Goal: Task Accomplishment & Management: Manage account settings

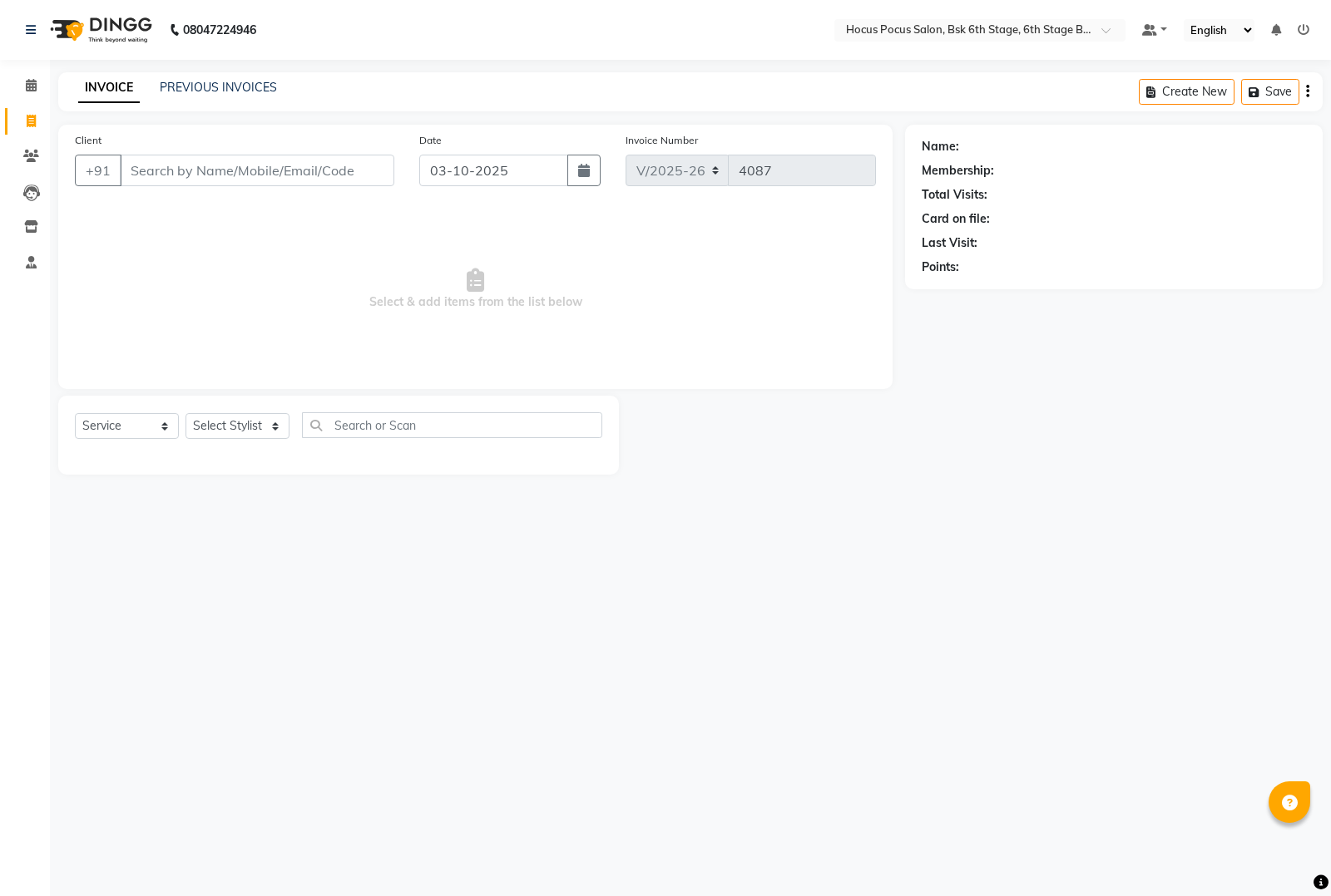
select select "5242"
select select "service"
click at [205, 85] on link "PREVIOUS INVOICES" at bounding box center [218, 87] width 117 height 15
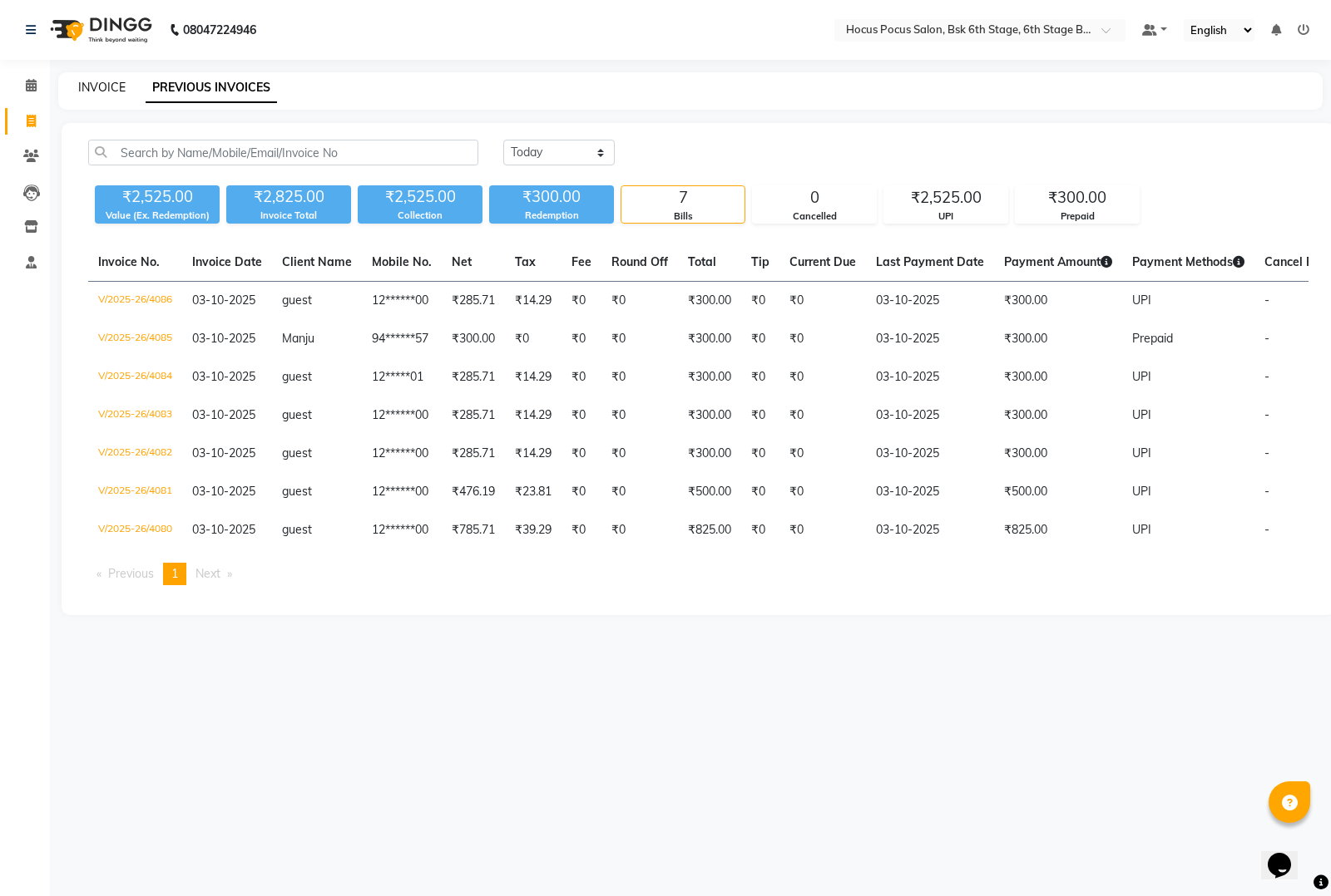
click at [96, 86] on link "INVOICE" at bounding box center [101, 87] width 47 height 15
select select "service"
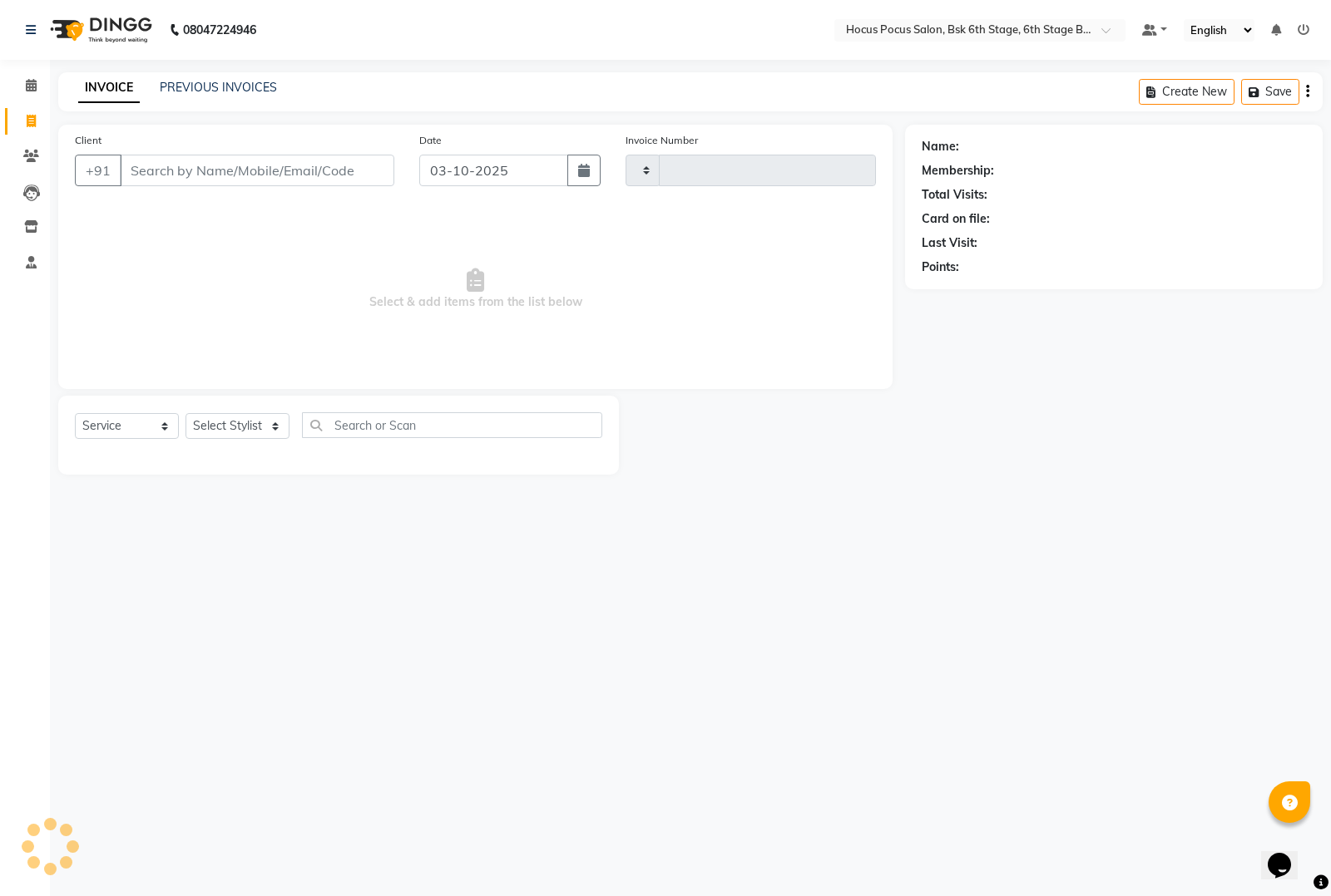
type input "4087"
select select "5242"
click at [139, 165] on input "Client" at bounding box center [257, 170] width 275 height 32
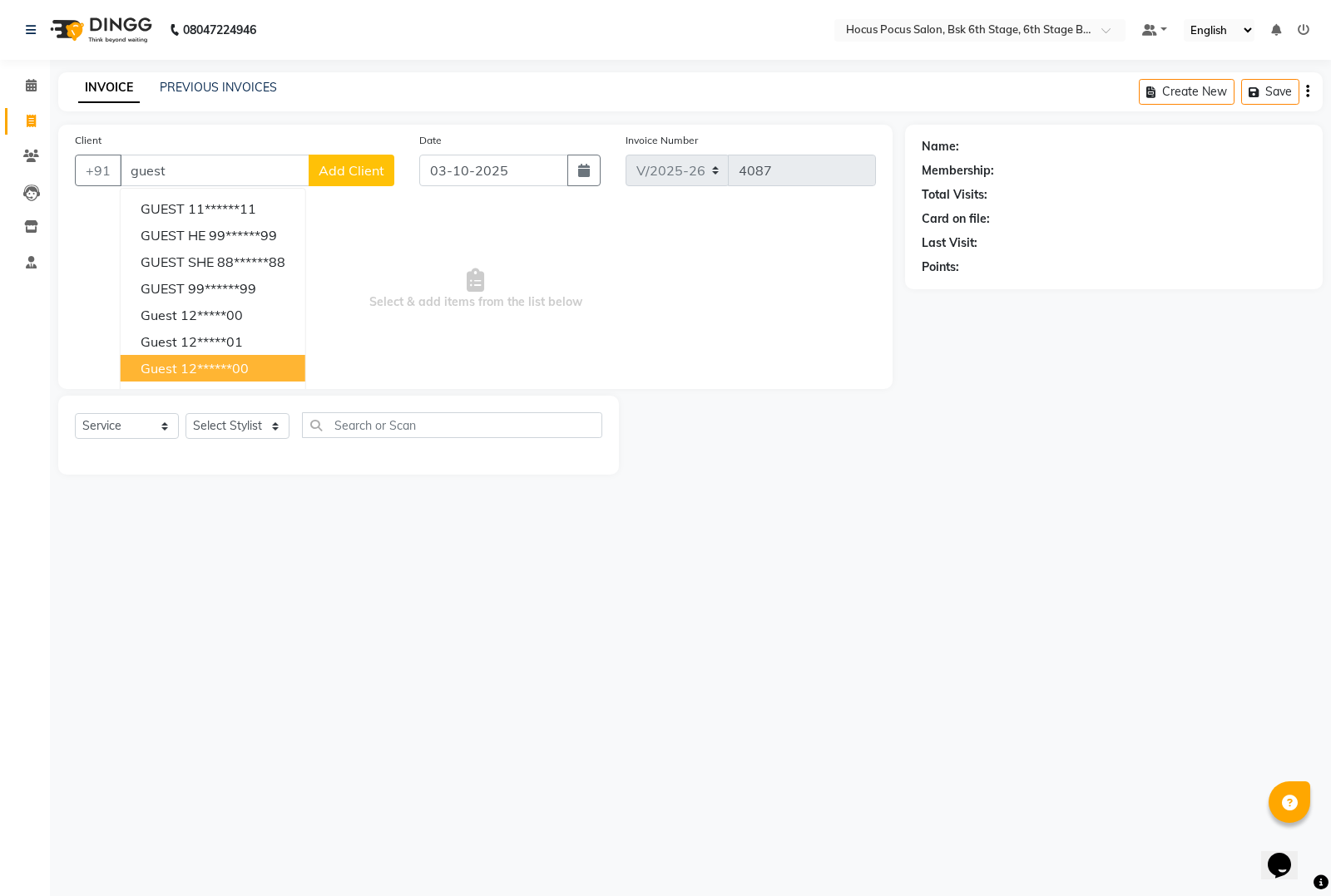
click at [150, 357] on button "guest 12******00" at bounding box center [213, 369] width 184 height 27
type input "12******00"
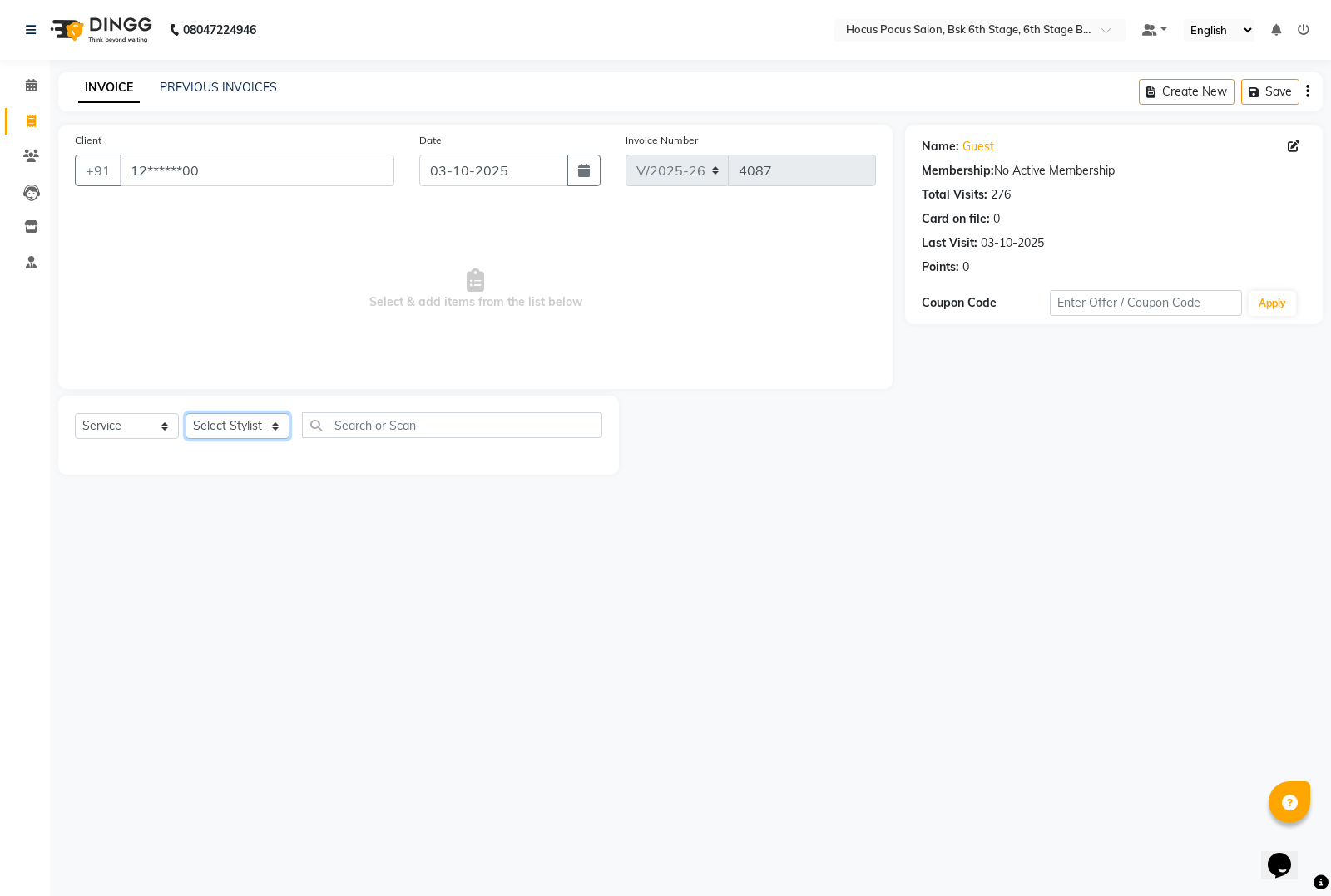
click at [239, 429] on select "Select Stylist [PERSON_NAME] hocus pocus [PERSON_NAME] [PERSON_NAME] [PERSON_NA…" at bounding box center [237, 425] width 104 height 26
select select "92672"
click at [185, 413] on select "Select Stylist [PERSON_NAME] hocus pocus [PERSON_NAME] [PERSON_NAME] [PERSON_NA…" at bounding box center [237, 425] width 104 height 26
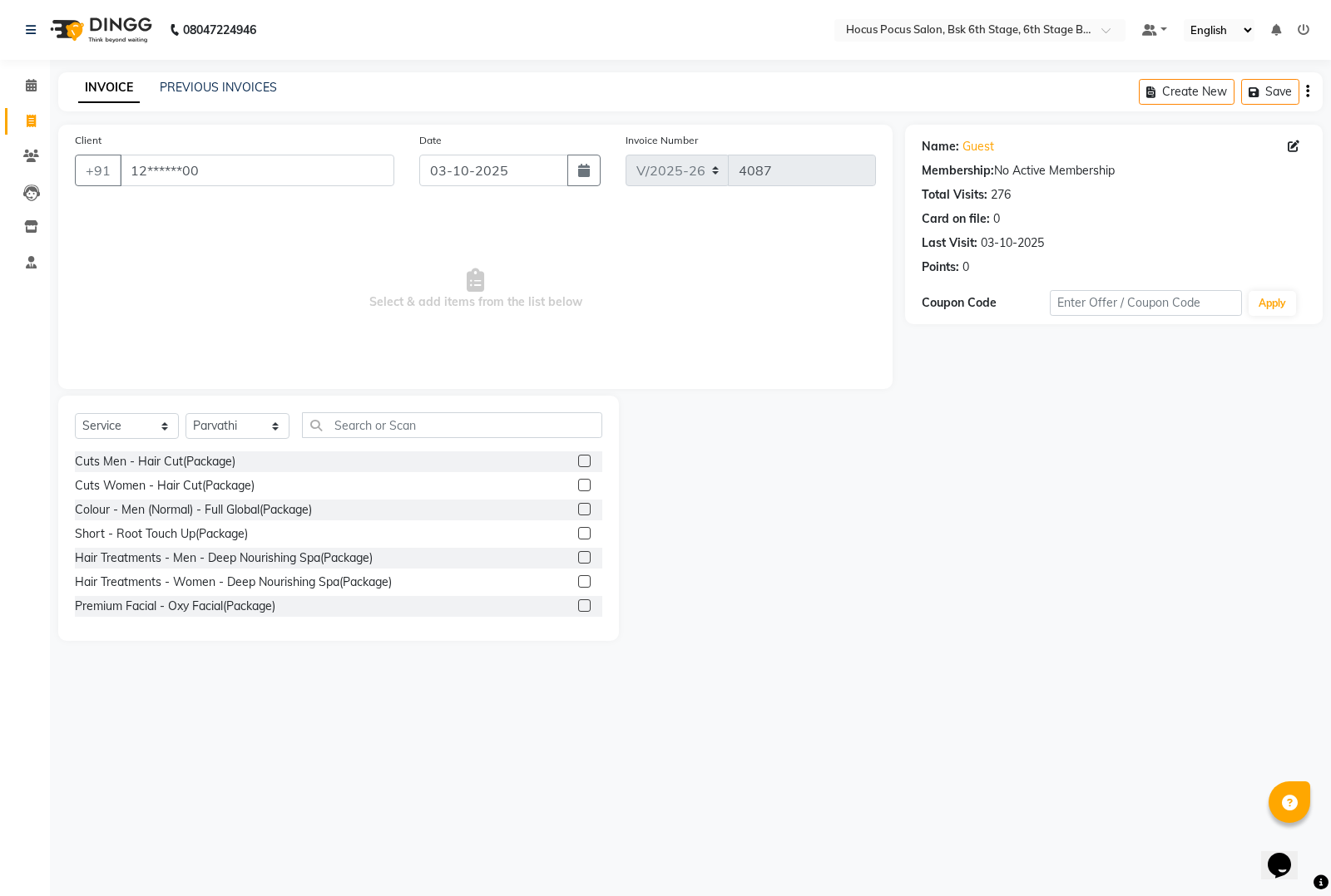
click at [342, 409] on div "Select Service Product Membership Package Voucher Prepaid Gift Card Select Styl…" at bounding box center [339, 518] width 560 height 245
click at [349, 428] on input "text" at bounding box center [452, 425] width 301 height 26
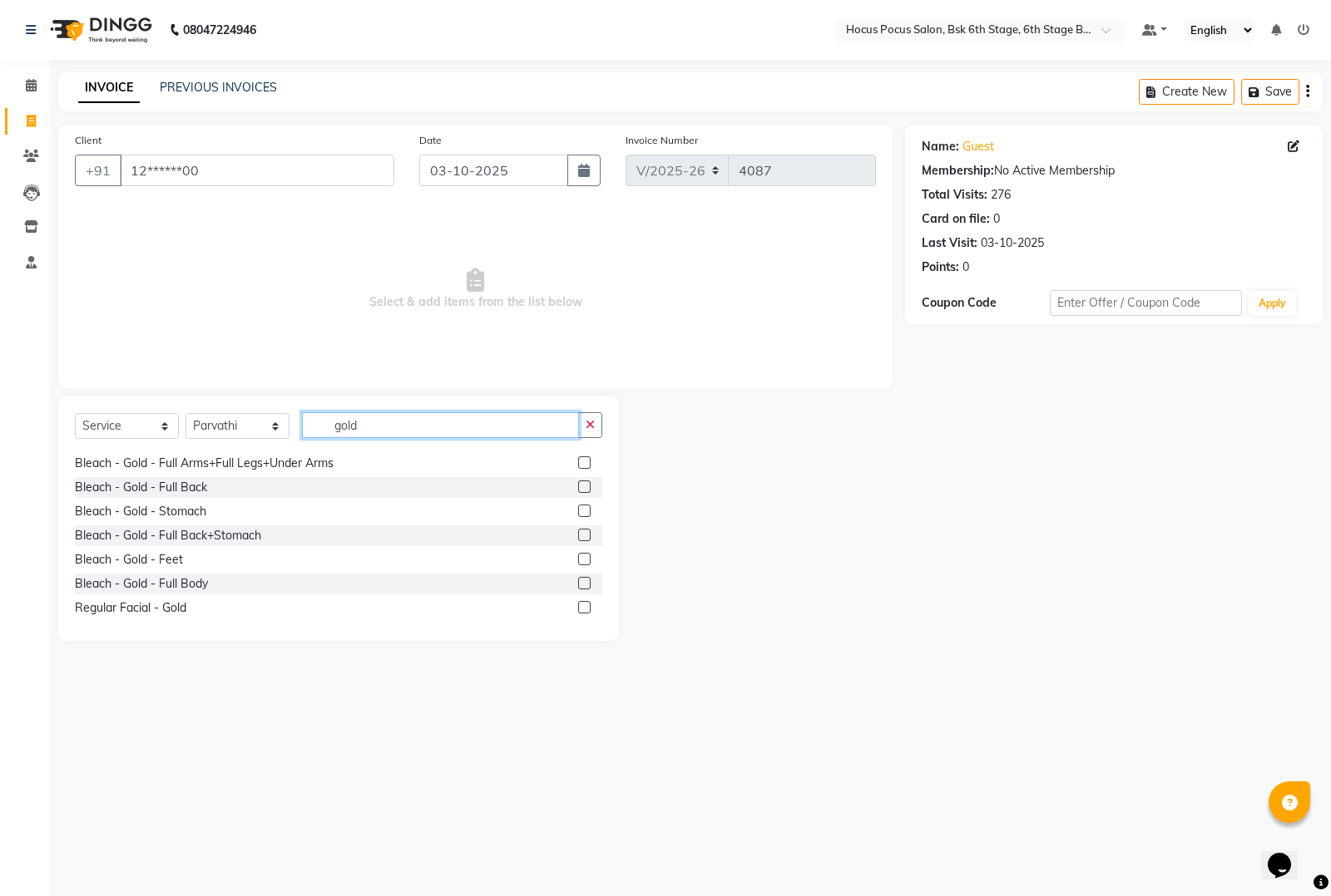
scroll to position [315, 0]
type input "gold"
click at [167, 609] on div "Regular Facial - Gold" at bounding box center [130, 606] width 112 height 18
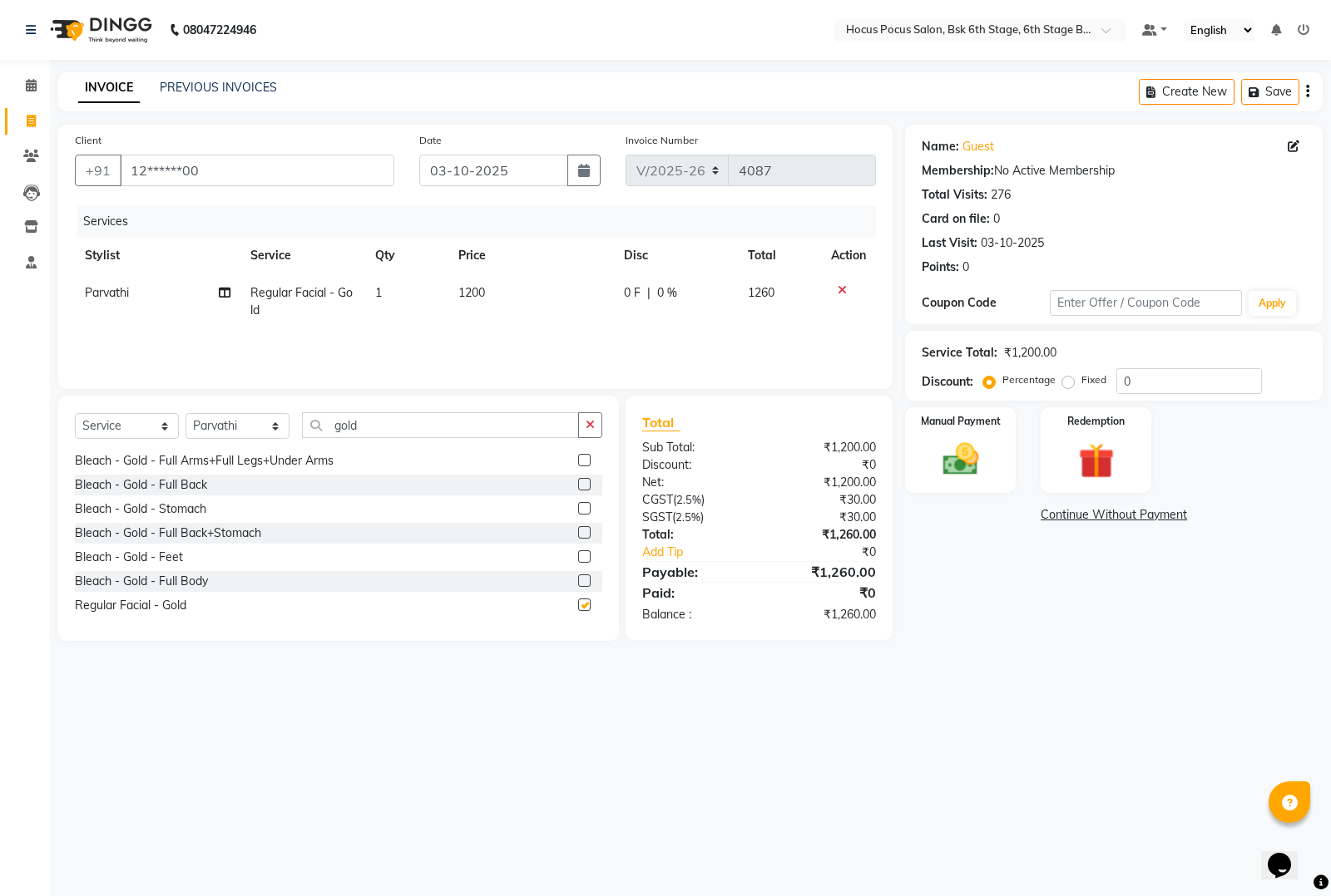
checkbox input "false"
click at [408, 421] on input "gold" at bounding box center [441, 425] width 277 height 26
type input "g"
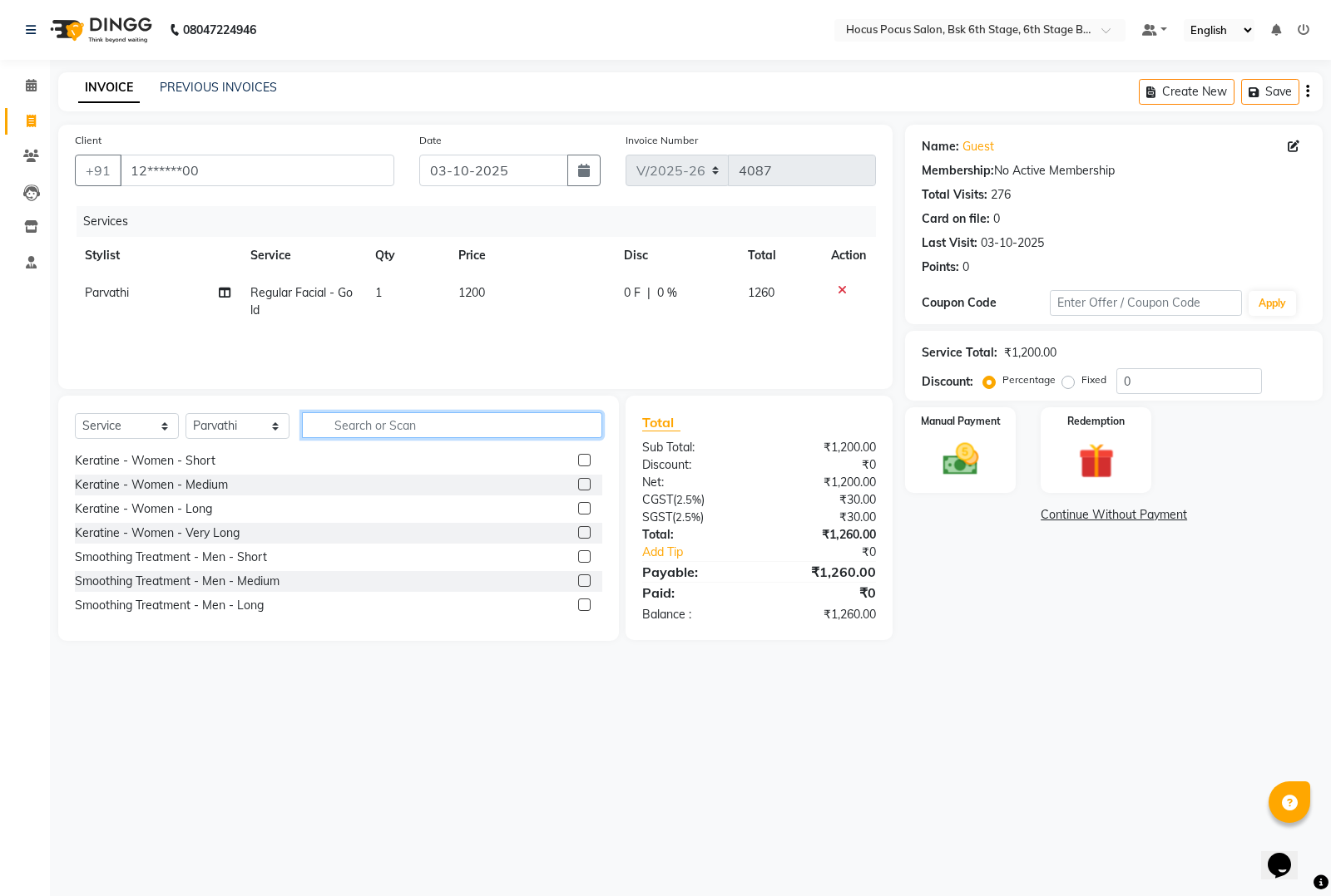
scroll to position [411, 0]
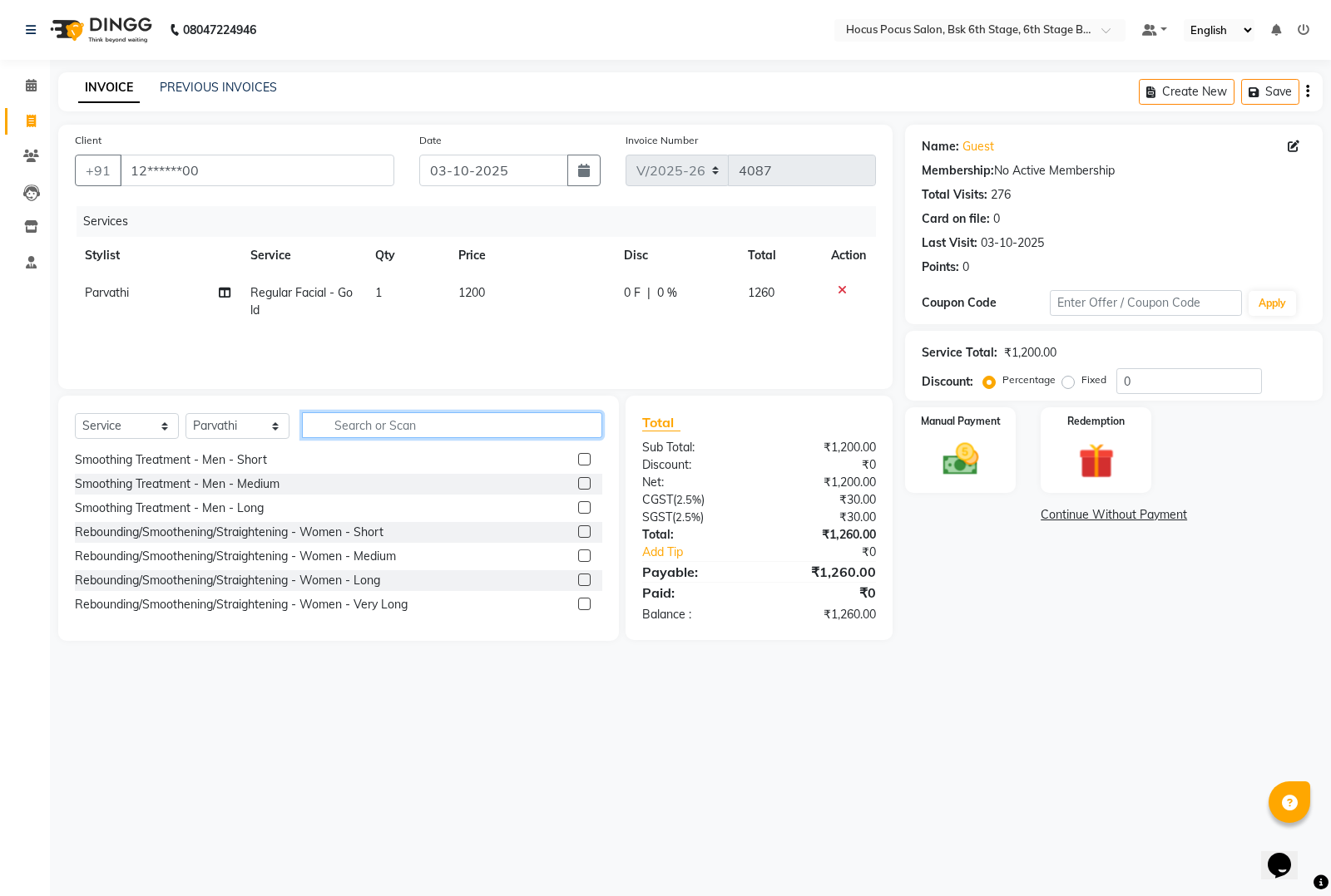
type input "e"
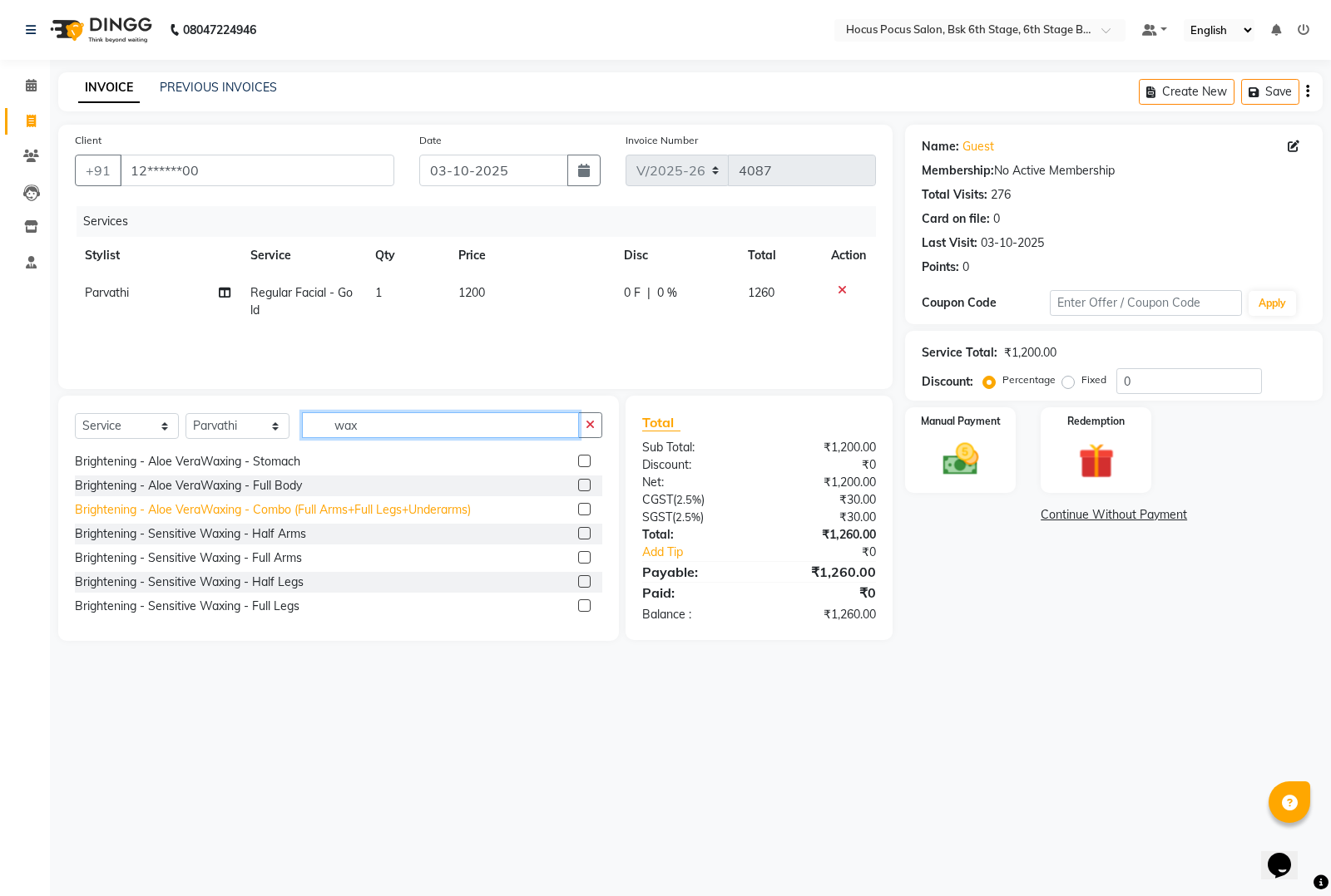
scroll to position [181, 0]
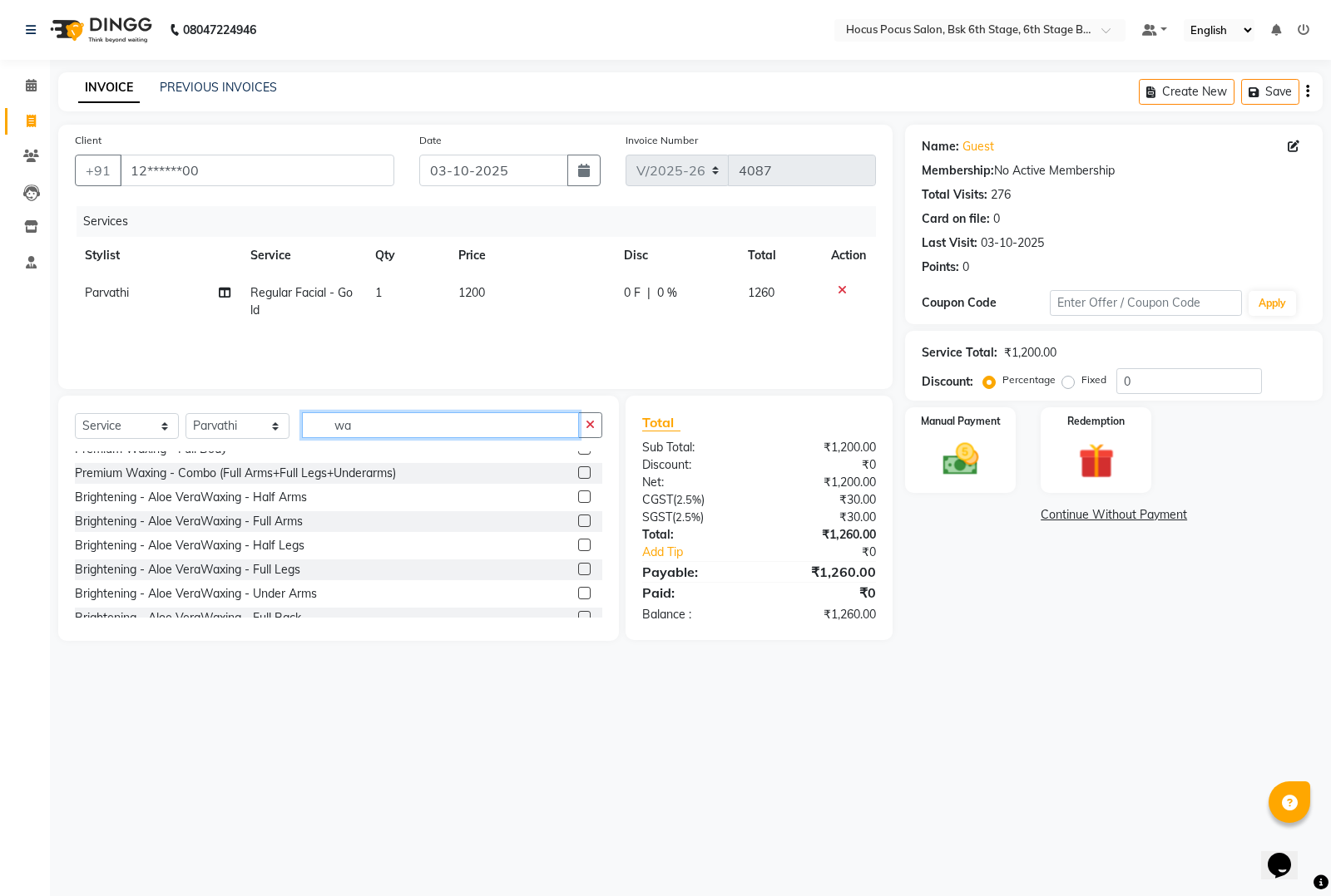
type input "w"
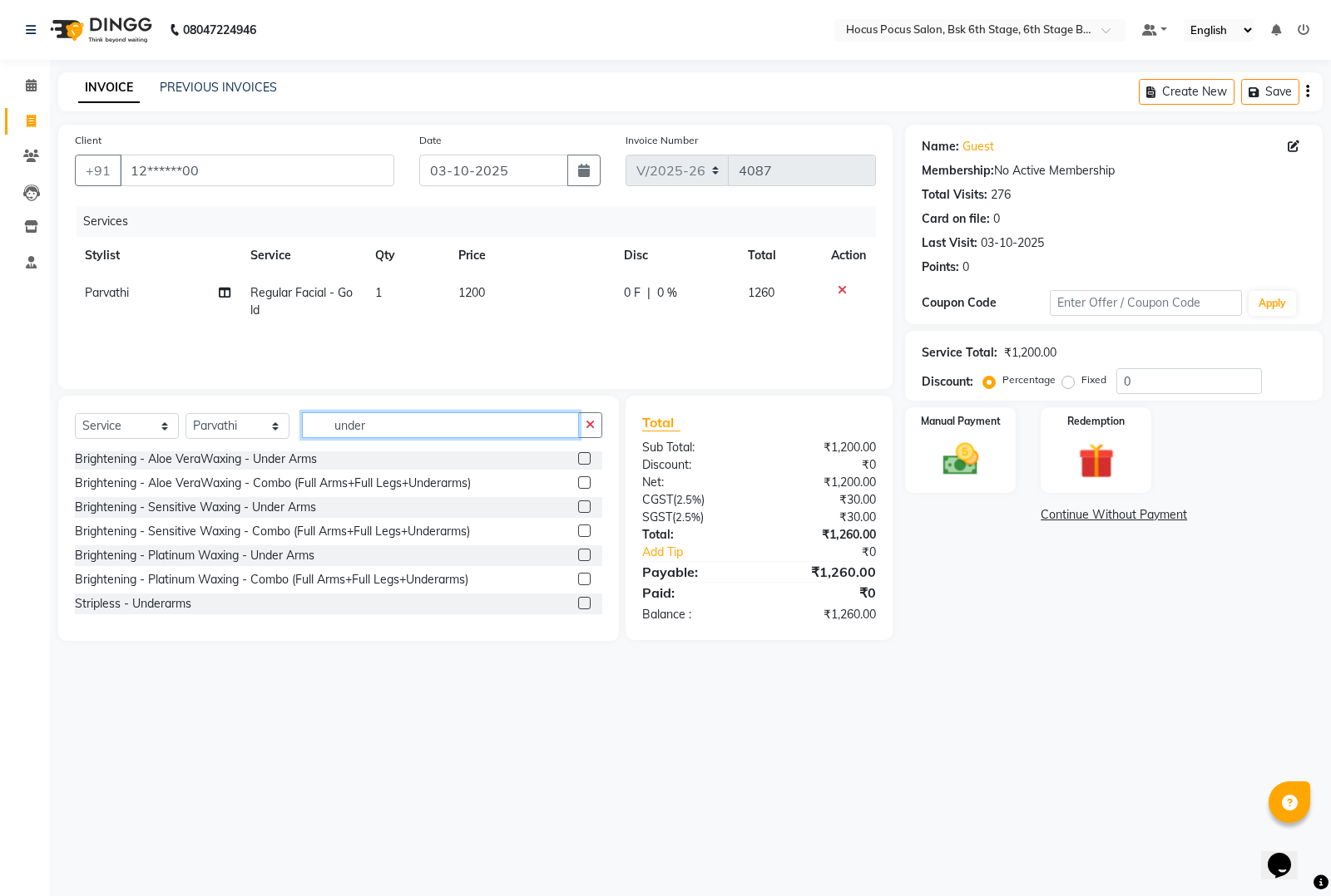
scroll to position [195, 0]
type input "under"
click at [158, 600] on div "Stripless - Underarms" at bounding box center [132, 604] width 116 height 18
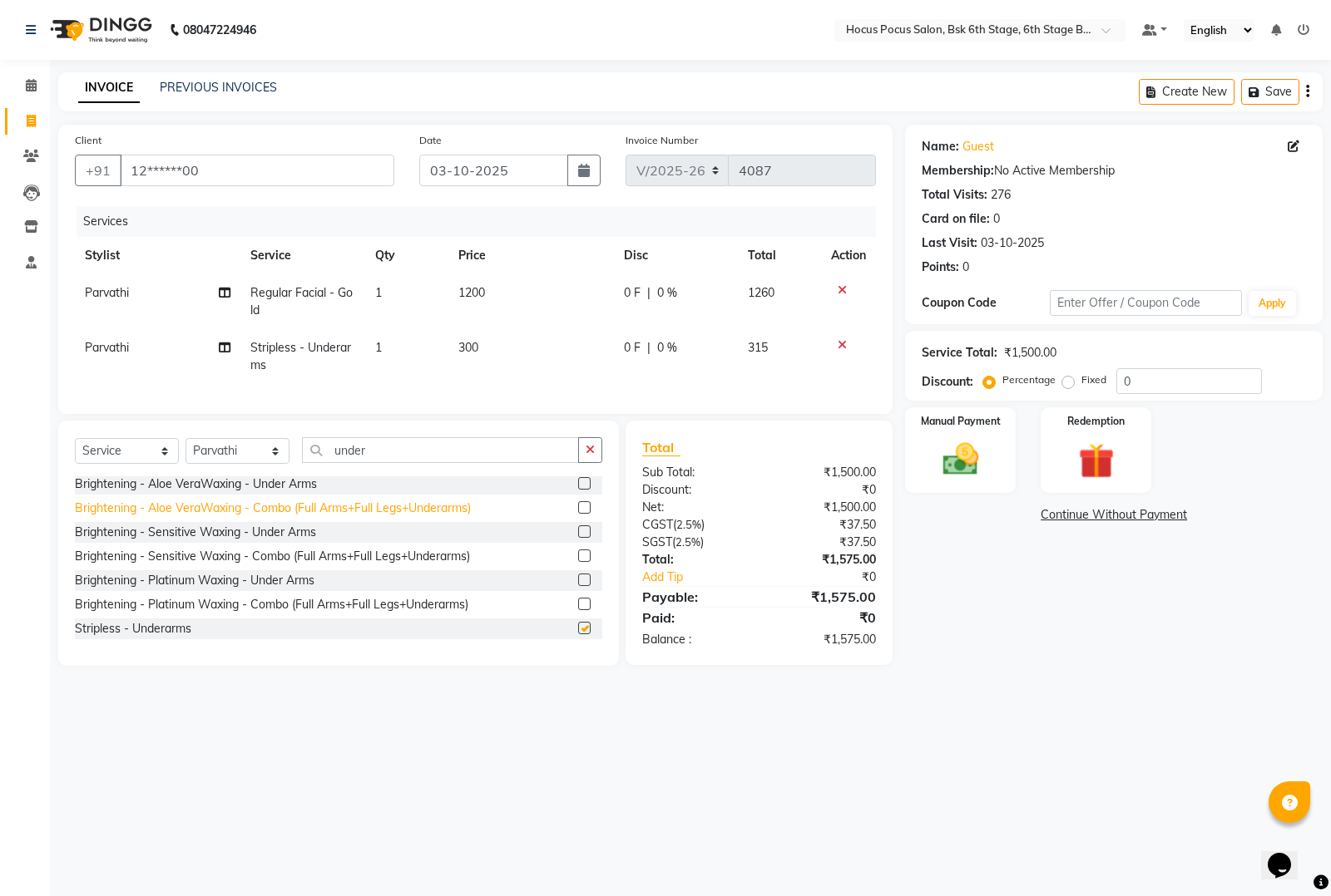
checkbox input "false"
click at [447, 436] on div "Select Service Product Membership Package Voucher Prepaid Gift Card Select Styl…" at bounding box center [339, 543] width 560 height 245
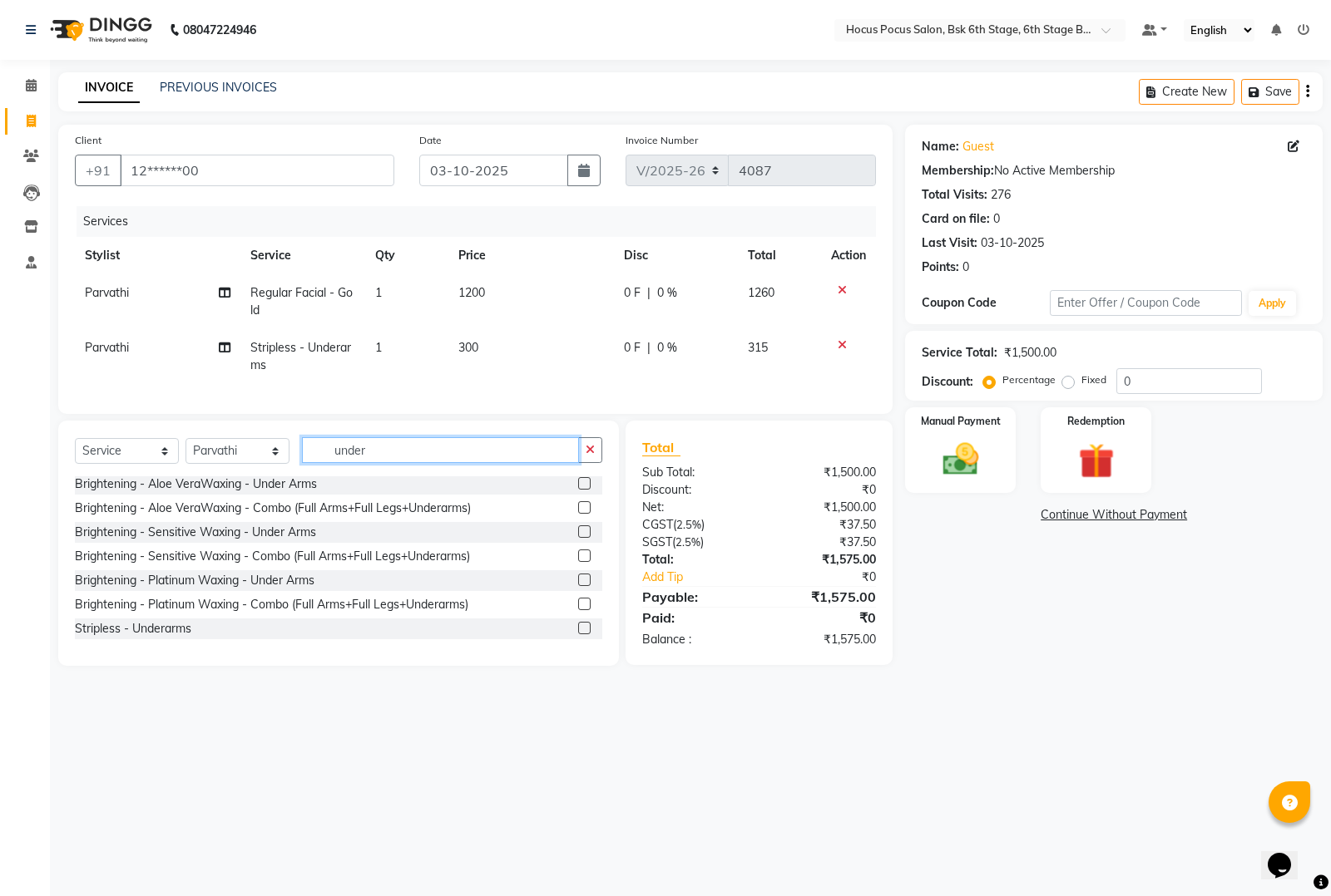
click at [446, 464] on input "under" at bounding box center [441, 449] width 277 height 26
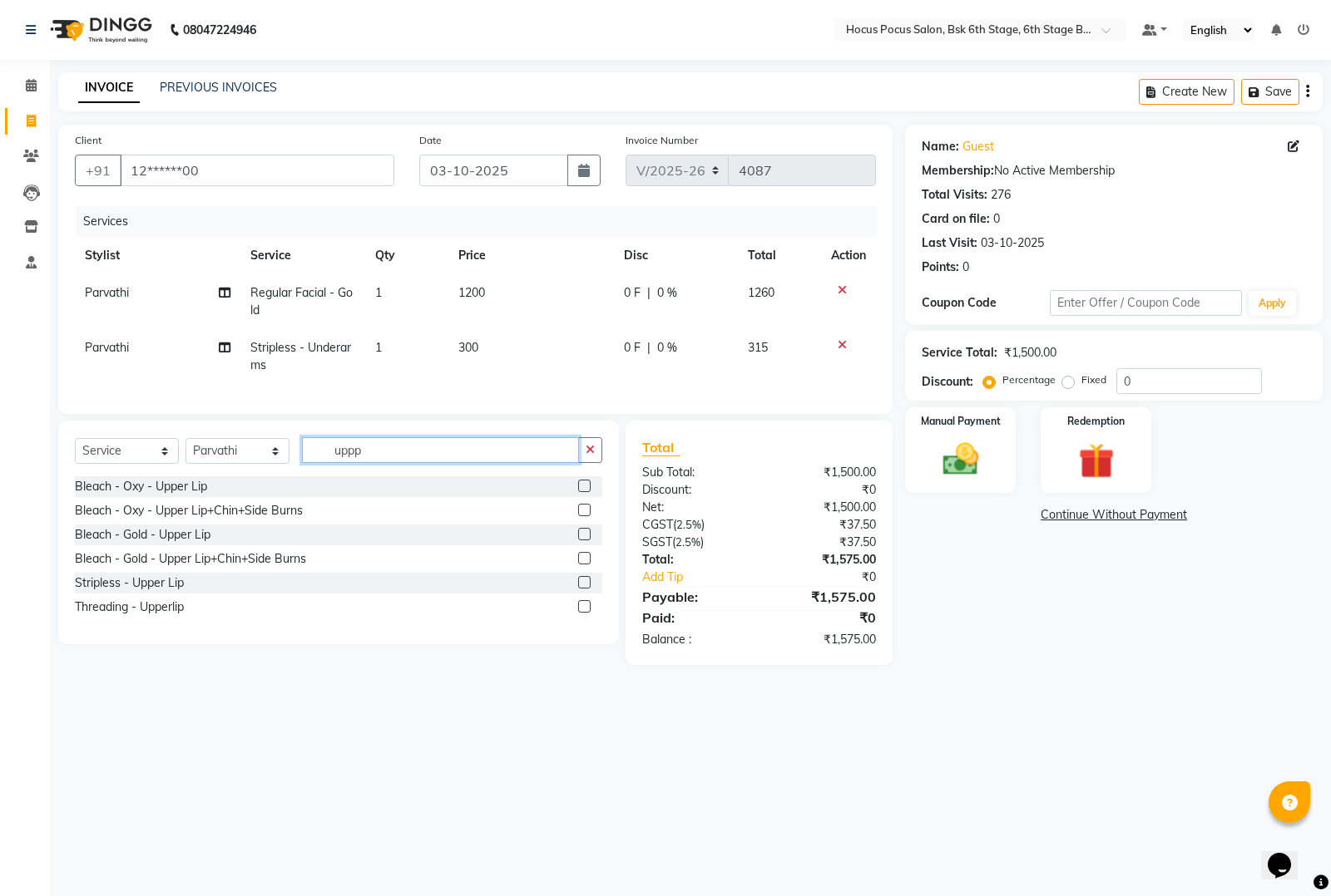
scroll to position [0, 0]
type input "upp"
click at [133, 592] on div "Stripless - Upper Lip" at bounding box center [129, 583] width 109 height 18
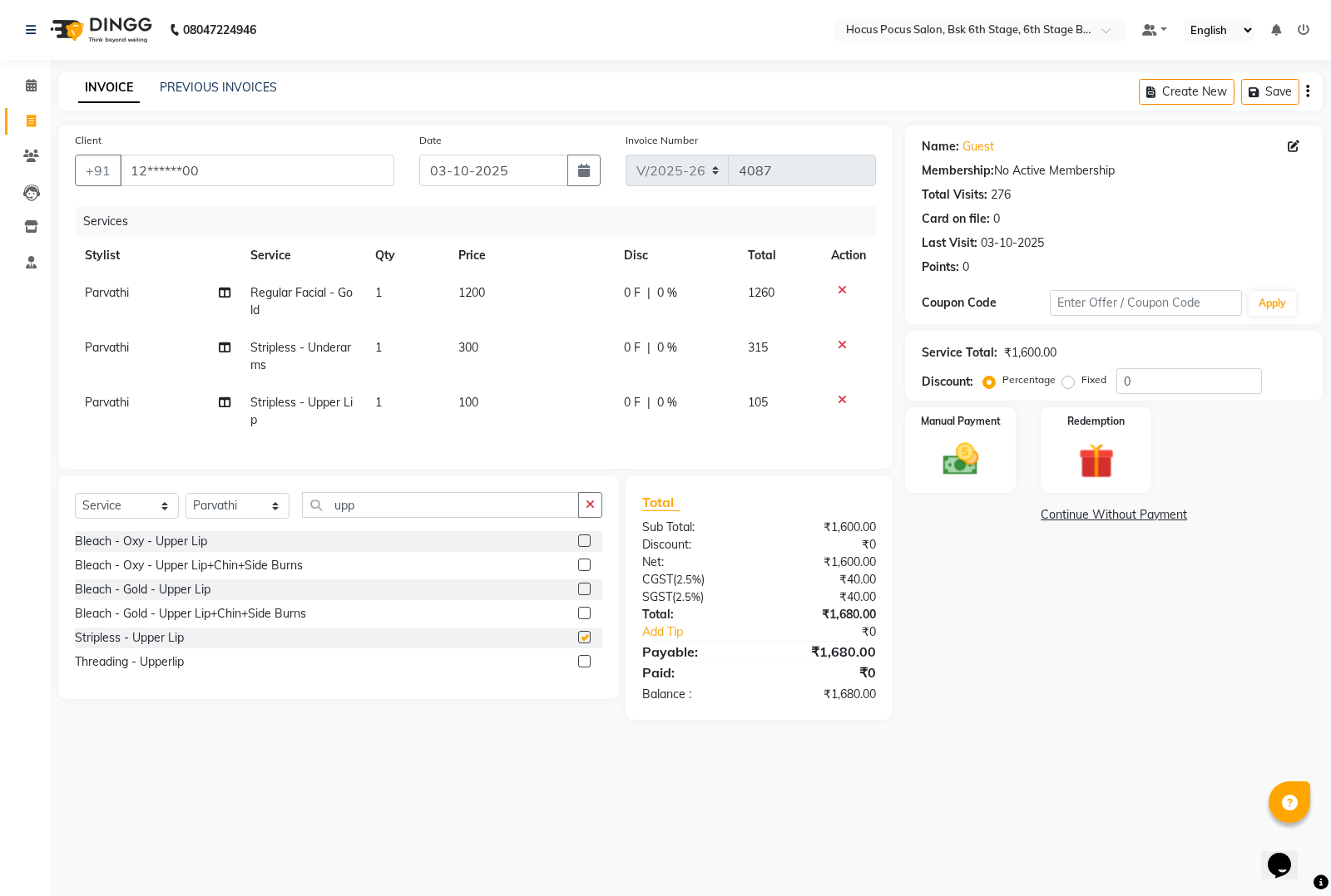
checkbox input "false"
click at [422, 531] on div "Select Service Product Membership Package Voucher Prepaid Gift Card Select Styl…" at bounding box center [338, 511] width 528 height 39
click at [422, 518] on div "upp" at bounding box center [452, 504] width 300 height 26
click at [422, 518] on input "upp" at bounding box center [441, 504] width 277 height 26
click at [403, 514] on input "upp" at bounding box center [441, 504] width 277 height 26
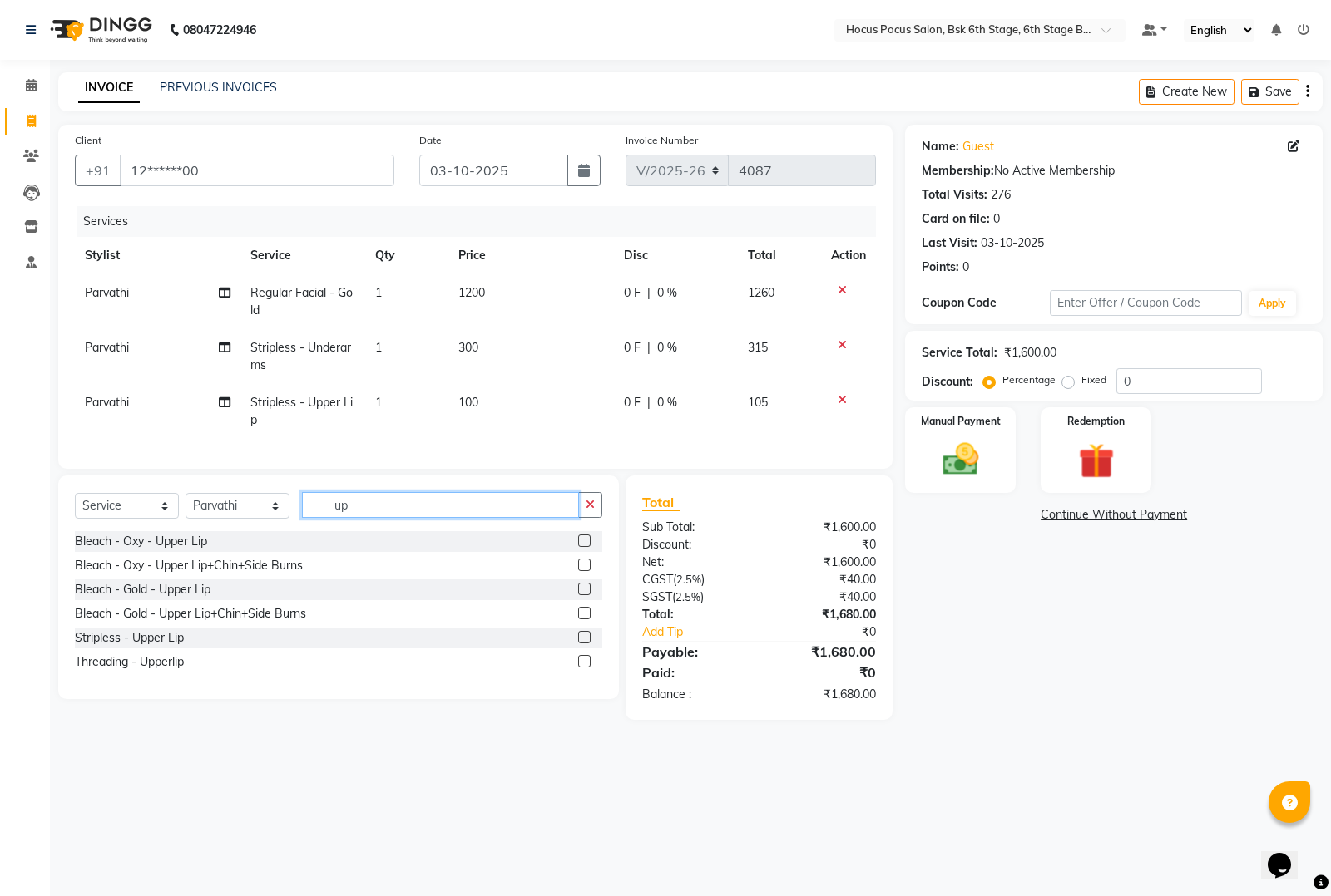
type input "u"
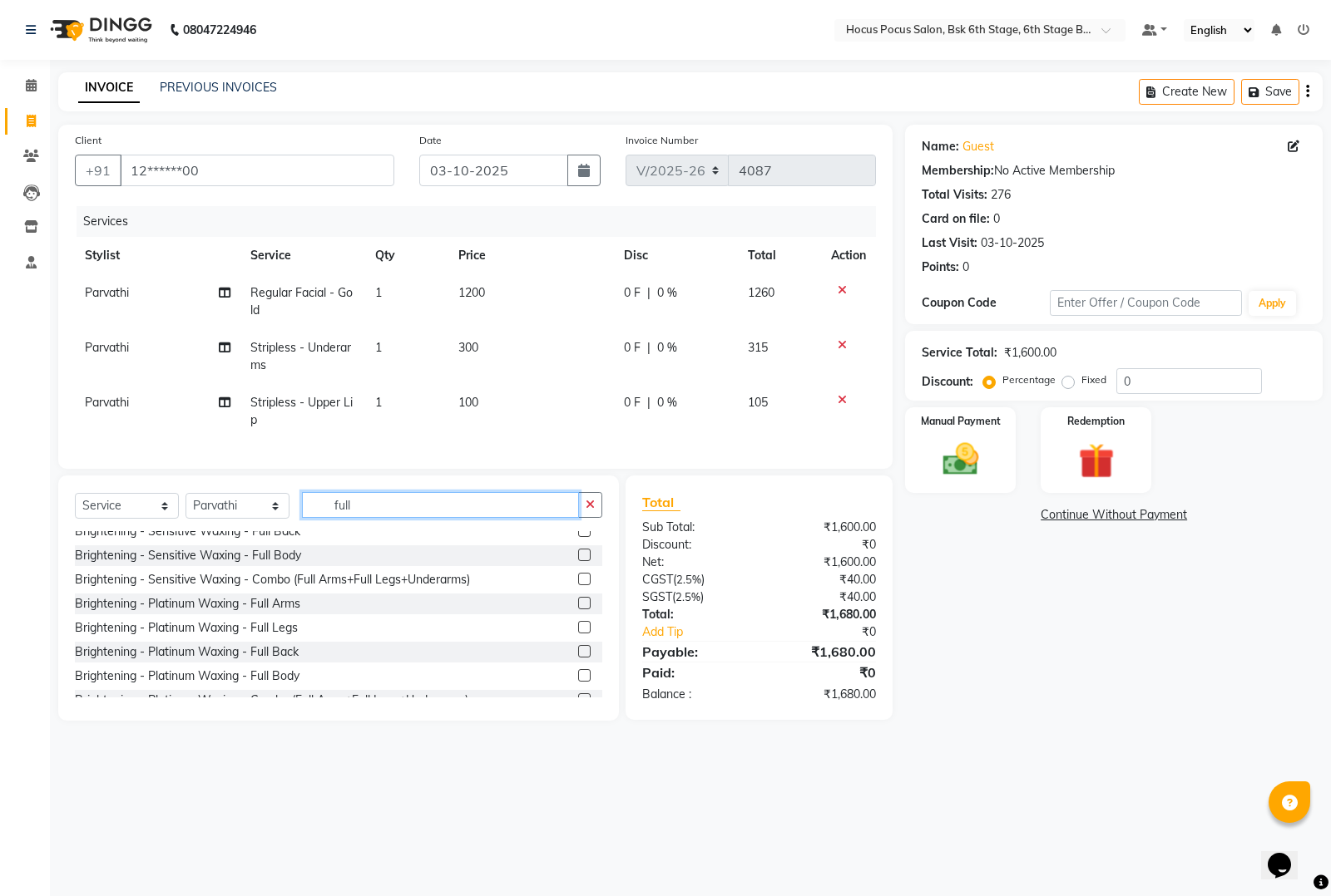
scroll to position [1038, 0]
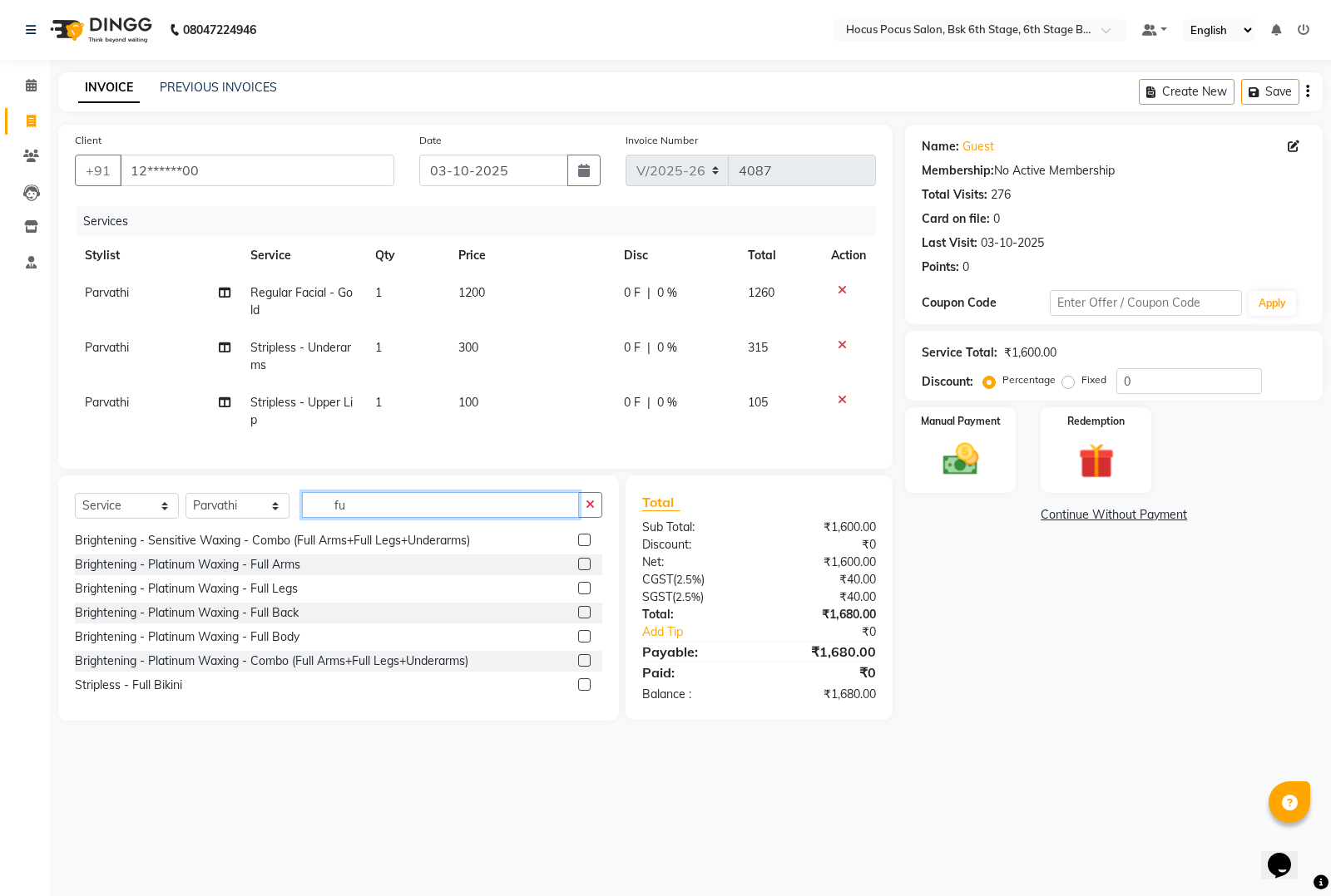
type input "f"
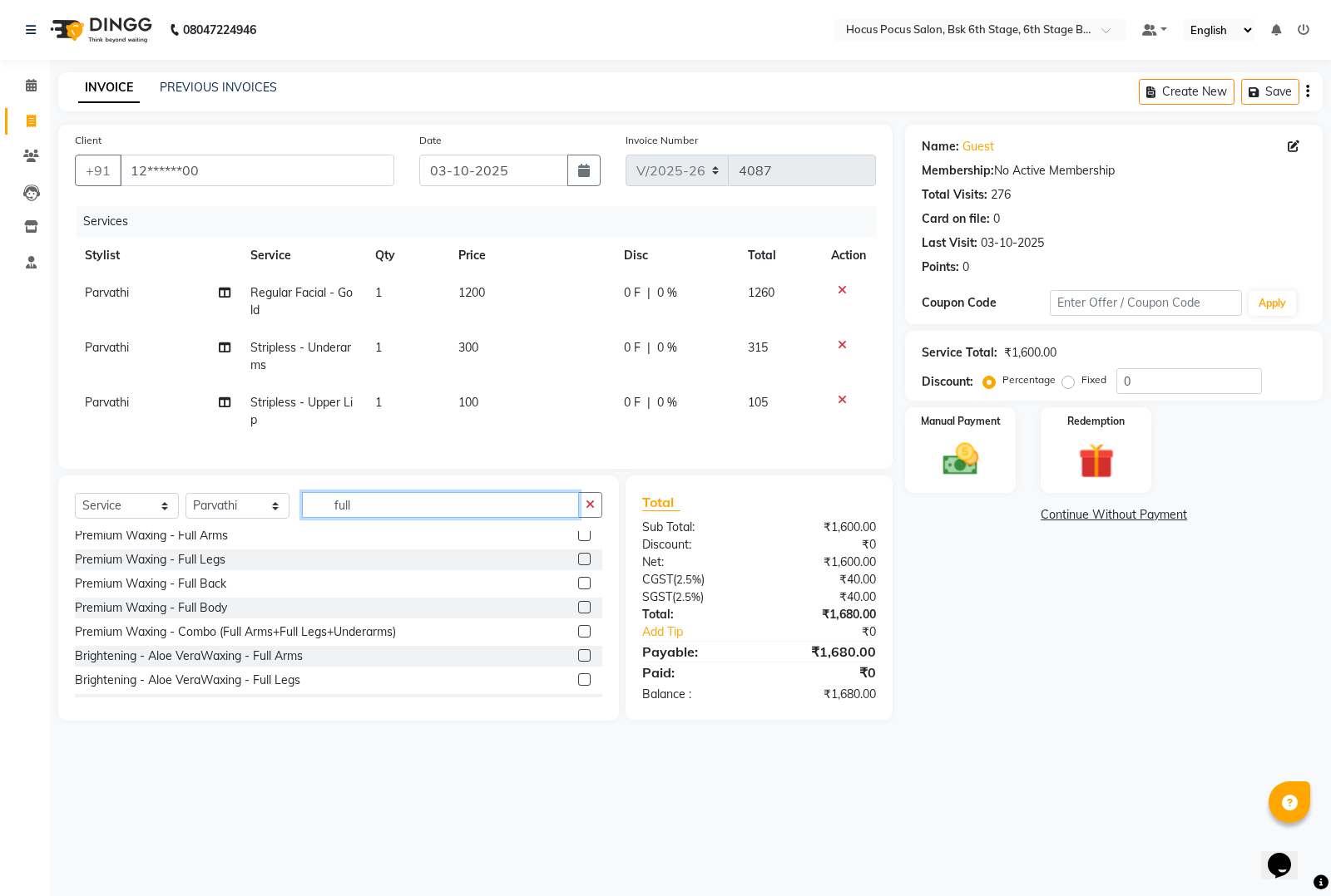
scroll to position [624, 0]
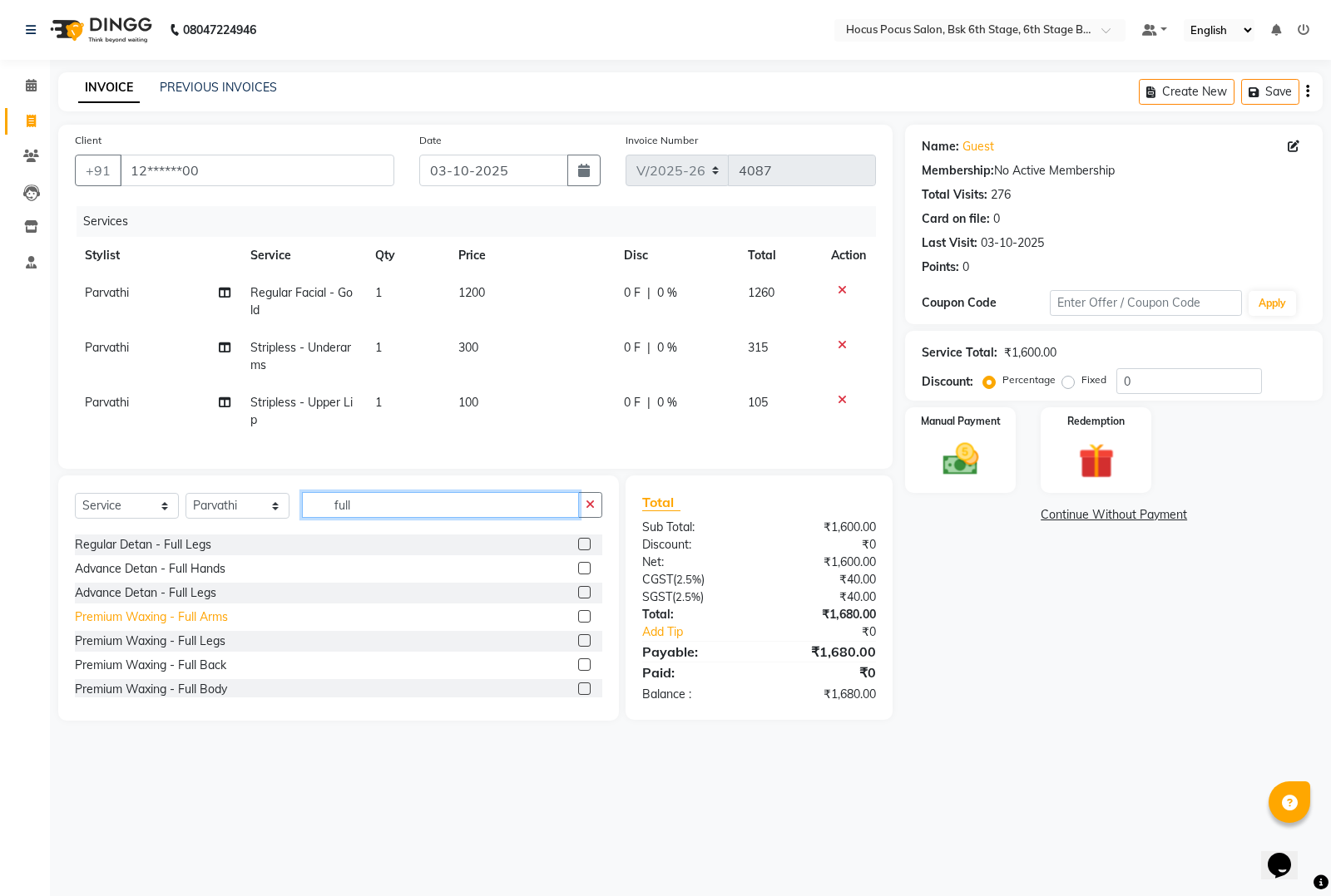
type input "full"
click at [184, 626] on div "Premium Waxing - Full Arms" at bounding box center [151, 618] width 153 height 18
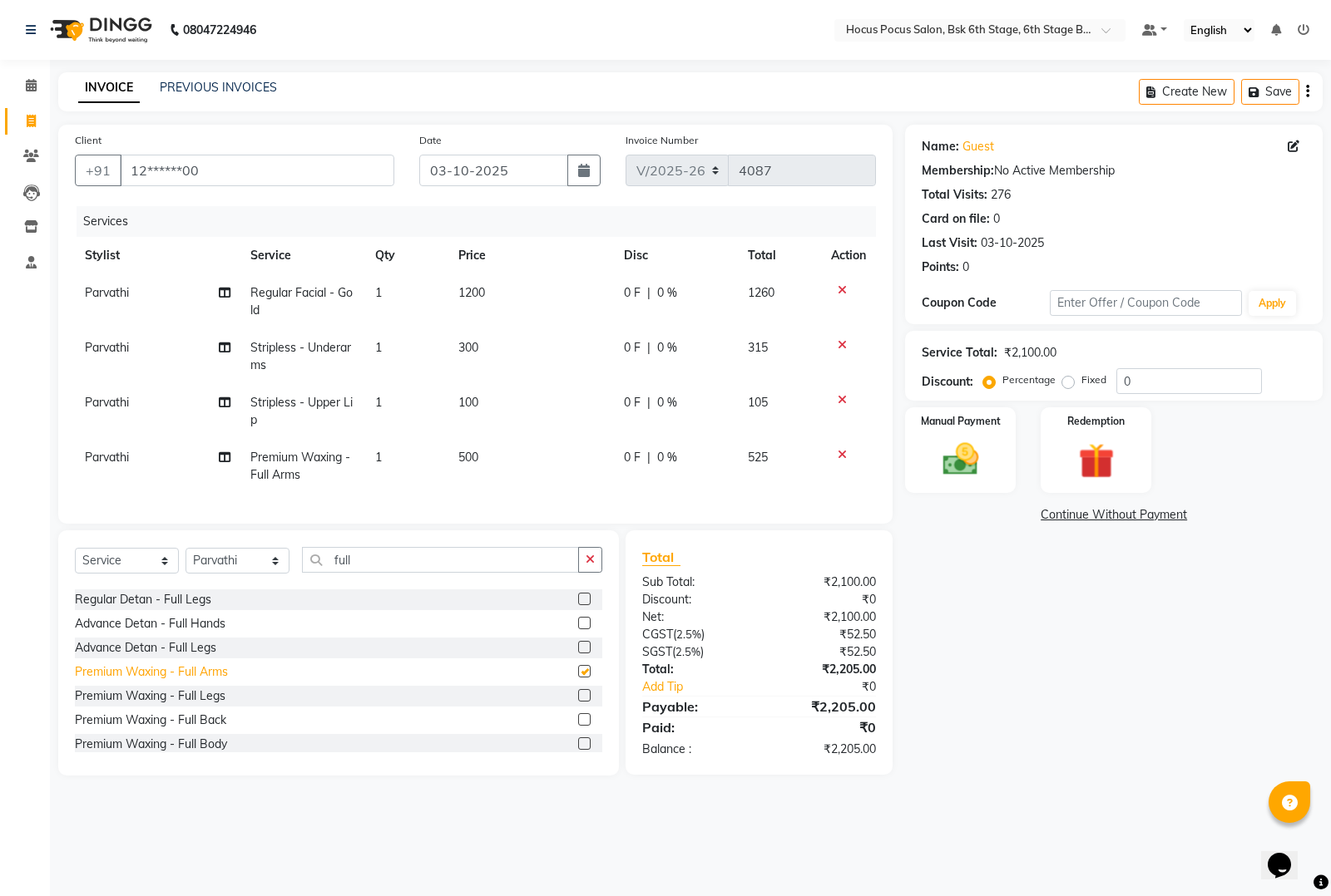
checkbox input "false"
click at [388, 573] on input "full" at bounding box center [441, 559] width 277 height 26
type input "f"
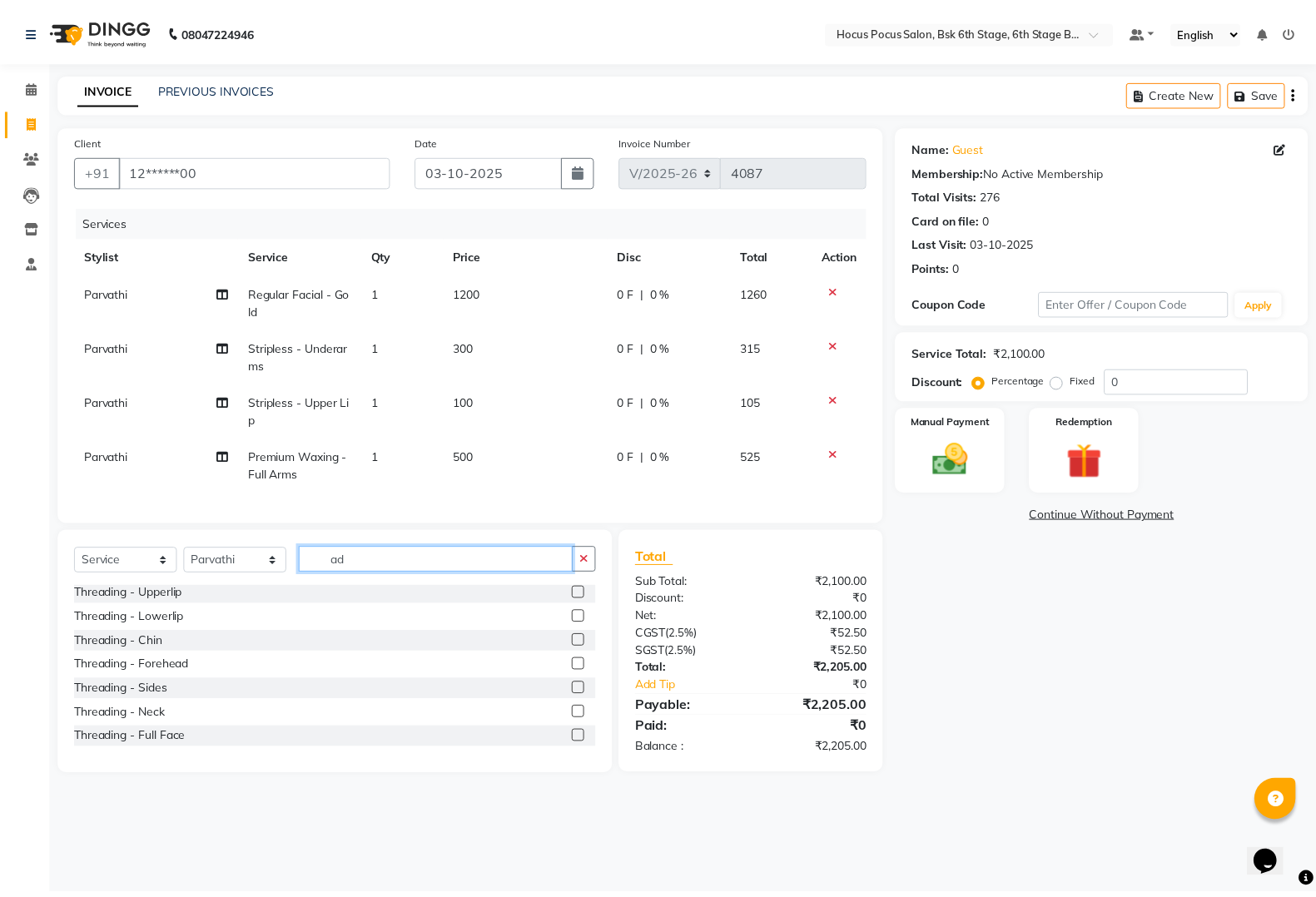
scroll to position [0, 0]
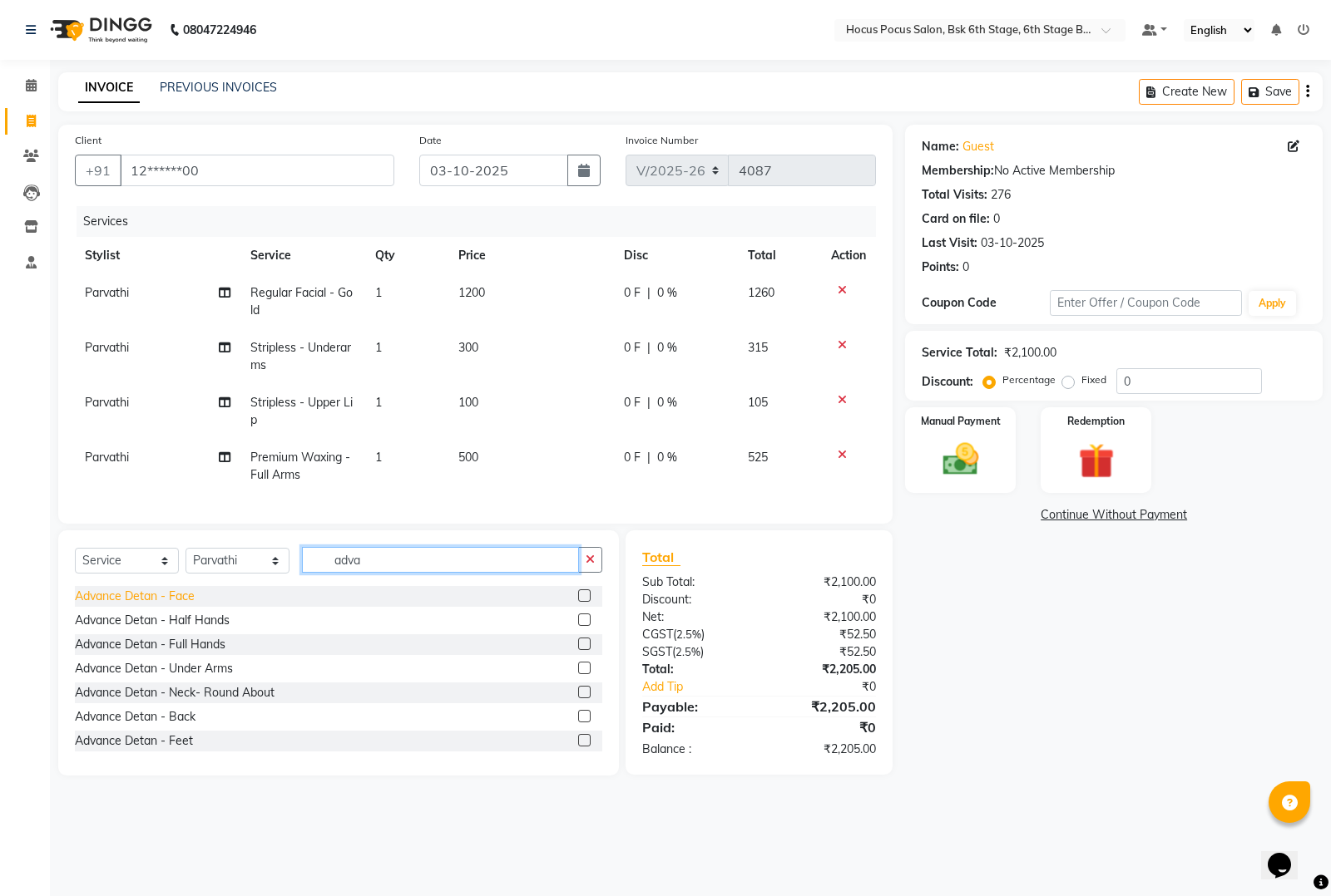
type input "adva"
click at [167, 605] on div "Advance Detan - Face" at bounding box center [134, 596] width 120 height 18
checkbox input "false"
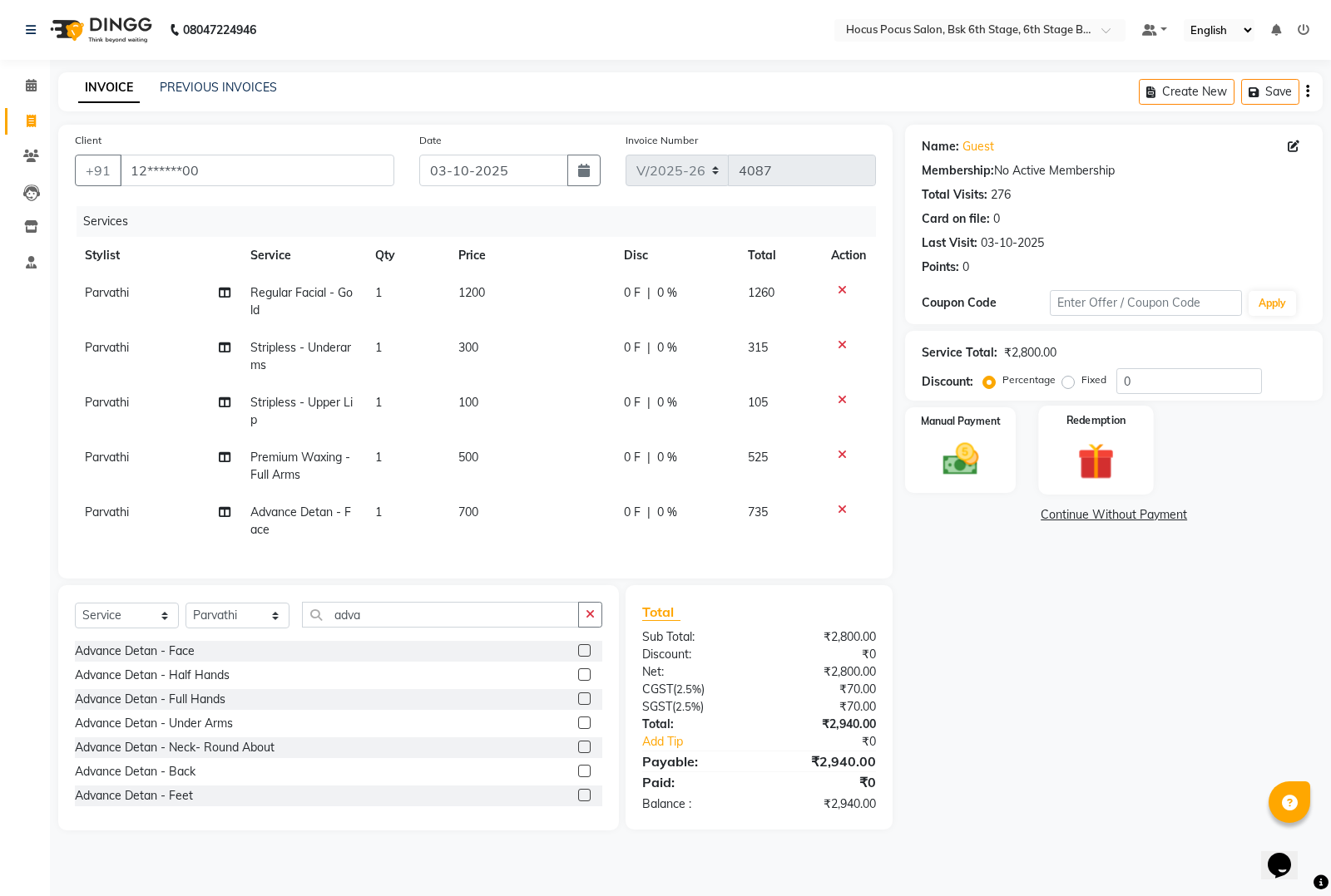
click at [1092, 455] on img at bounding box center [1096, 461] width 60 height 46
click at [1108, 512] on span "Prepaid" at bounding box center [1099, 518] width 45 height 19
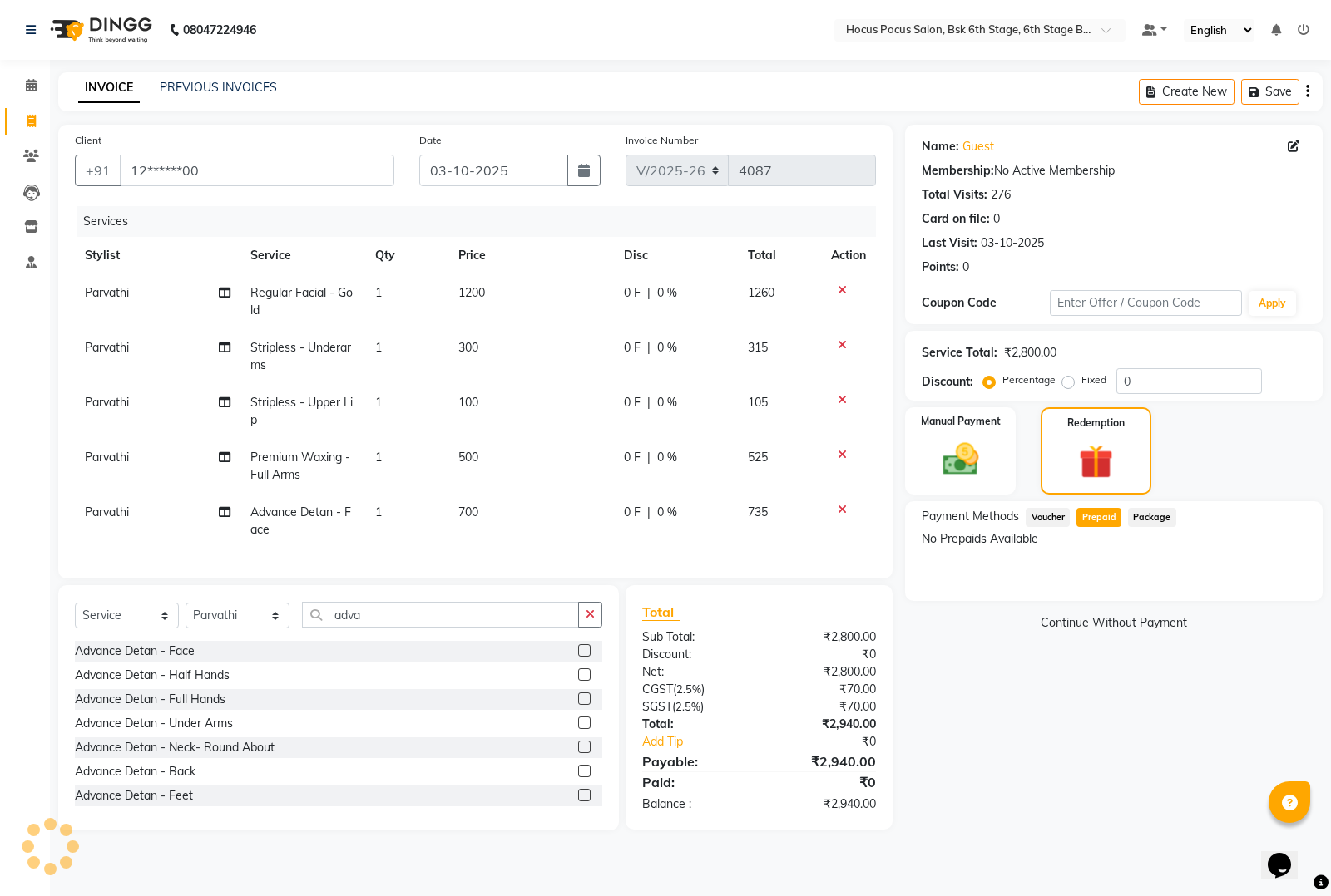
click at [1107, 513] on span "Prepaid" at bounding box center [1099, 518] width 45 height 19
click at [237, 168] on input "12******00" at bounding box center [257, 170] width 275 height 32
type input "1"
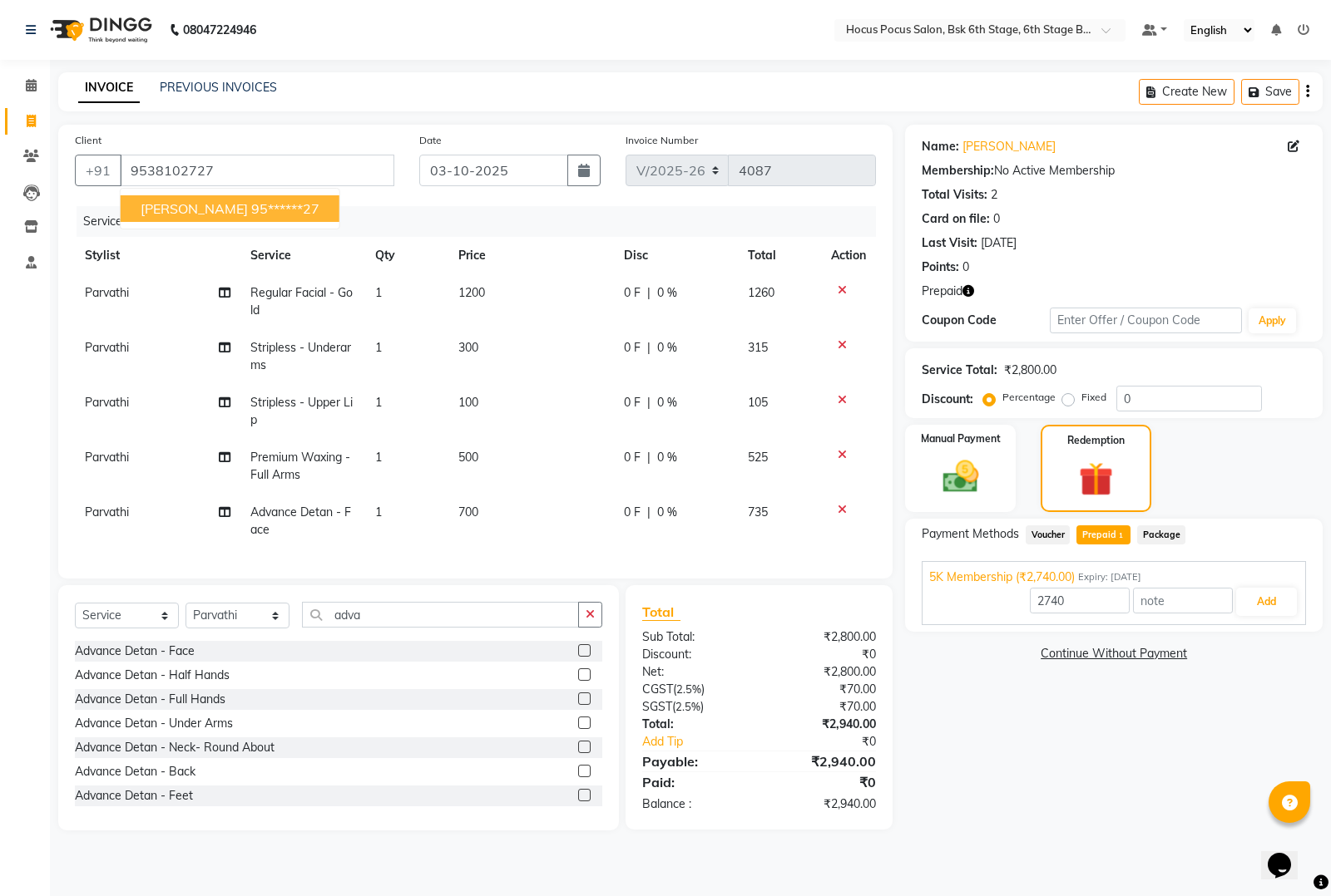
click at [279, 205] on ngb-highlight "95******27" at bounding box center [285, 208] width 68 height 17
type input "95******27"
click at [1083, 596] on input "2740" at bounding box center [1079, 600] width 100 height 26
drag, startPoint x: 1256, startPoint y: 596, endPoint x: 1250, endPoint y: 605, distance: 10.8
click at [1256, 599] on button "Add" at bounding box center [1266, 602] width 60 height 28
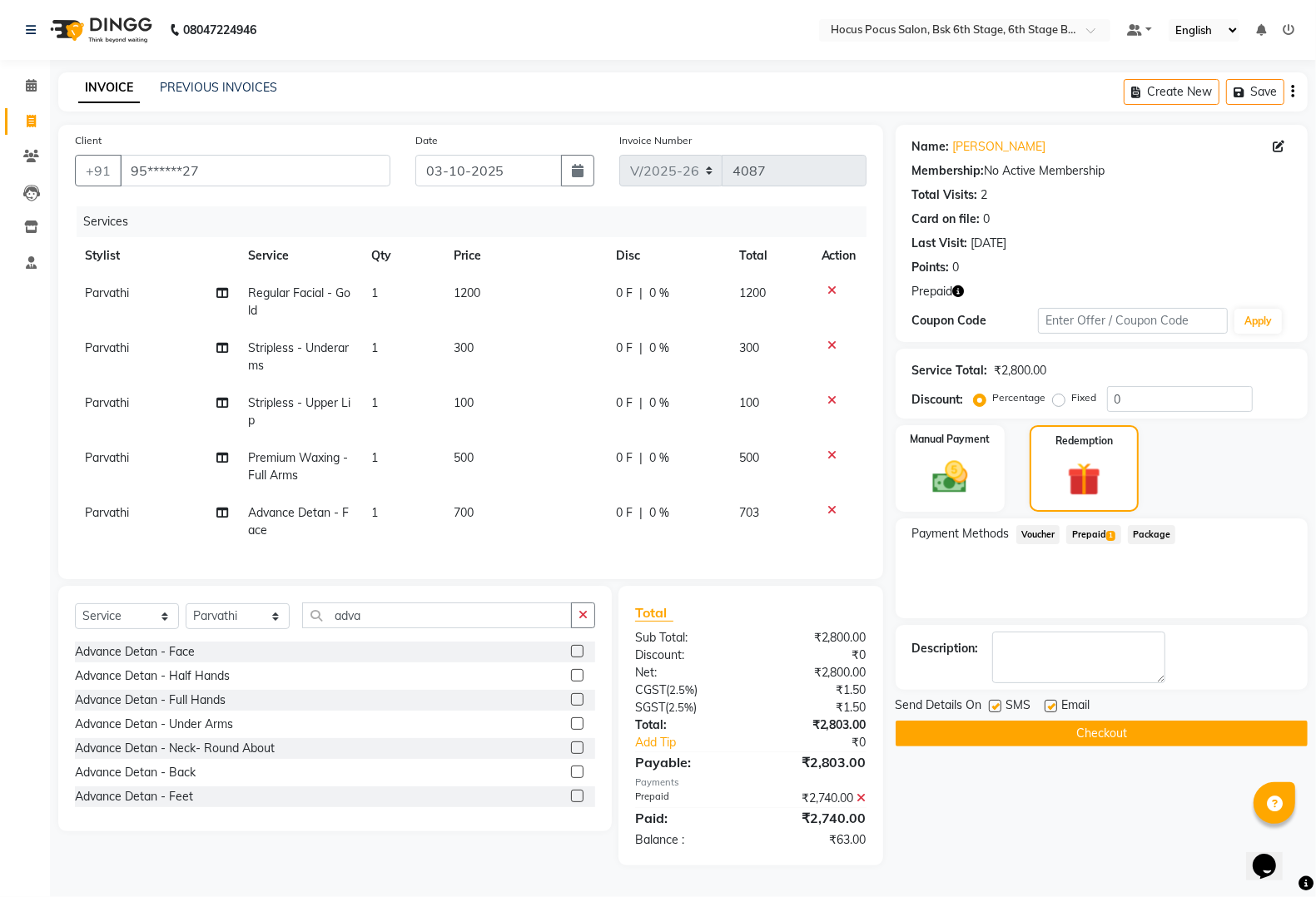
click at [995, 704] on label at bounding box center [995, 706] width 12 height 12
click at [995, 704] on input "checkbox" at bounding box center [994, 707] width 11 height 11
checkbox input "false"
click at [949, 477] on img at bounding box center [950, 476] width 59 height 42
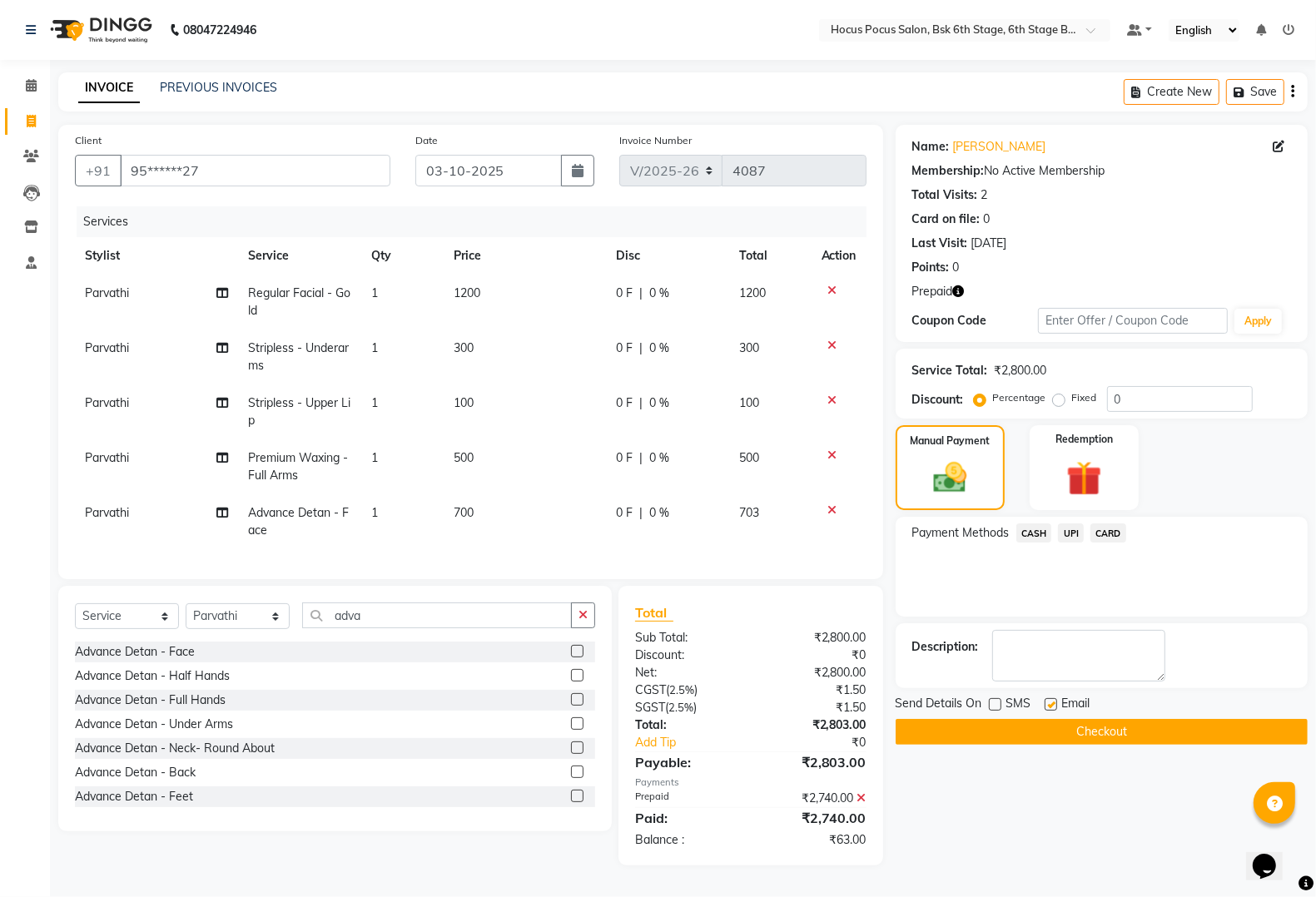
click at [1070, 530] on span "UPI" at bounding box center [1070, 533] width 26 height 20
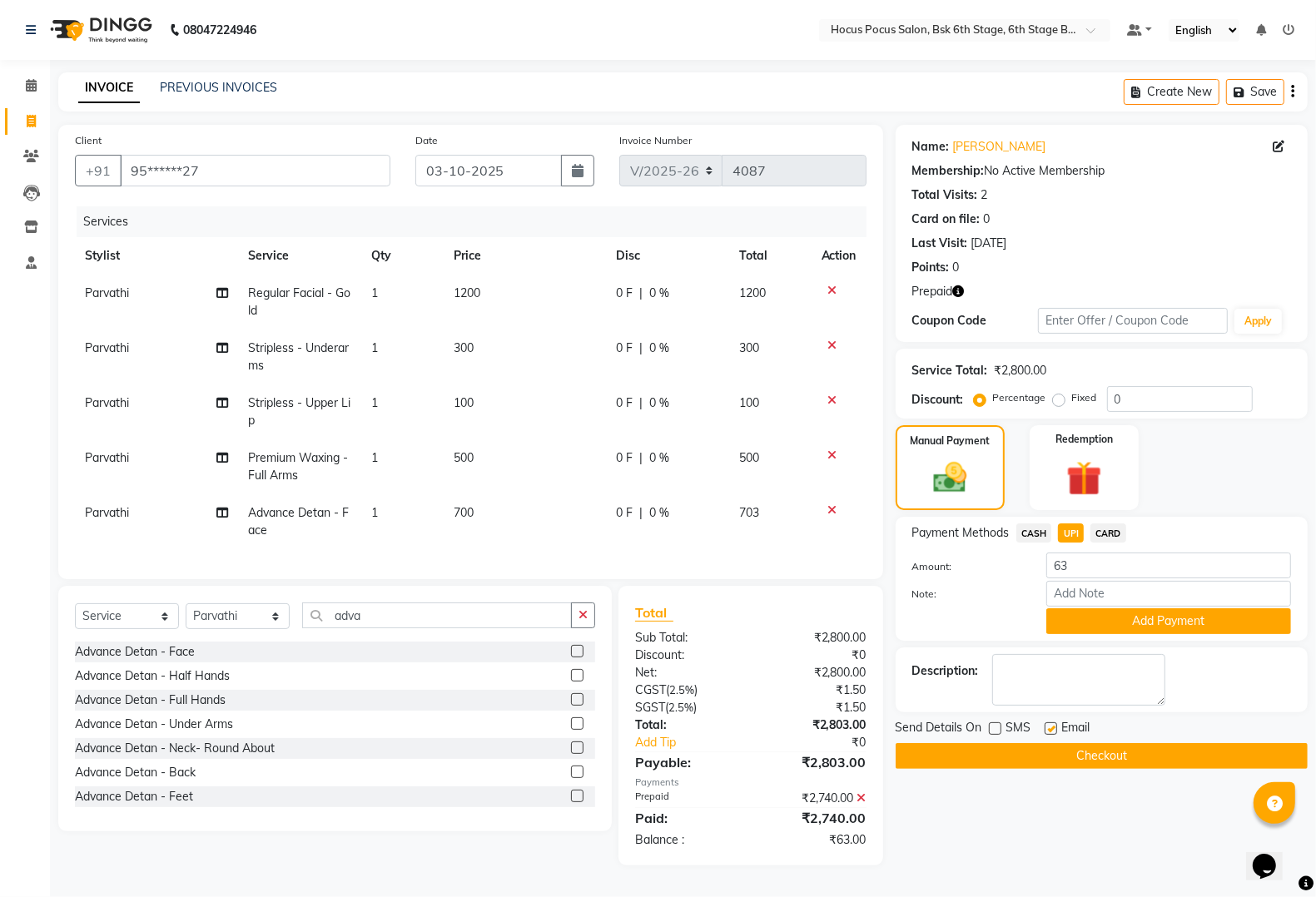
click at [1100, 549] on div "Payment Methods CASH UPI CARD Amount: 63 Note: Add Payment" at bounding box center [1101, 578] width 379 height 111
click at [1101, 555] on input "63" at bounding box center [1169, 565] width 245 height 26
type input "60"
click at [1145, 609] on button "Add Payment" at bounding box center [1169, 621] width 245 height 26
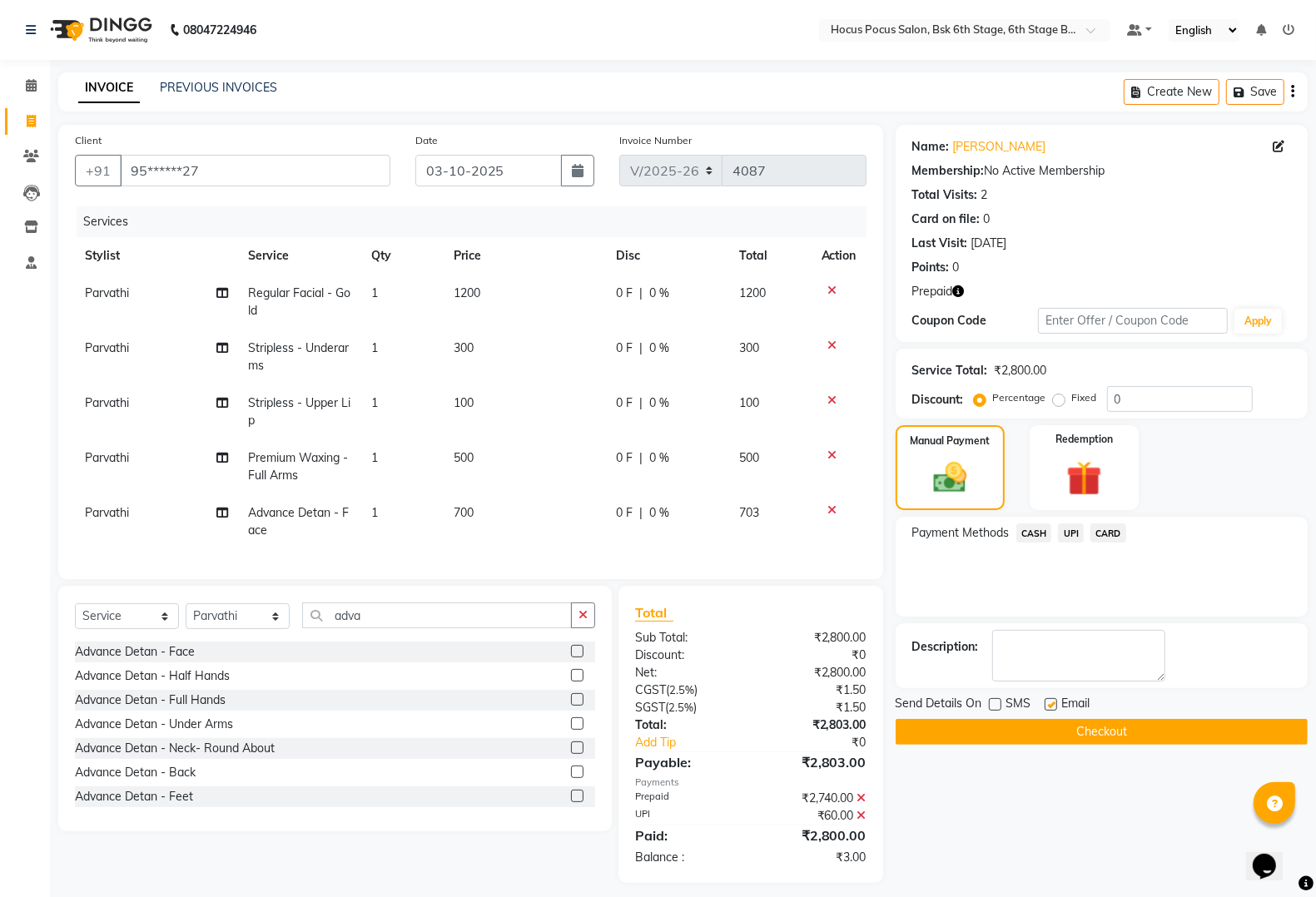
click at [997, 730] on button "Checkout" at bounding box center [1101, 731] width 412 height 26
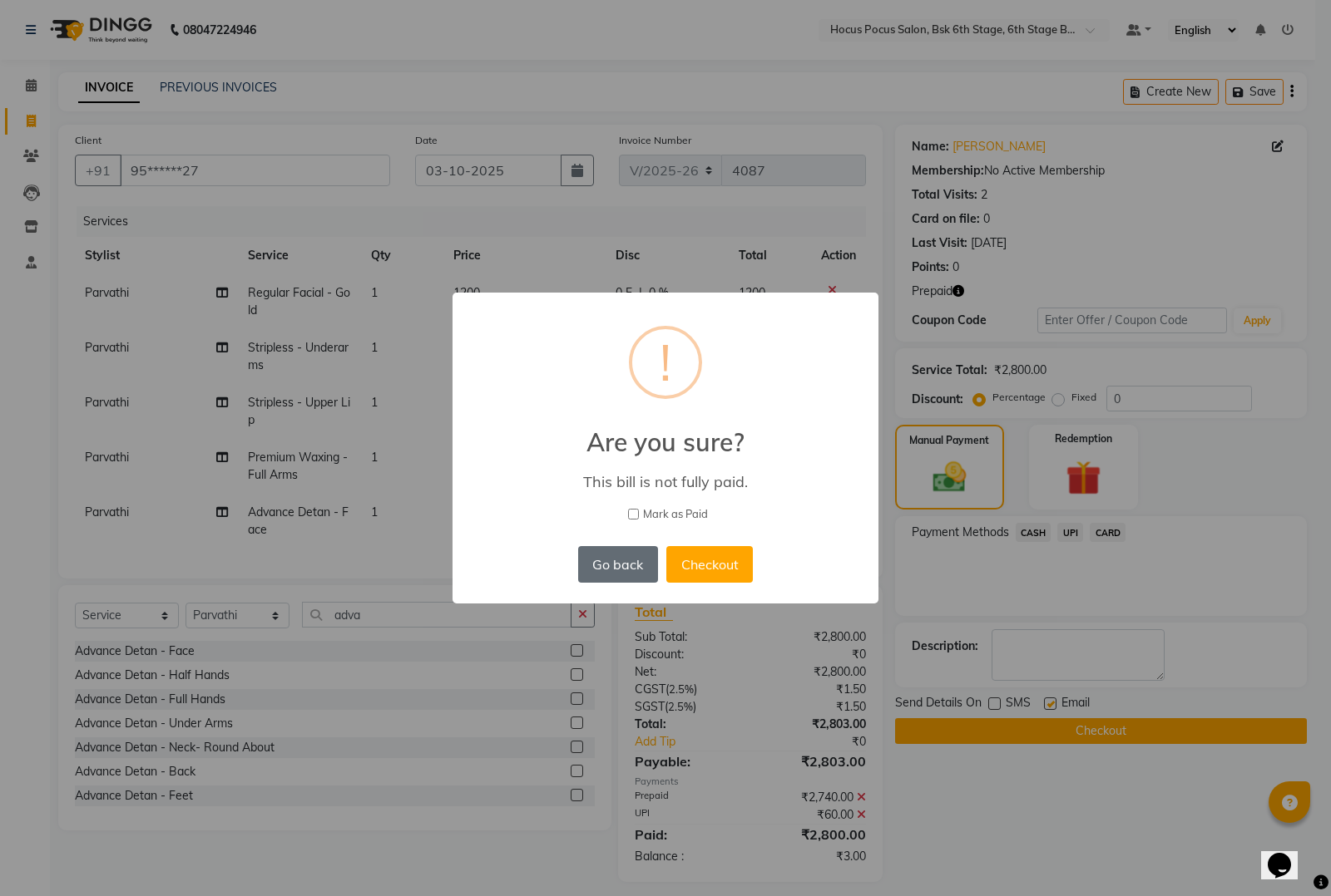
click at [617, 570] on button "Go back" at bounding box center [618, 564] width 80 height 36
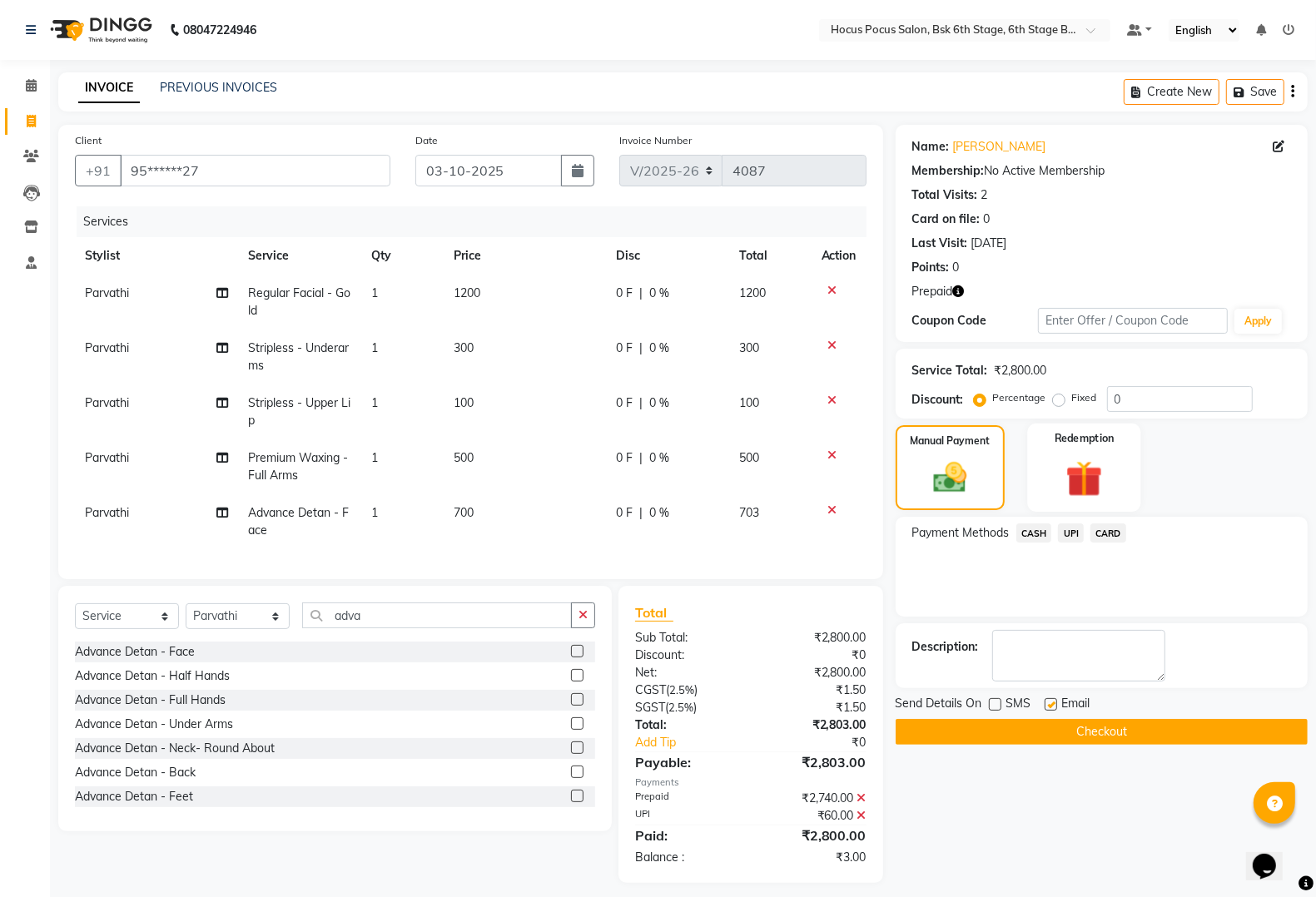
click at [1079, 485] on img at bounding box center [1084, 478] width 59 height 45
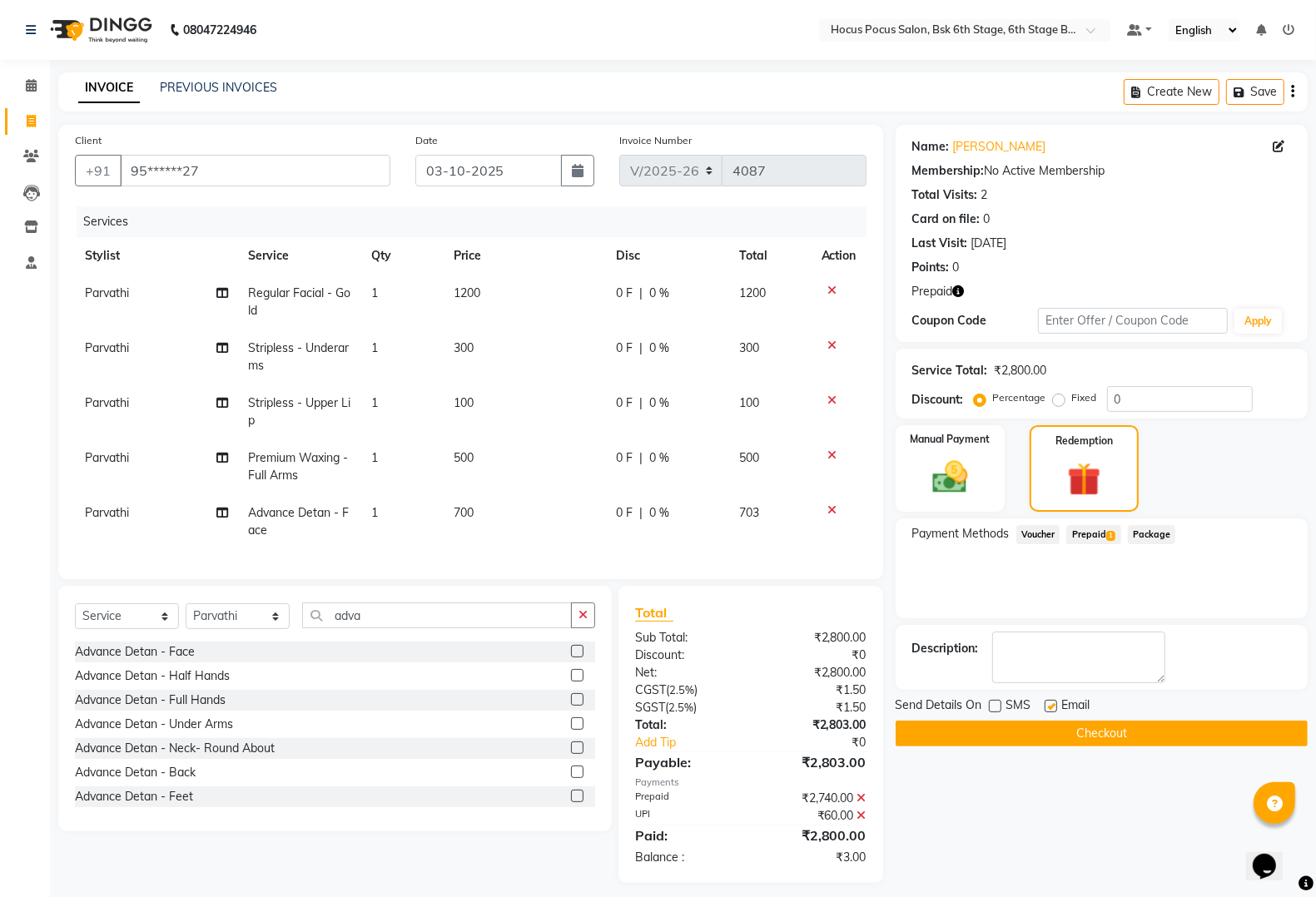
click at [1113, 532] on span "1" at bounding box center [1111, 535] width 9 height 10
click at [1026, 734] on button "Checkout" at bounding box center [1101, 733] width 412 height 26
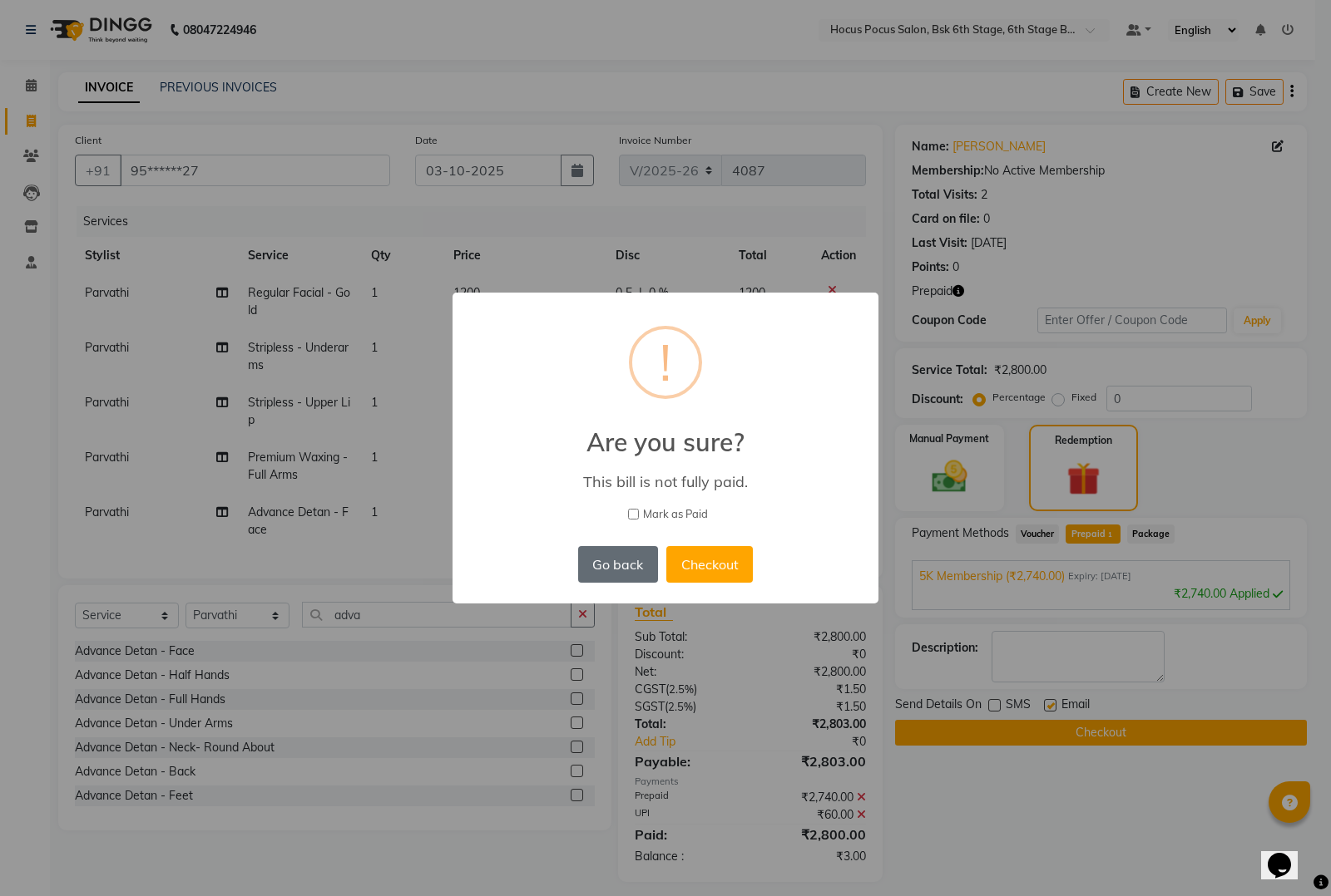
click at [612, 571] on button "Go back" at bounding box center [618, 564] width 80 height 36
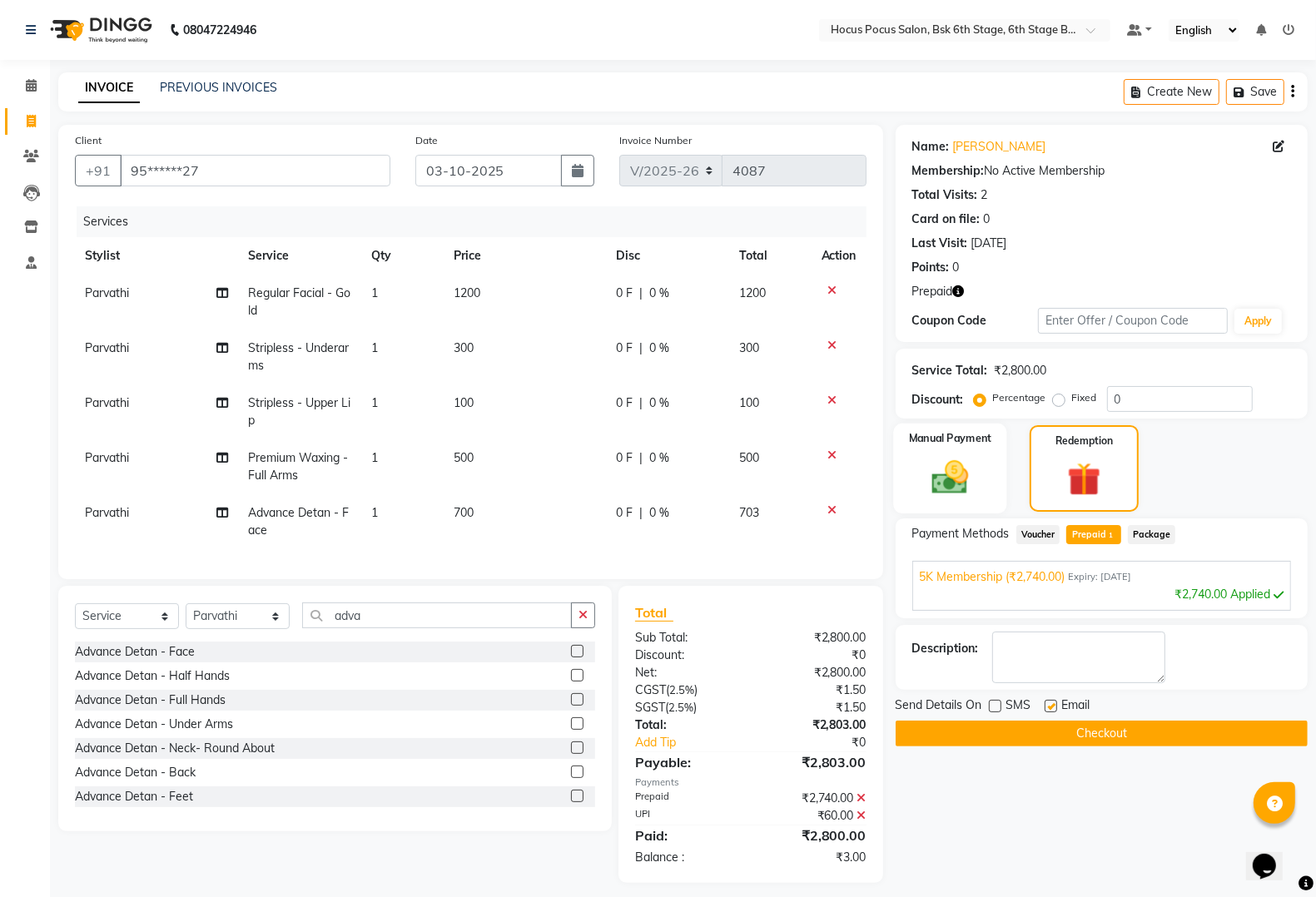
click at [966, 487] on img at bounding box center [950, 476] width 59 height 42
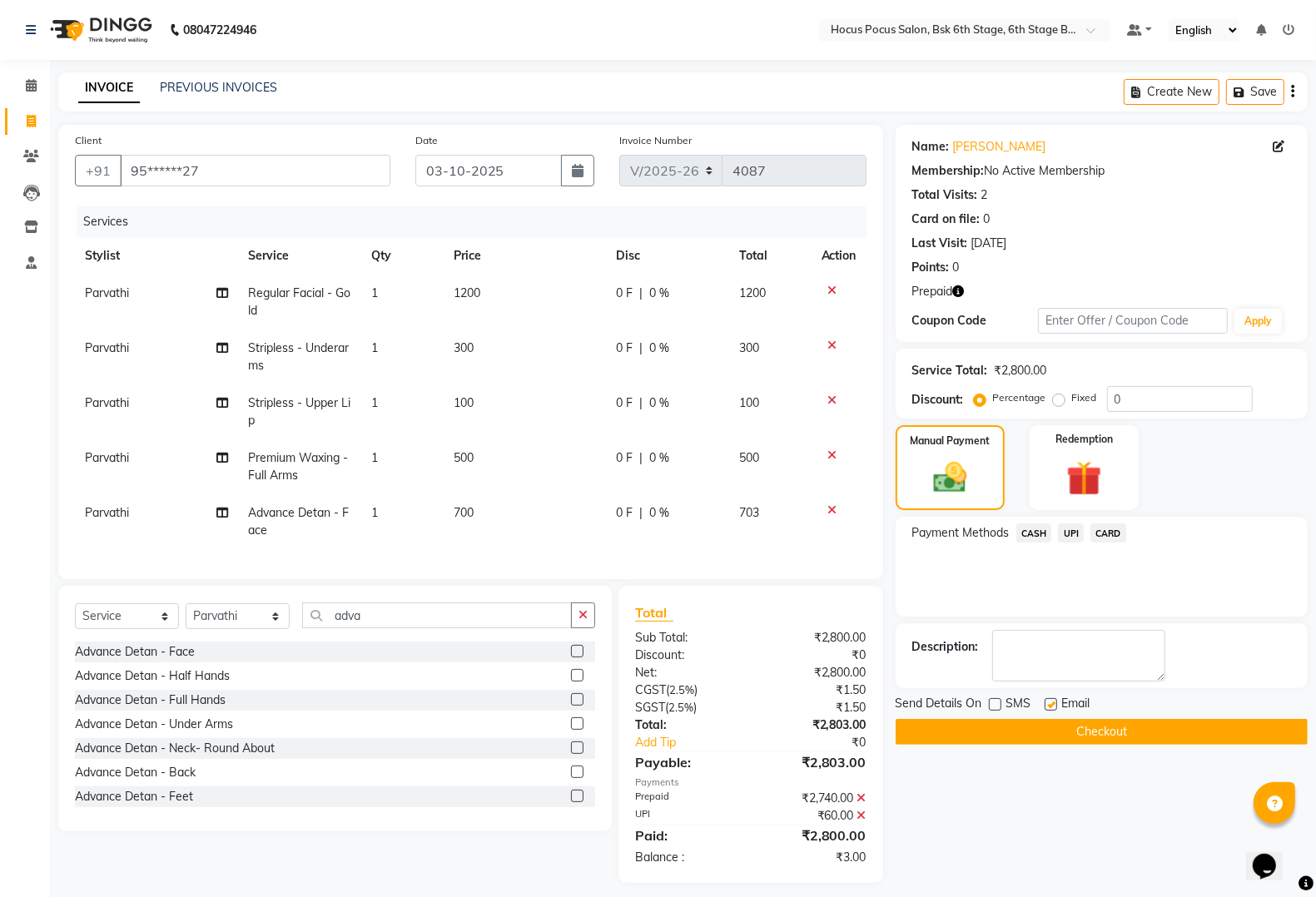
click at [1069, 531] on span "UPI" at bounding box center [1070, 533] width 26 height 20
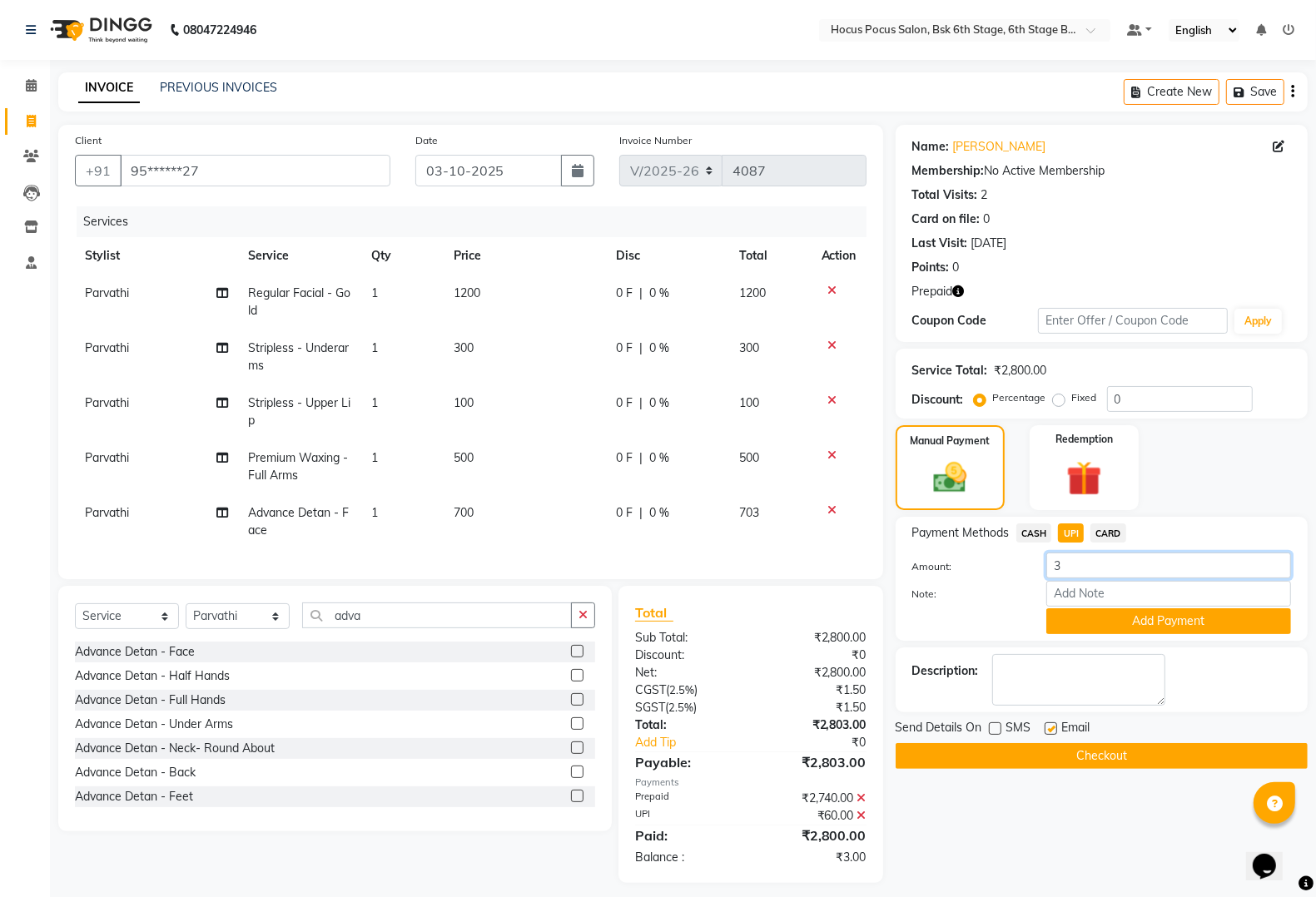
click at [1086, 564] on input "3" at bounding box center [1169, 565] width 245 height 26
type input "3"
click at [1092, 612] on button "Add Payment" at bounding box center [1169, 621] width 245 height 26
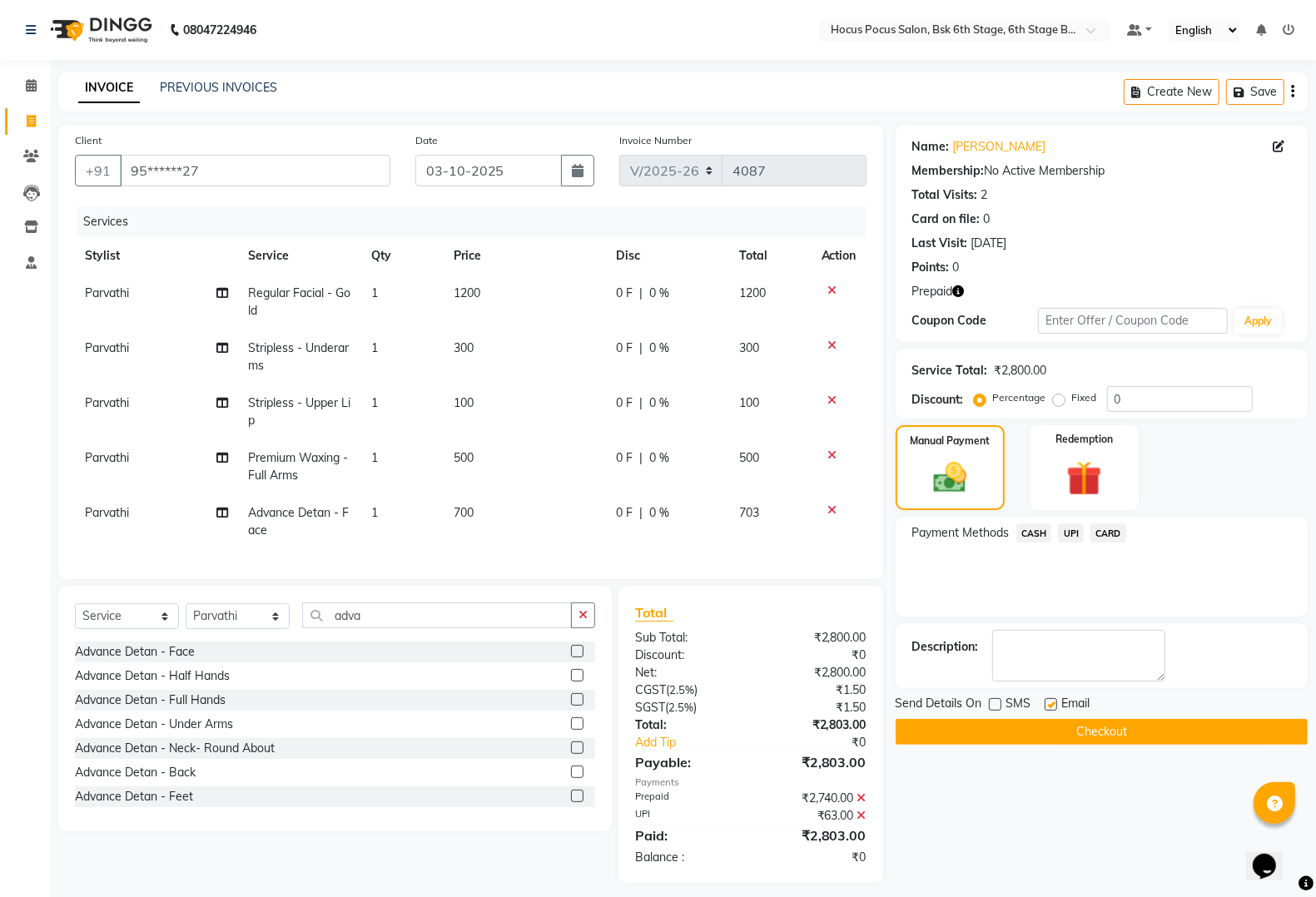
click at [991, 724] on button "Checkout" at bounding box center [1101, 731] width 412 height 26
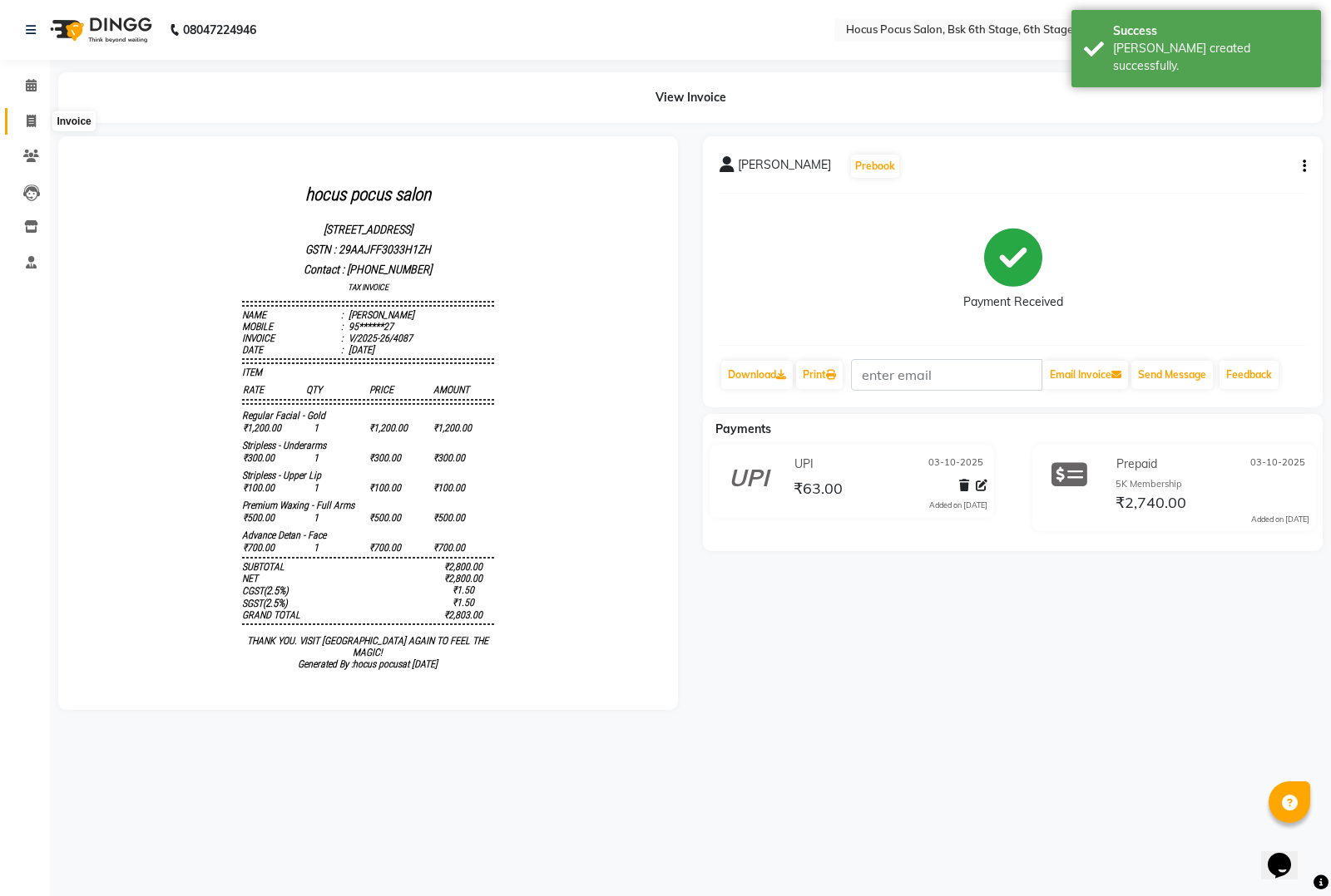
click at [32, 113] on span at bounding box center [31, 122] width 29 height 19
select select "service"
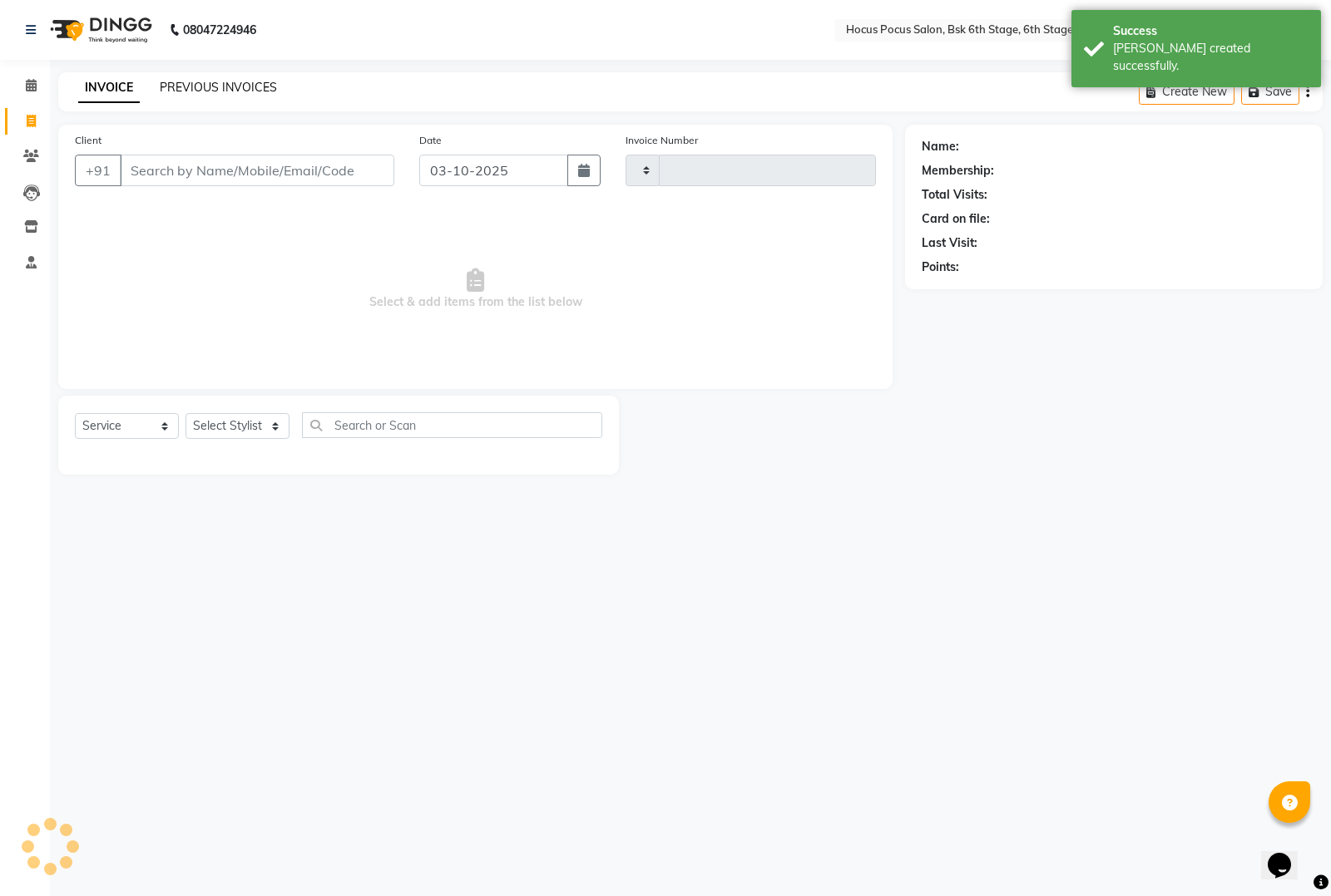
type input "4088"
select select "5242"
click at [204, 82] on link "PREVIOUS INVOICES" at bounding box center [218, 87] width 117 height 15
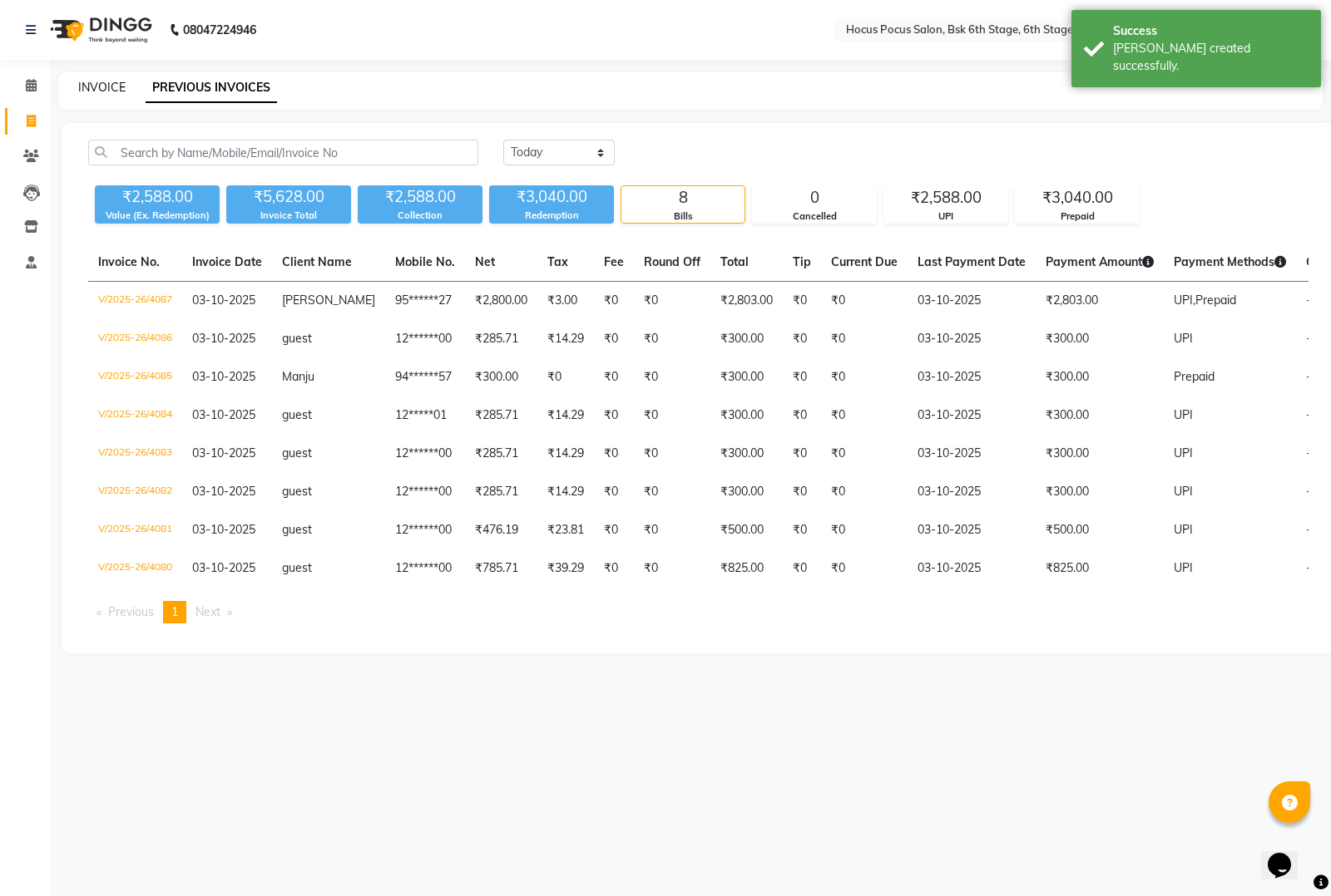
click at [87, 87] on link "INVOICE" at bounding box center [101, 87] width 47 height 15
select select "5242"
select select "service"
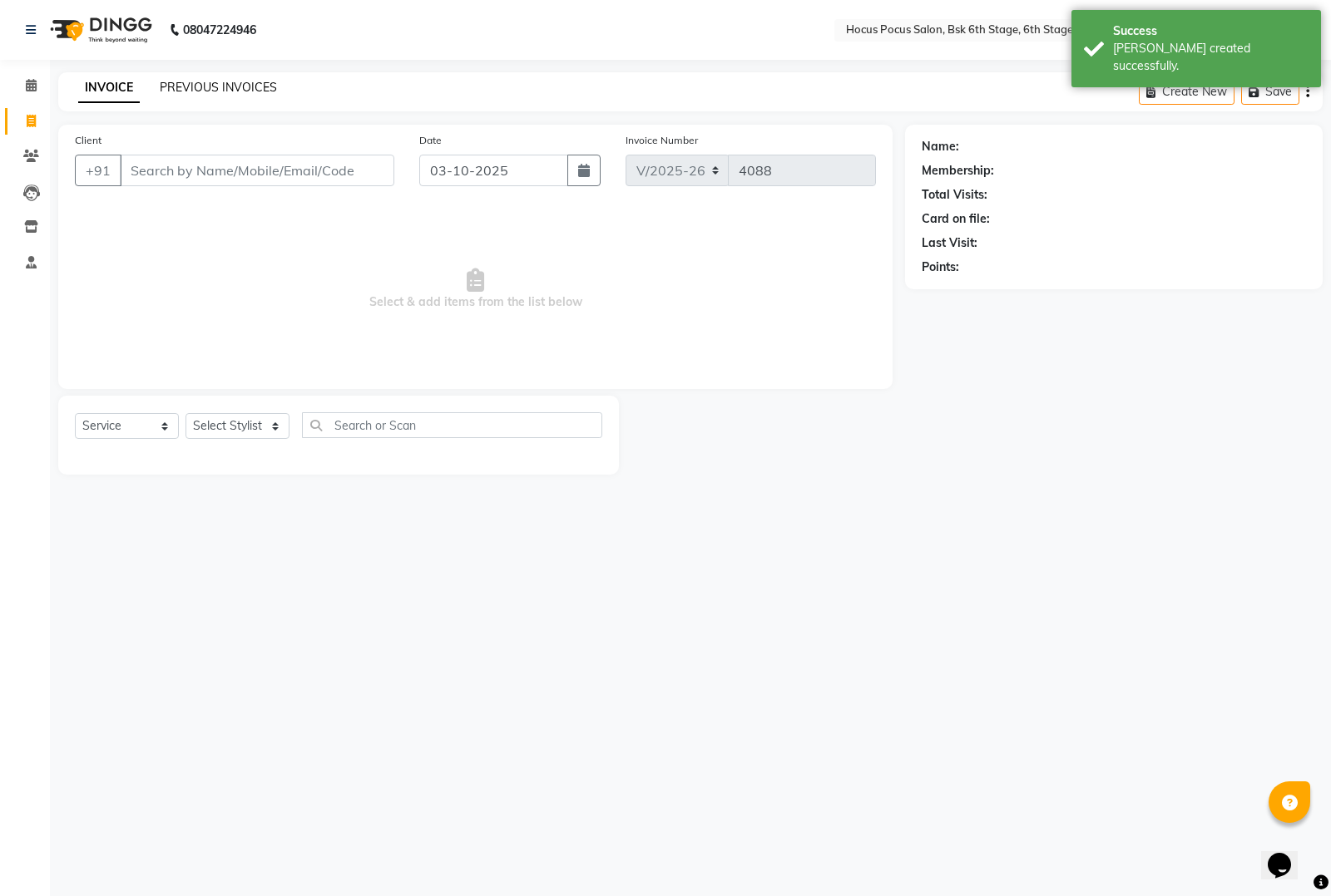
click at [205, 84] on link "PREVIOUS INVOICES" at bounding box center [218, 87] width 117 height 15
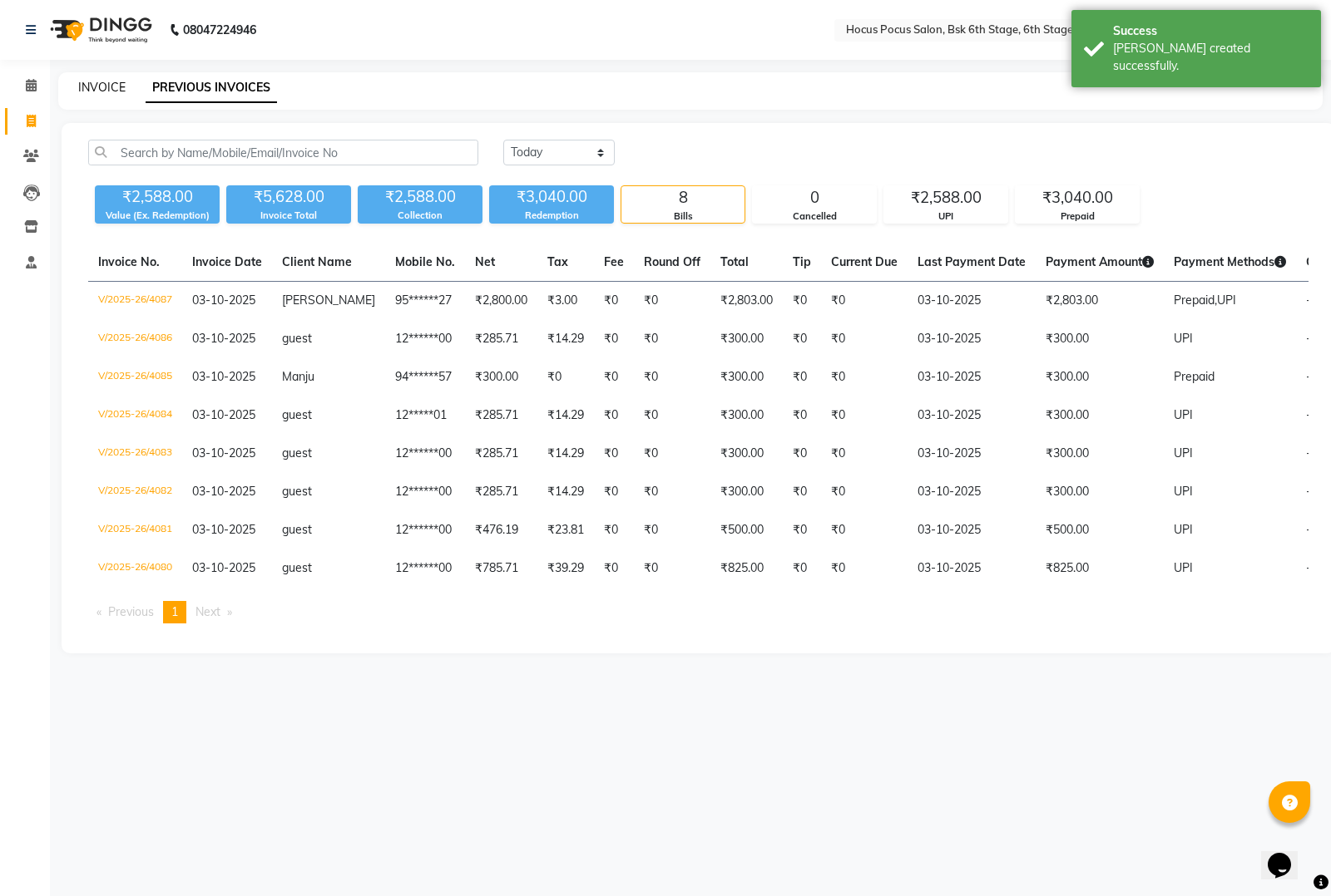
click at [105, 90] on link "INVOICE" at bounding box center [101, 87] width 47 height 15
select select "service"
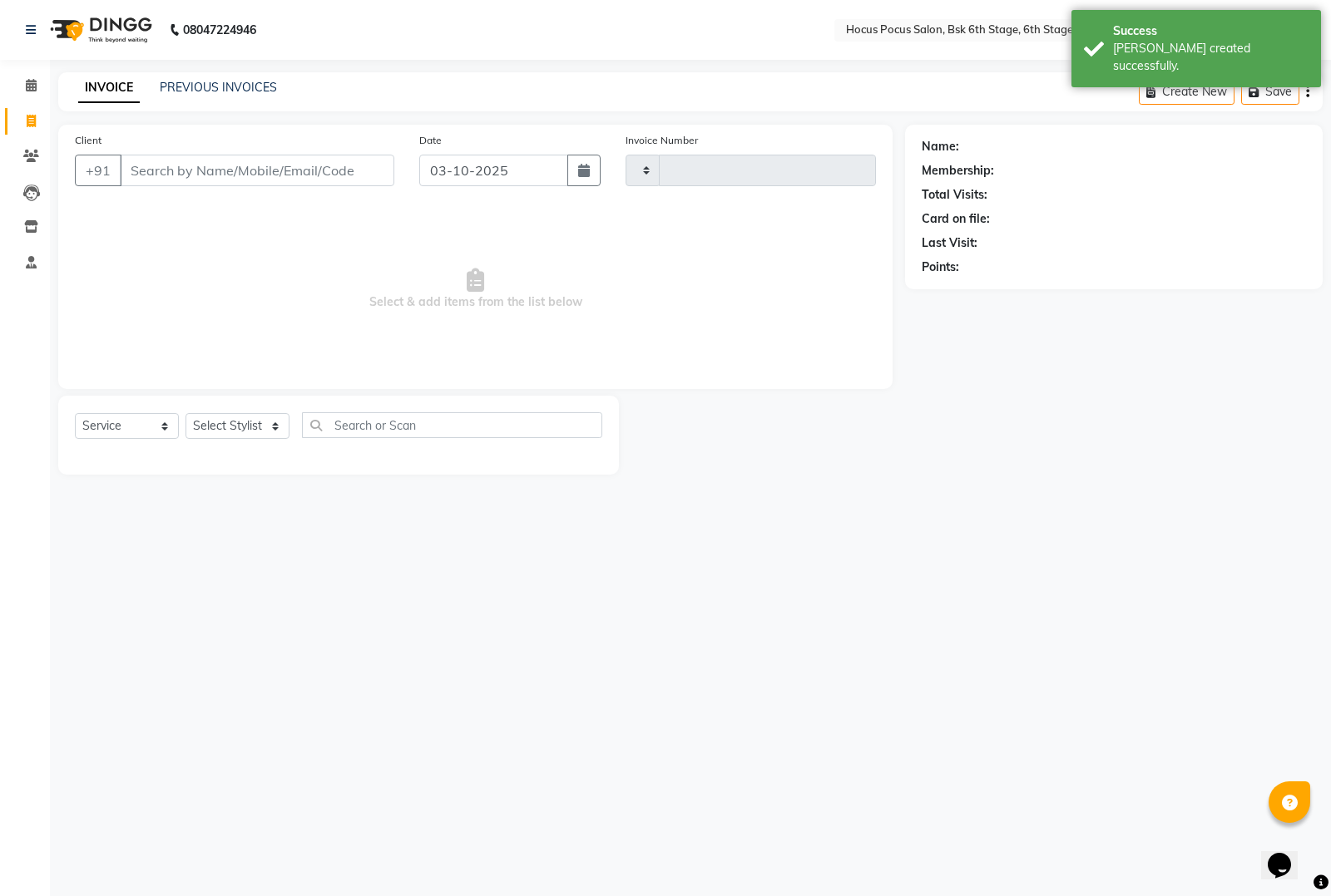
type input "4088"
select select "5242"
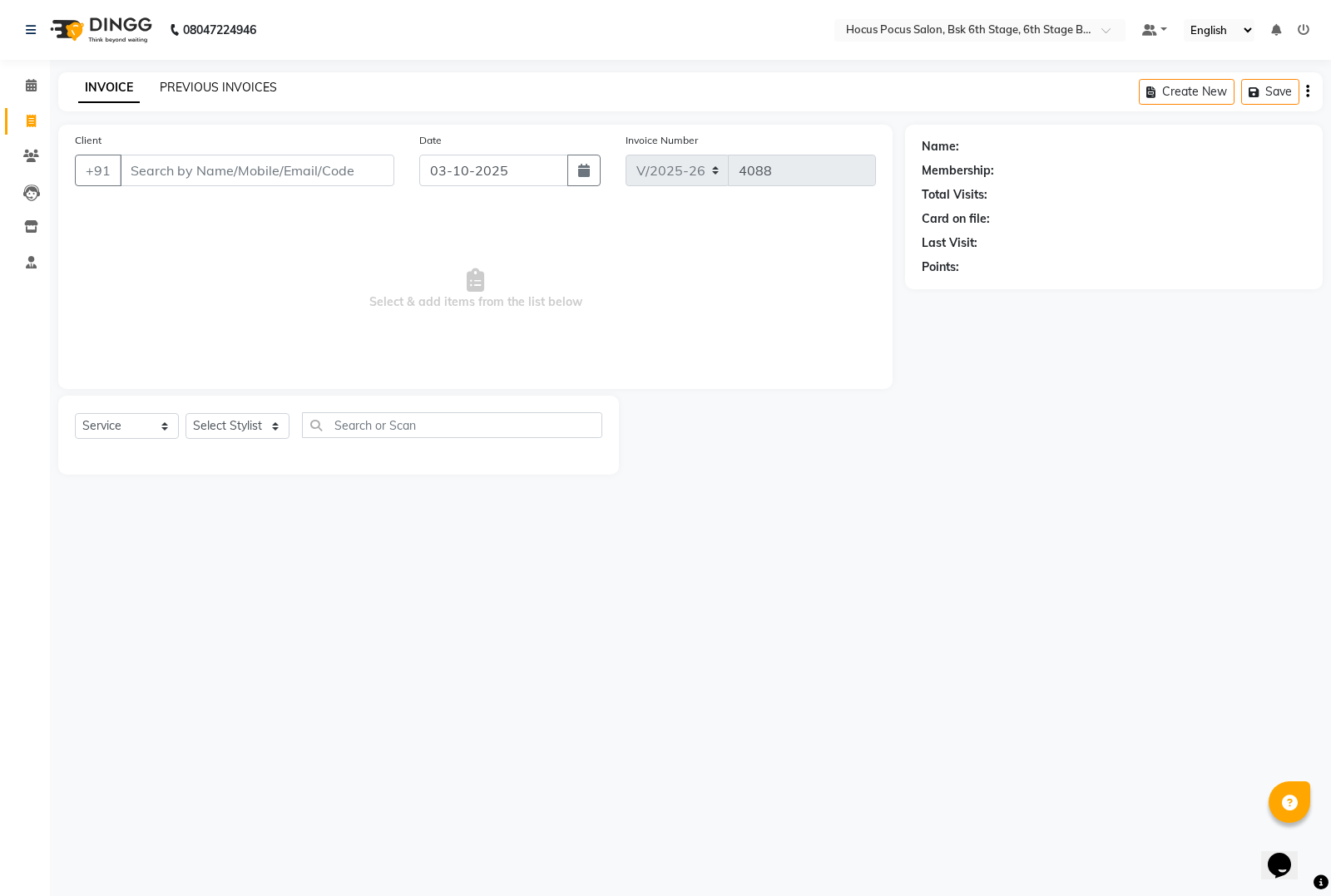
click at [197, 92] on link "PREVIOUS INVOICES" at bounding box center [218, 87] width 117 height 15
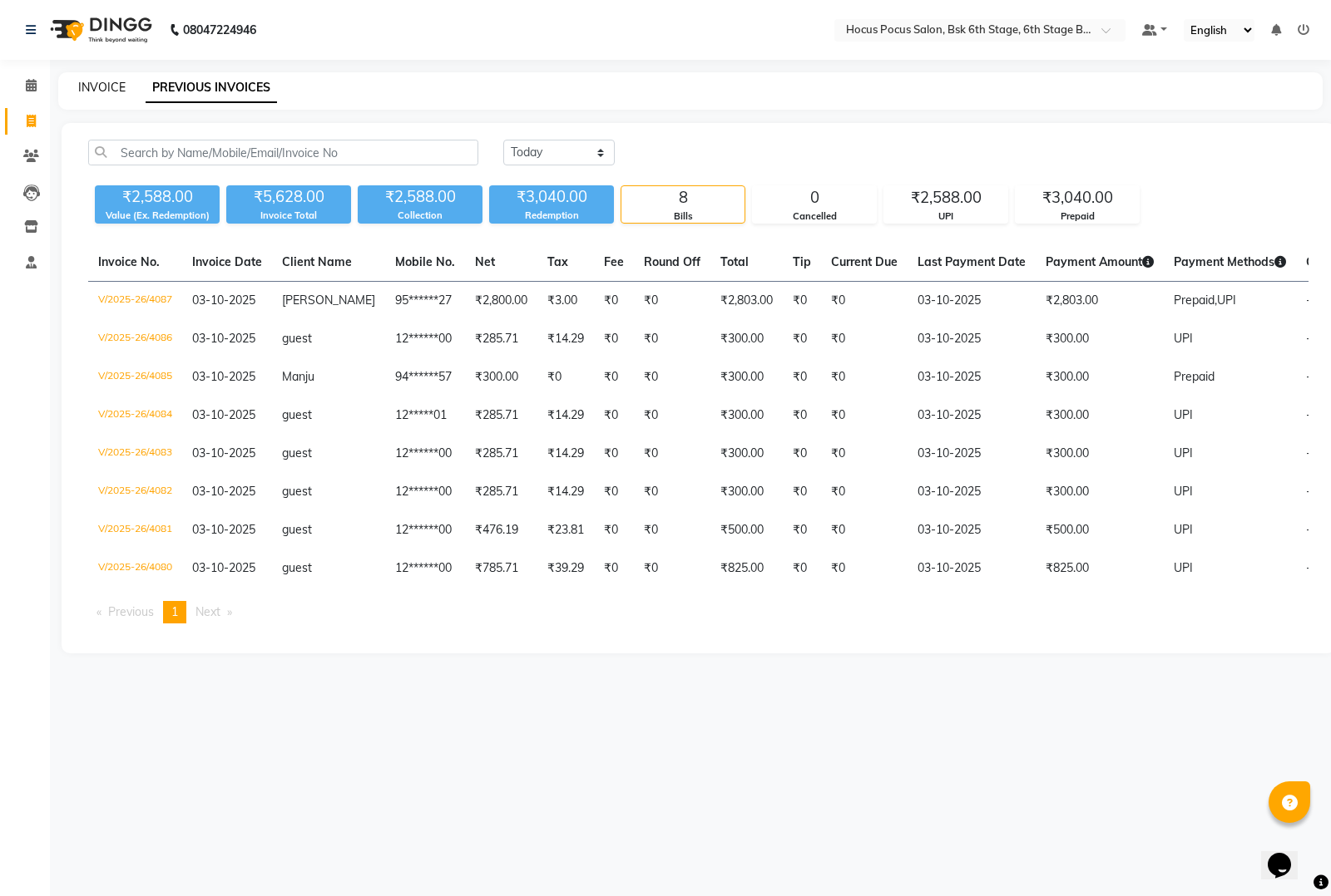
click at [98, 87] on link "INVOICE" at bounding box center [101, 87] width 47 height 15
select select "5242"
select select "service"
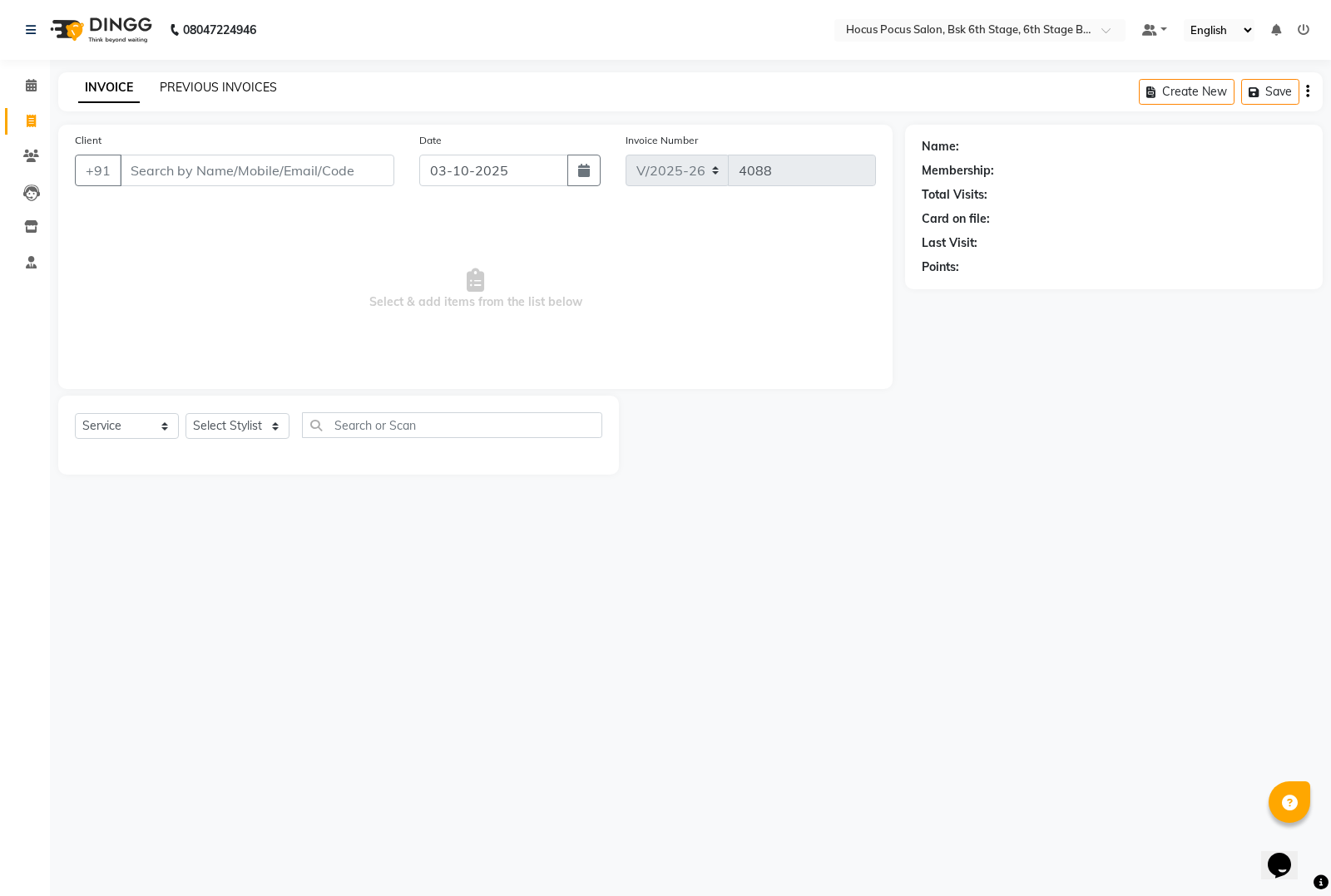
click at [217, 90] on link "PREVIOUS INVOICES" at bounding box center [218, 87] width 117 height 15
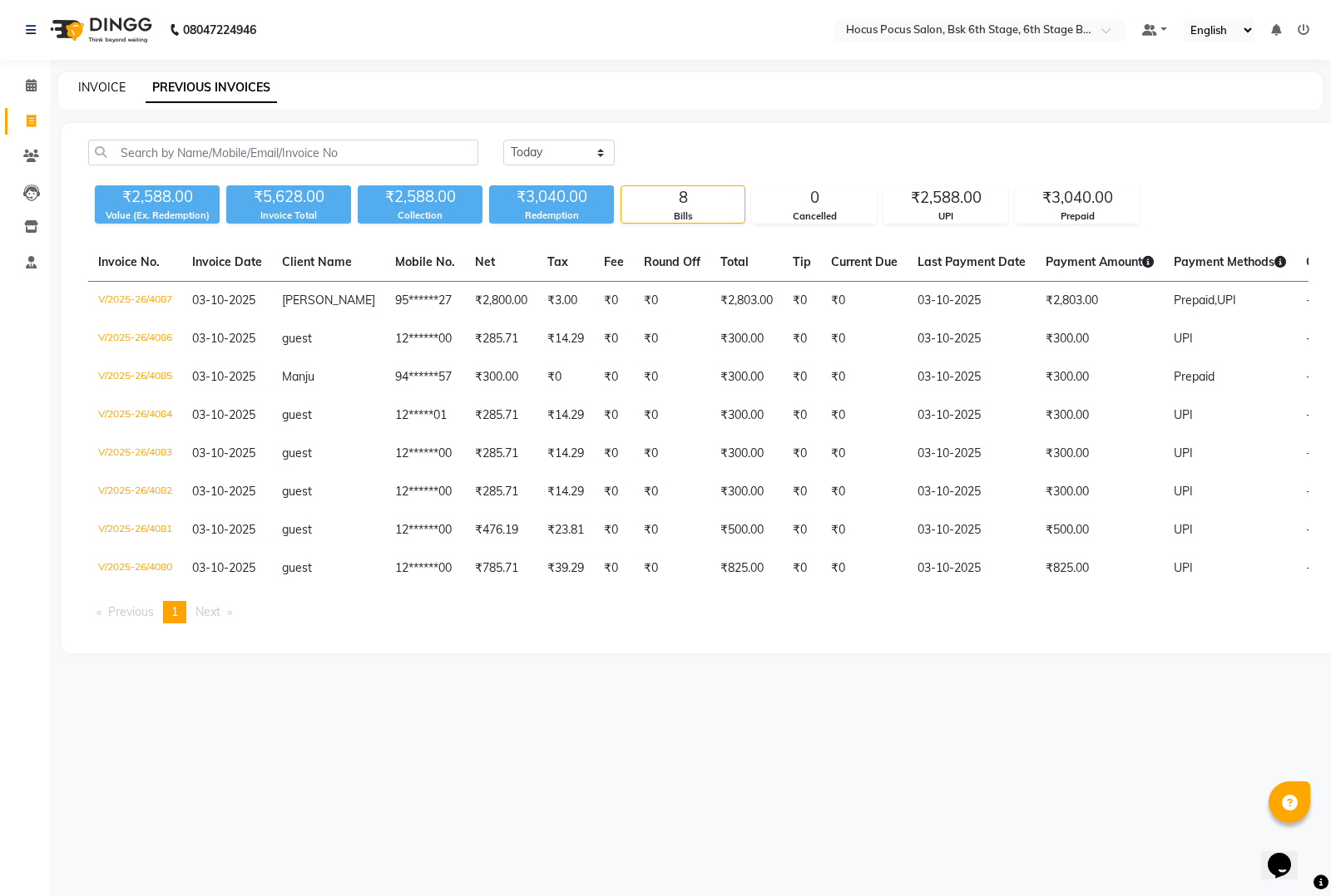
click at [94, 81] on link "INVOICE" at bounding box center [101, 87] width 47 height 15
select select "5242"
select select "service"
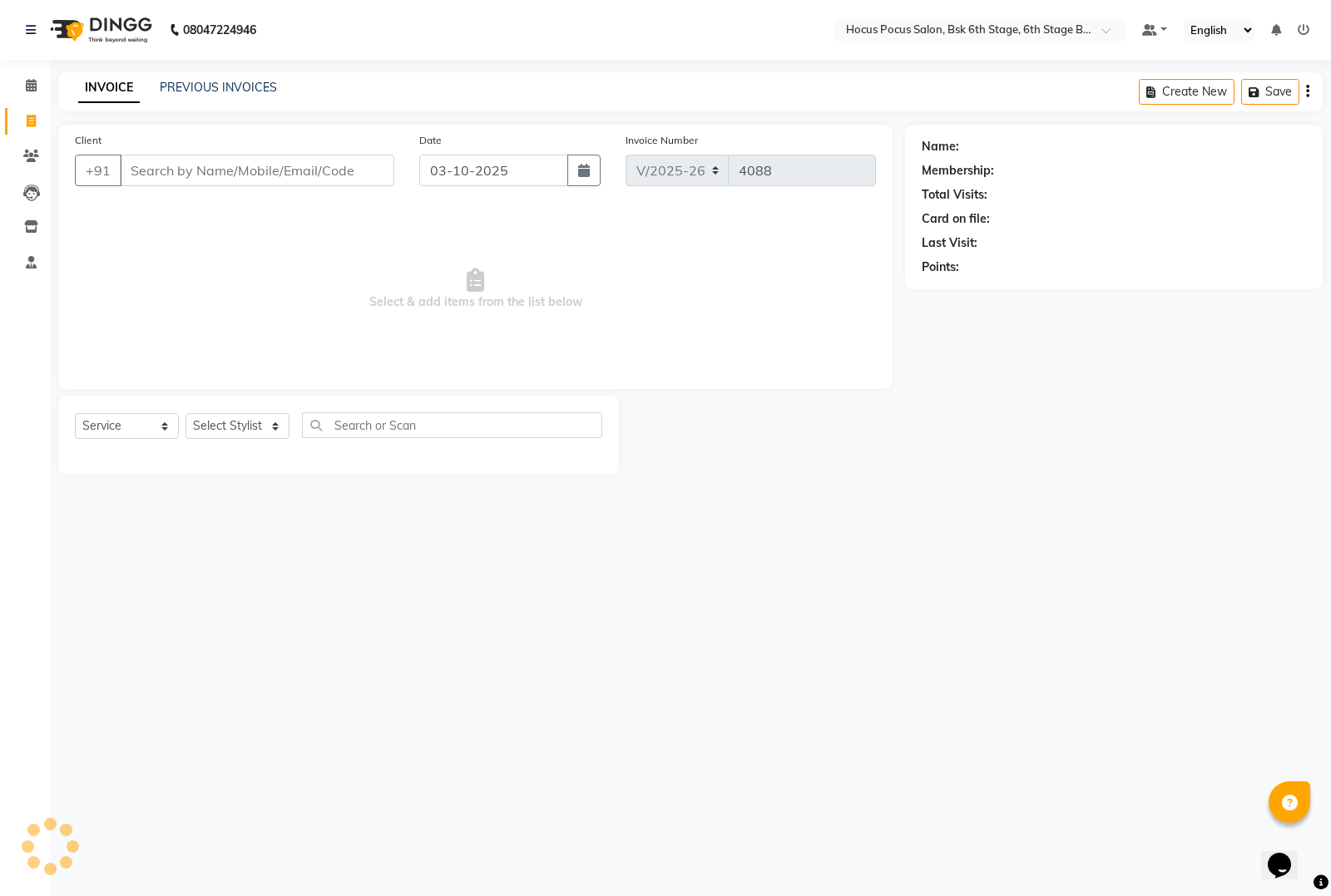
click at [148, 175] on input "Client" at bounding box center [257, 170] width 275 height 32
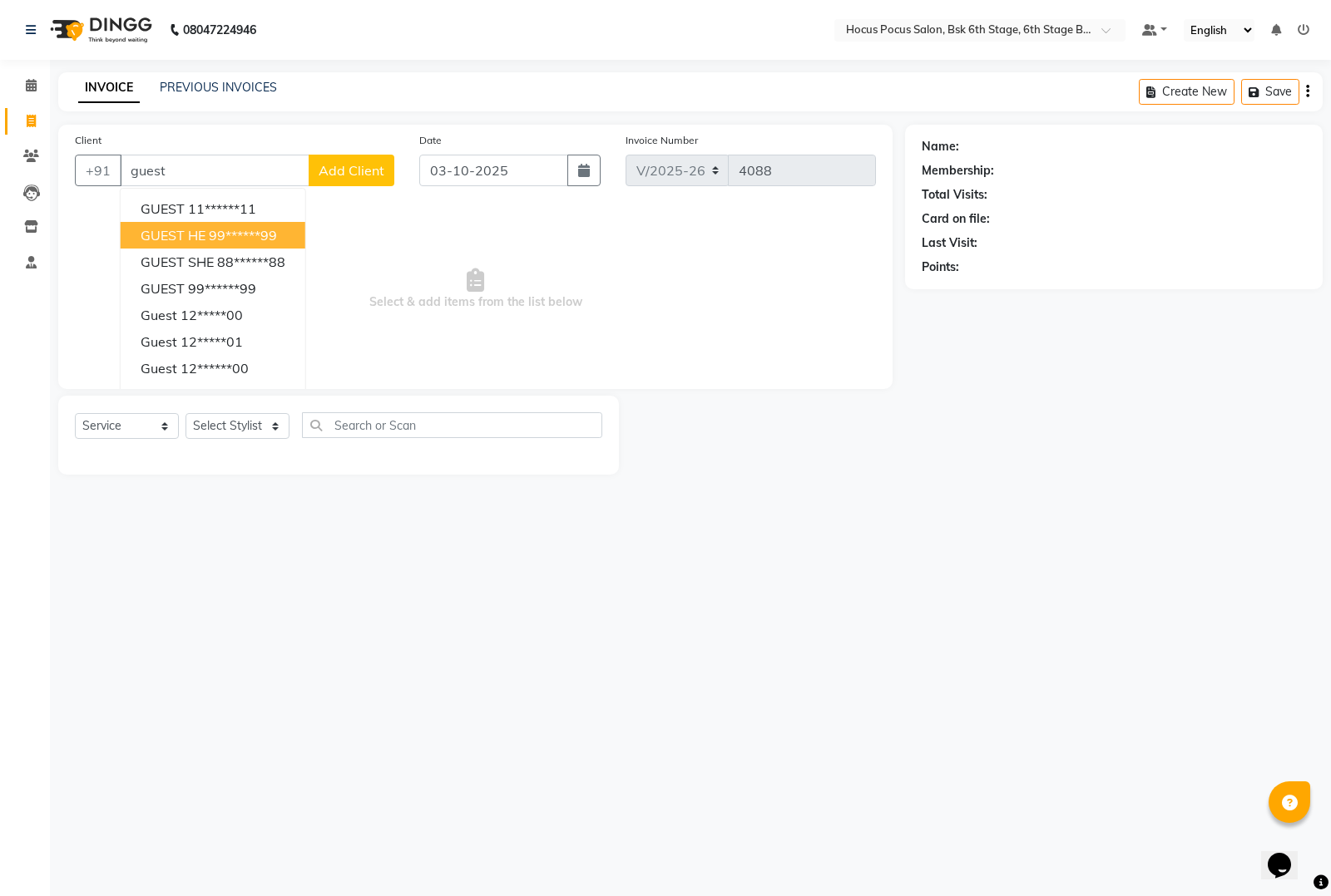
type input "guest"
click at [247, 414] on select "Select Stylist [PERSON_NAME] hocus pocus [PERSON_NAME] [PERSON_NAME] [PERSON_NA…" at bounding box center [237, 425] width 104 height 26
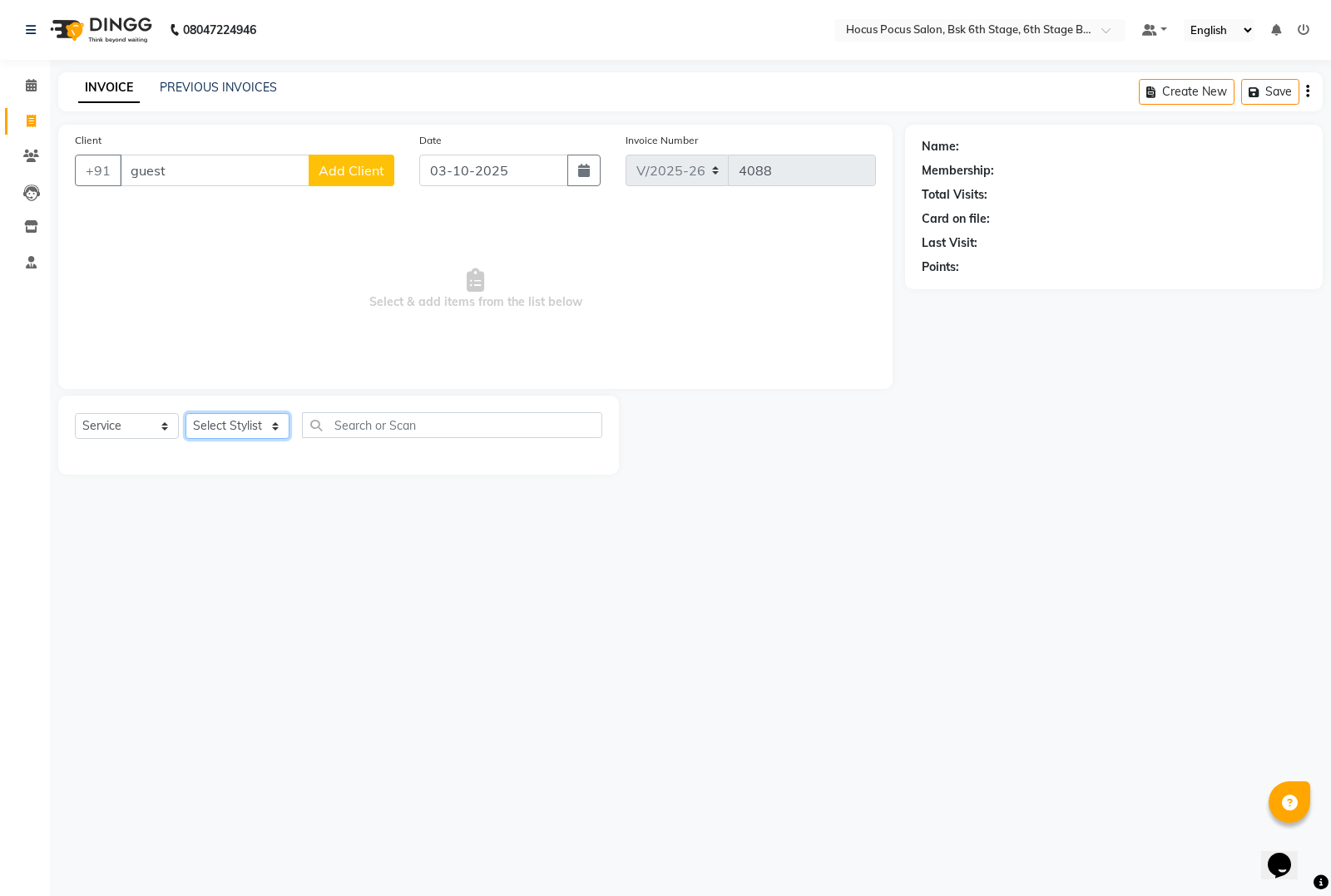
select select "81460"
click at [185, 413] on select "Select Stylist [PERSON_NAME] hocus pocus [PERSON_NAME] [PERSON_NAME] [PERSON_NA…" at bounding box center [237, 425] width 104 height 26
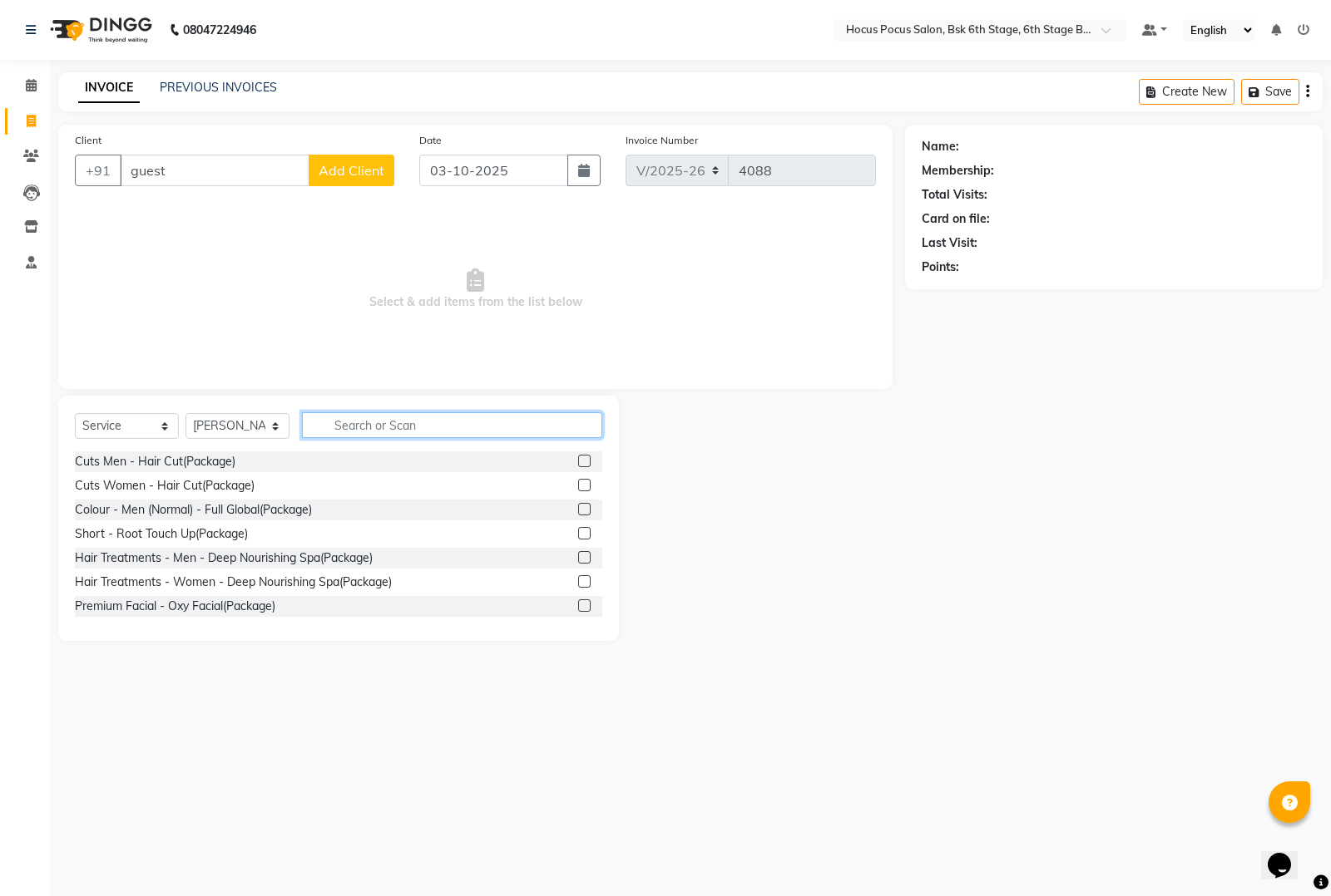
click at [367, 430] on input "text" at bounding box center [452, 425] width 301 height 26
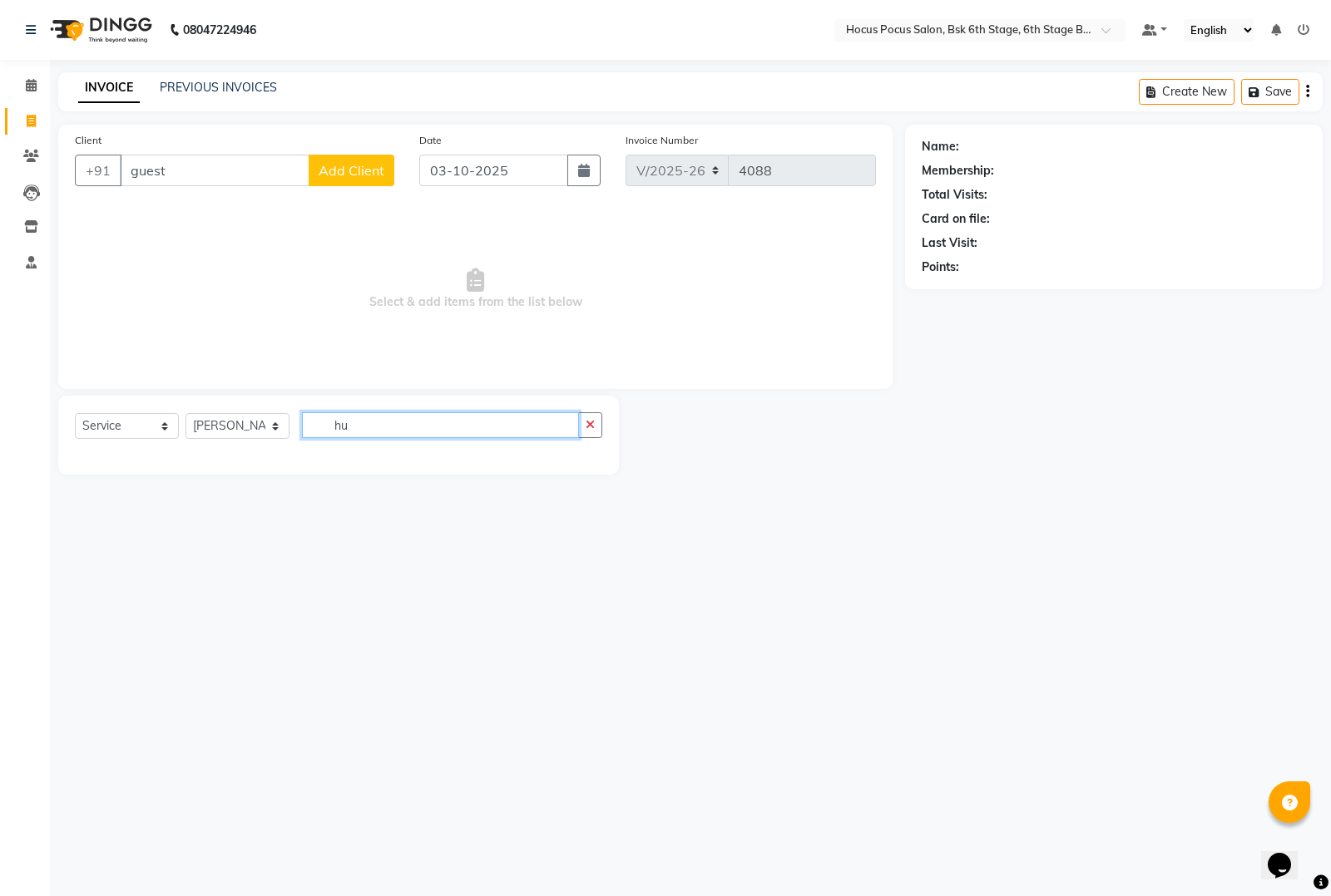
type input "h"
type input "hy"
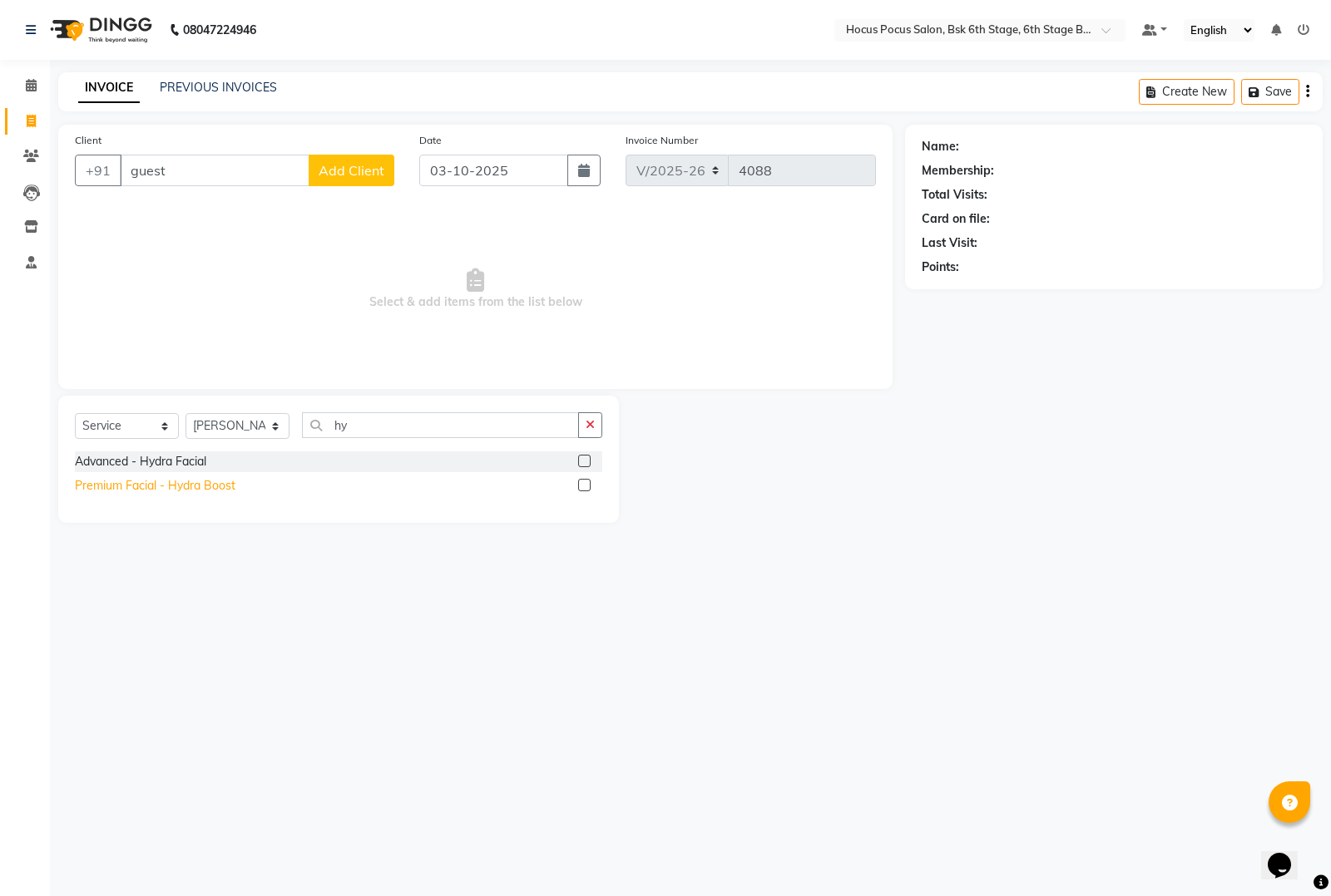
click at [195, 487] on div "Premium Facial - Hydra Boost" at bounding box center [154, 486] width 161 height 18
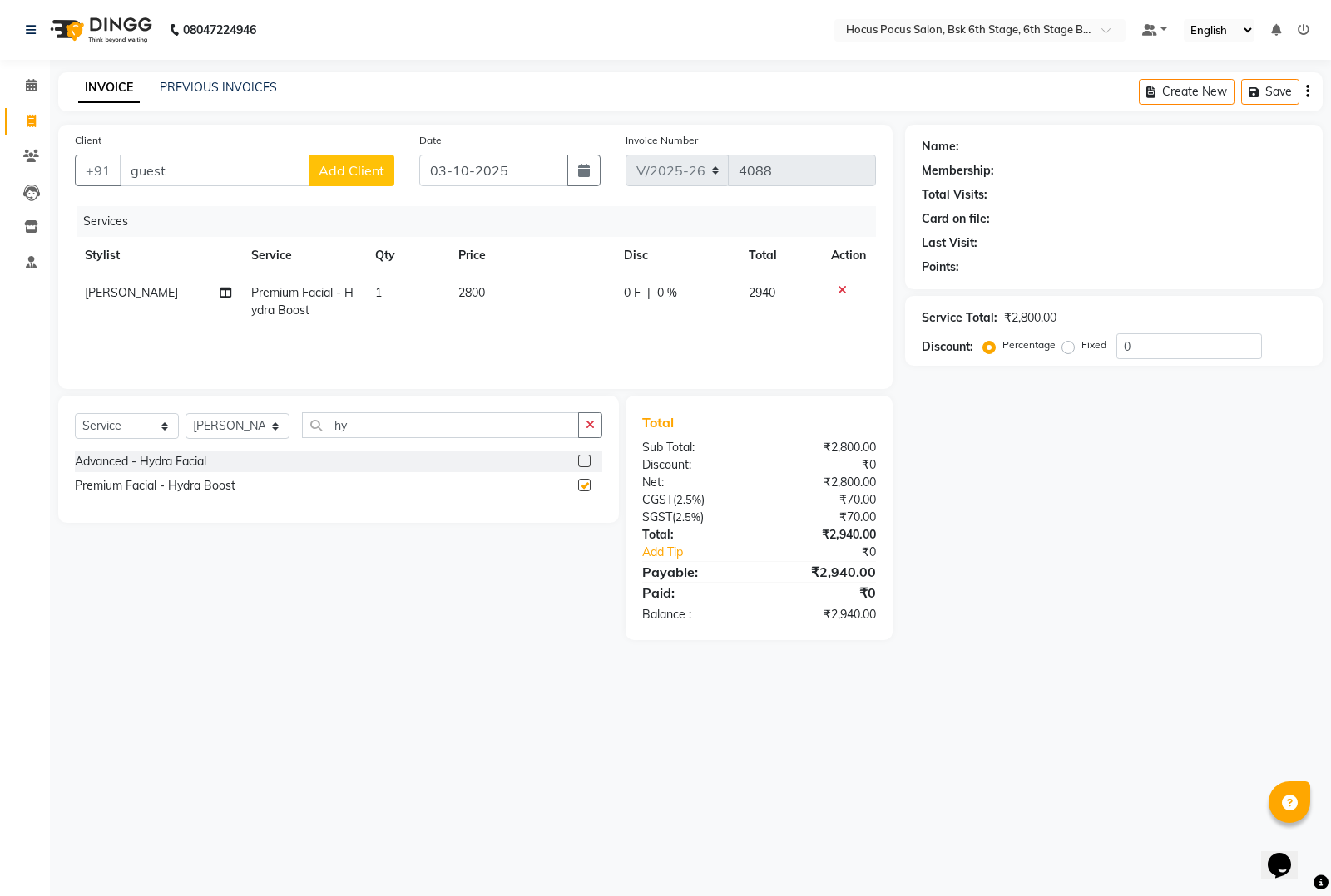
checkbox input "false"
click at [387, 426] on input "hy" at bounding box center [441, 425] width 277 height 26
type input "h"
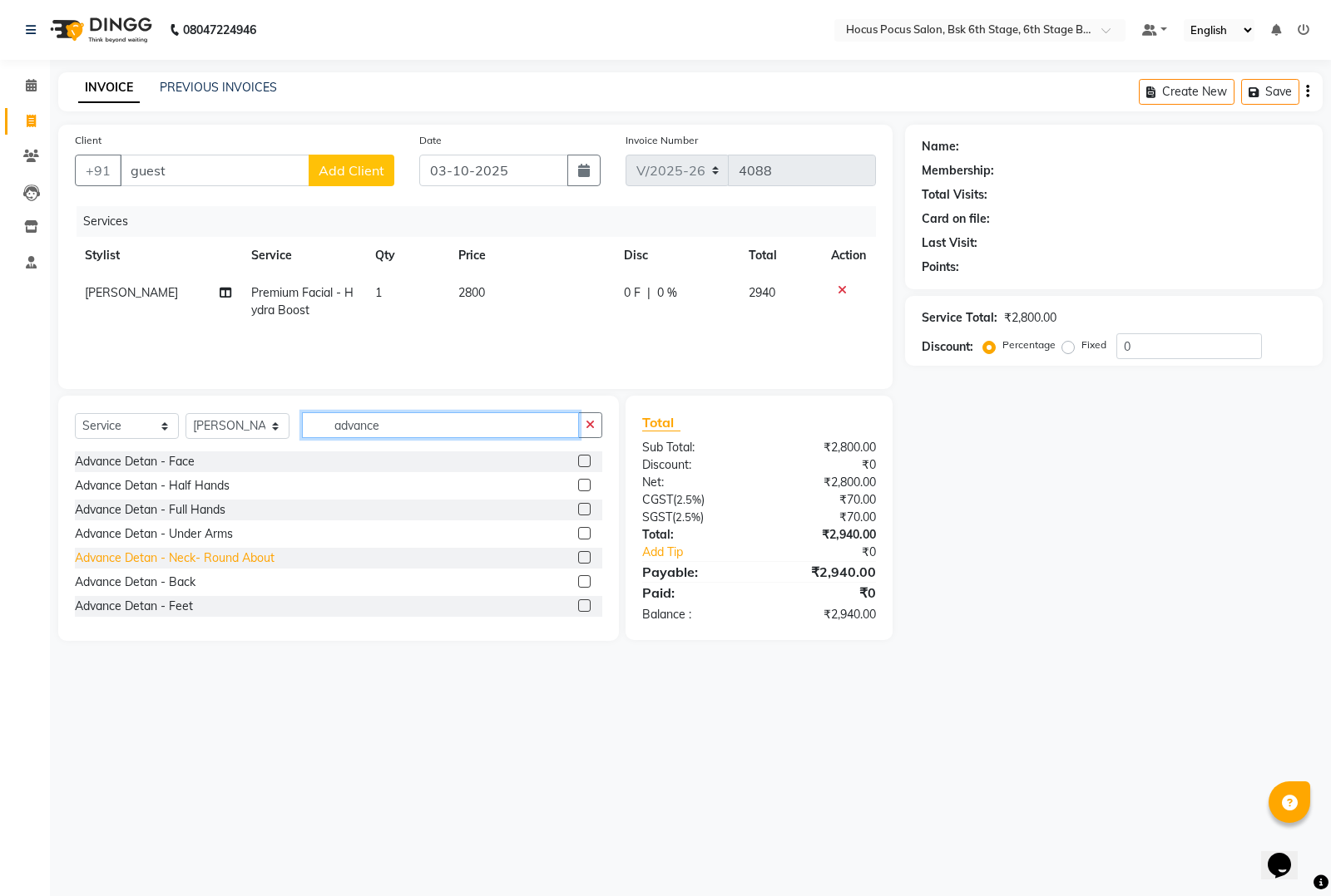
type input "advance"
click at [268, 557] on div "Advance Detan - Neck- Round About" at bounding box center [174, 558] width 200 height 18
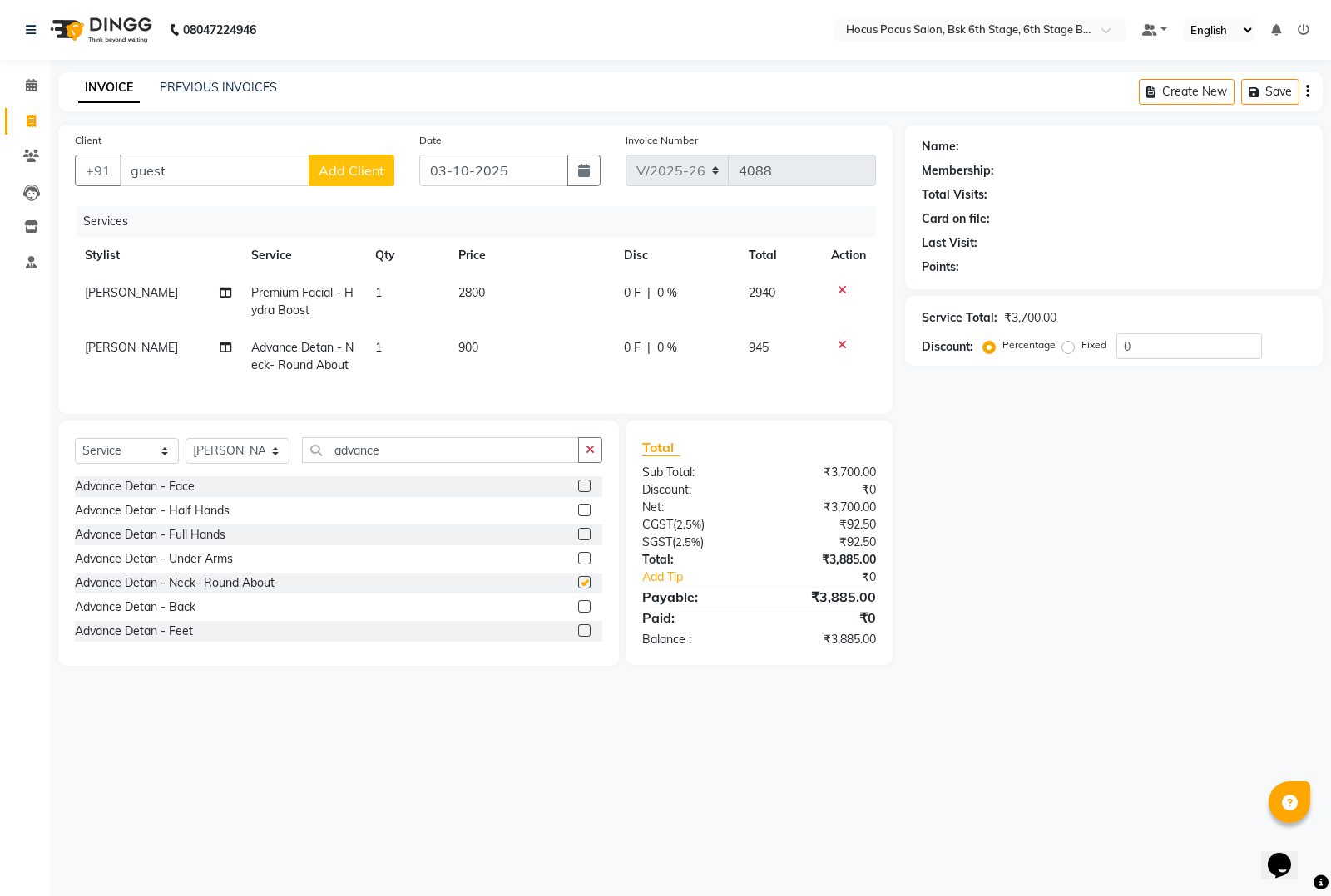
checkbox input "false"
click at [167, 495] on div "Advance Detan - Face" at bounding box center [134, 487] width 120 height 18
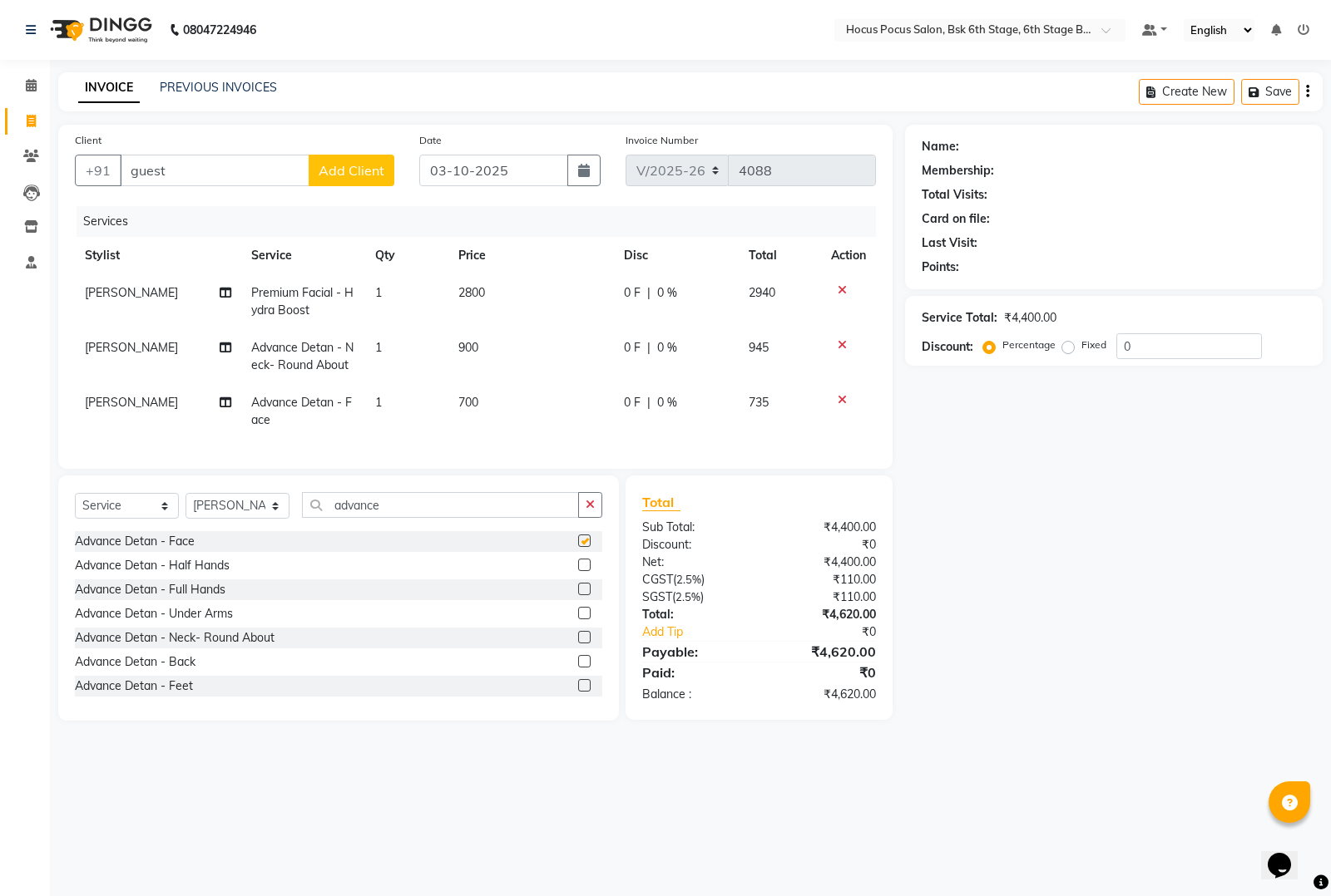
checkbox input "false"
click at [410, 517] on input "advance" at bounding box center [441, 504] width 277 height 26
type input "a"
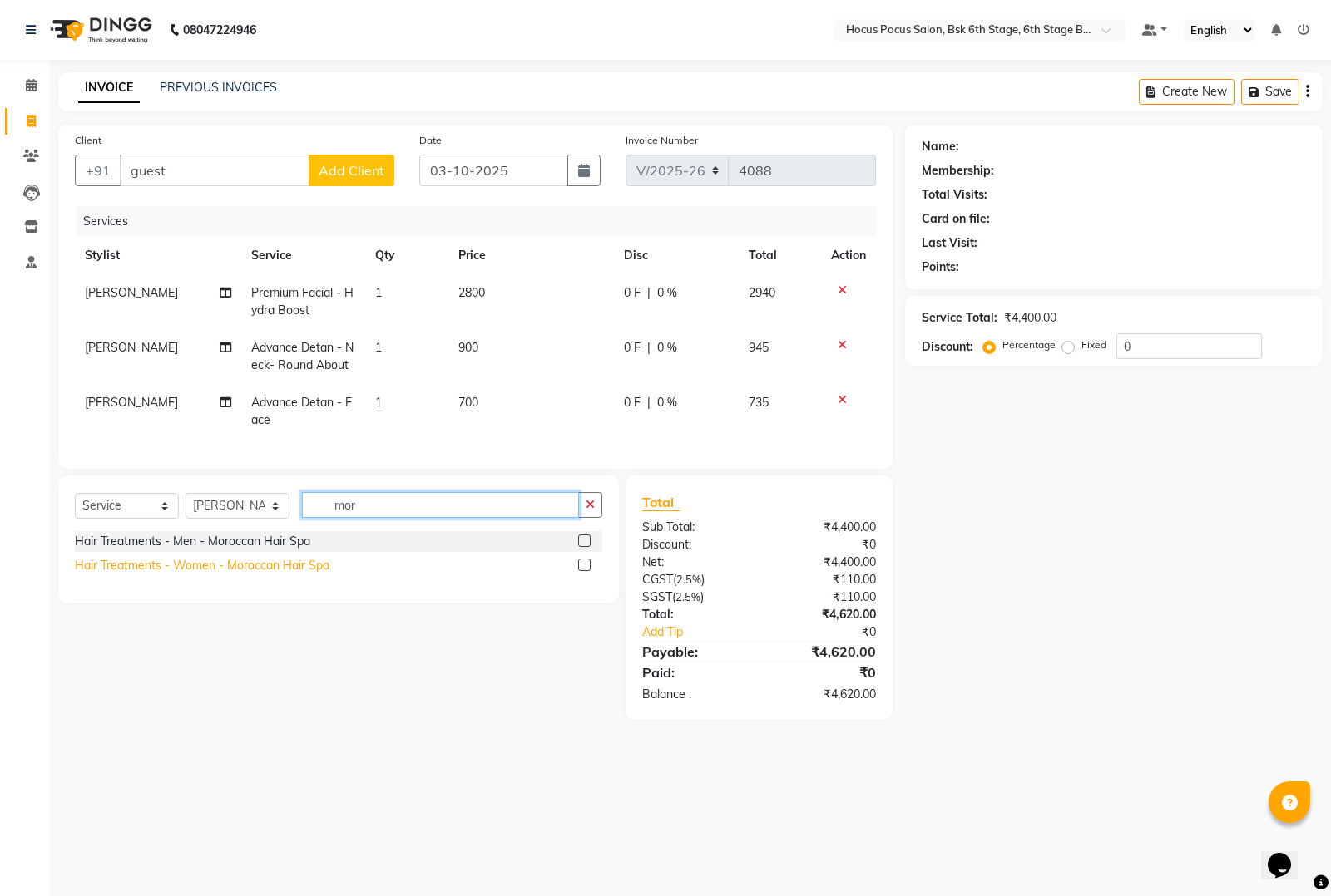
type input "mor"
click at [320, 574] on div "Hair Treatments - Women - Moroccan Hair Spa" at bounding box center [201, 566] width 254 height 18
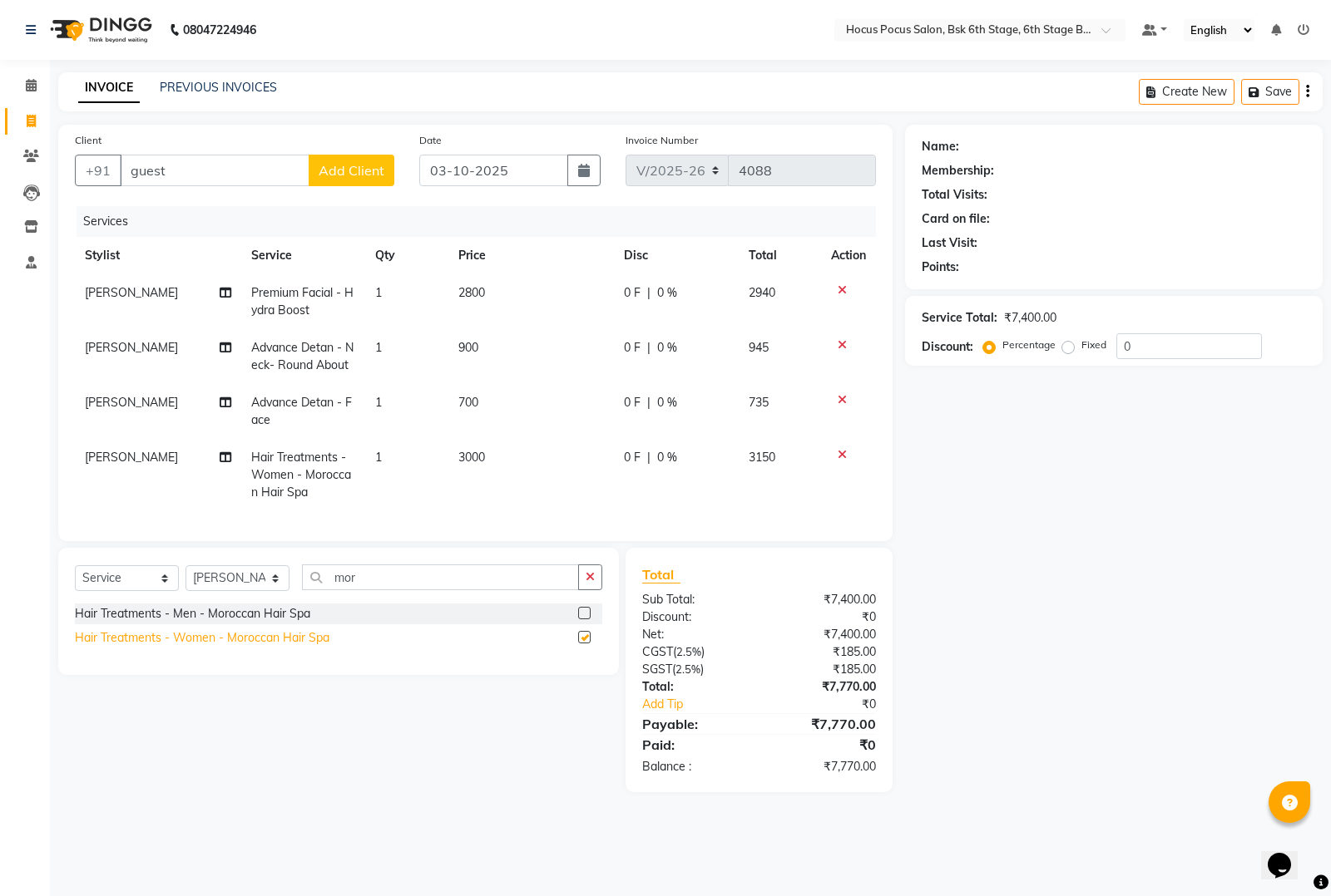
checkbox input "false"
click at [1263, 90] on icon "button" at bounding box center [1257, 92] width 17 height 12
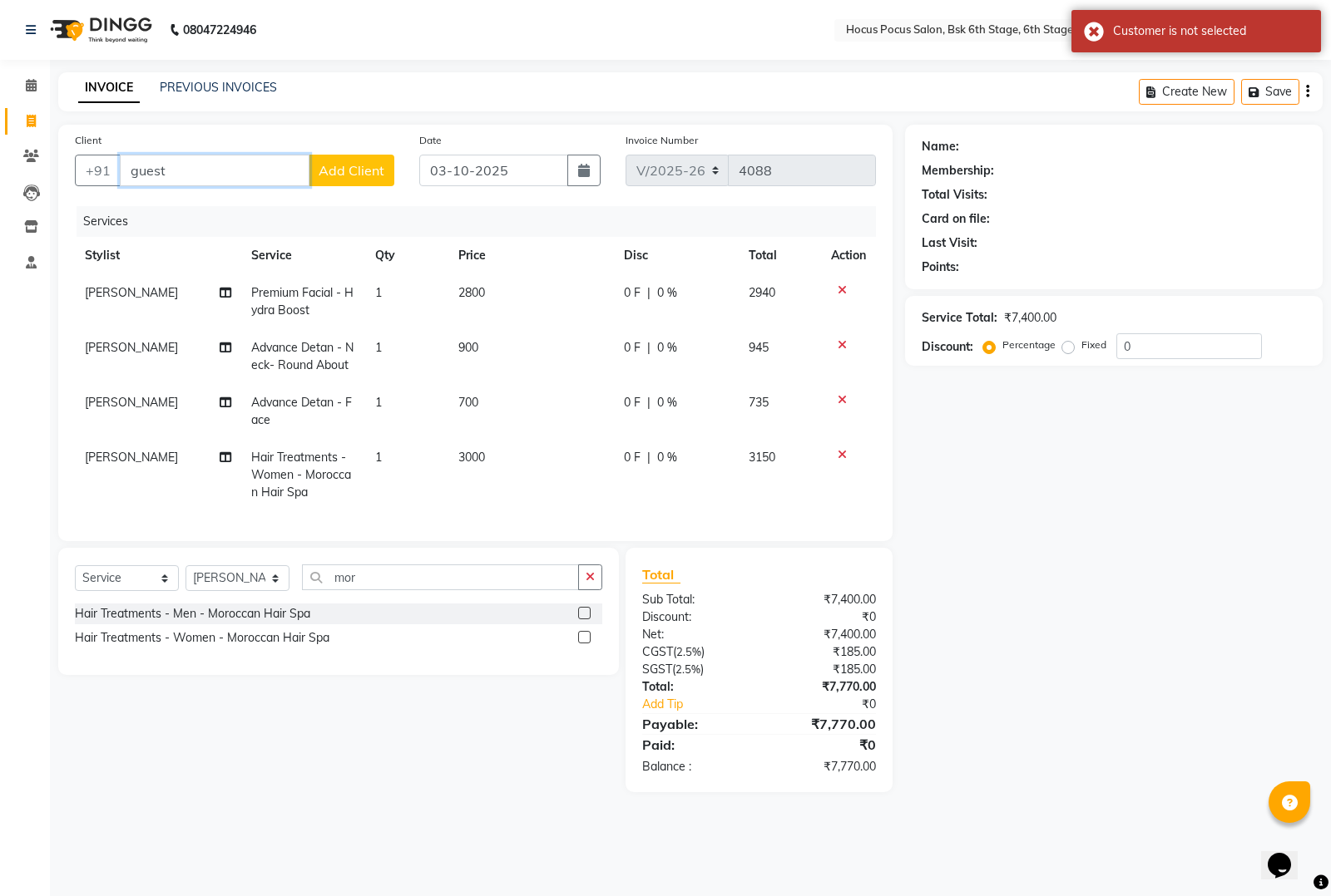
click at [204, 173] on input "guest" at bounding box center [215, 170] width 190 height 32
type input "g"
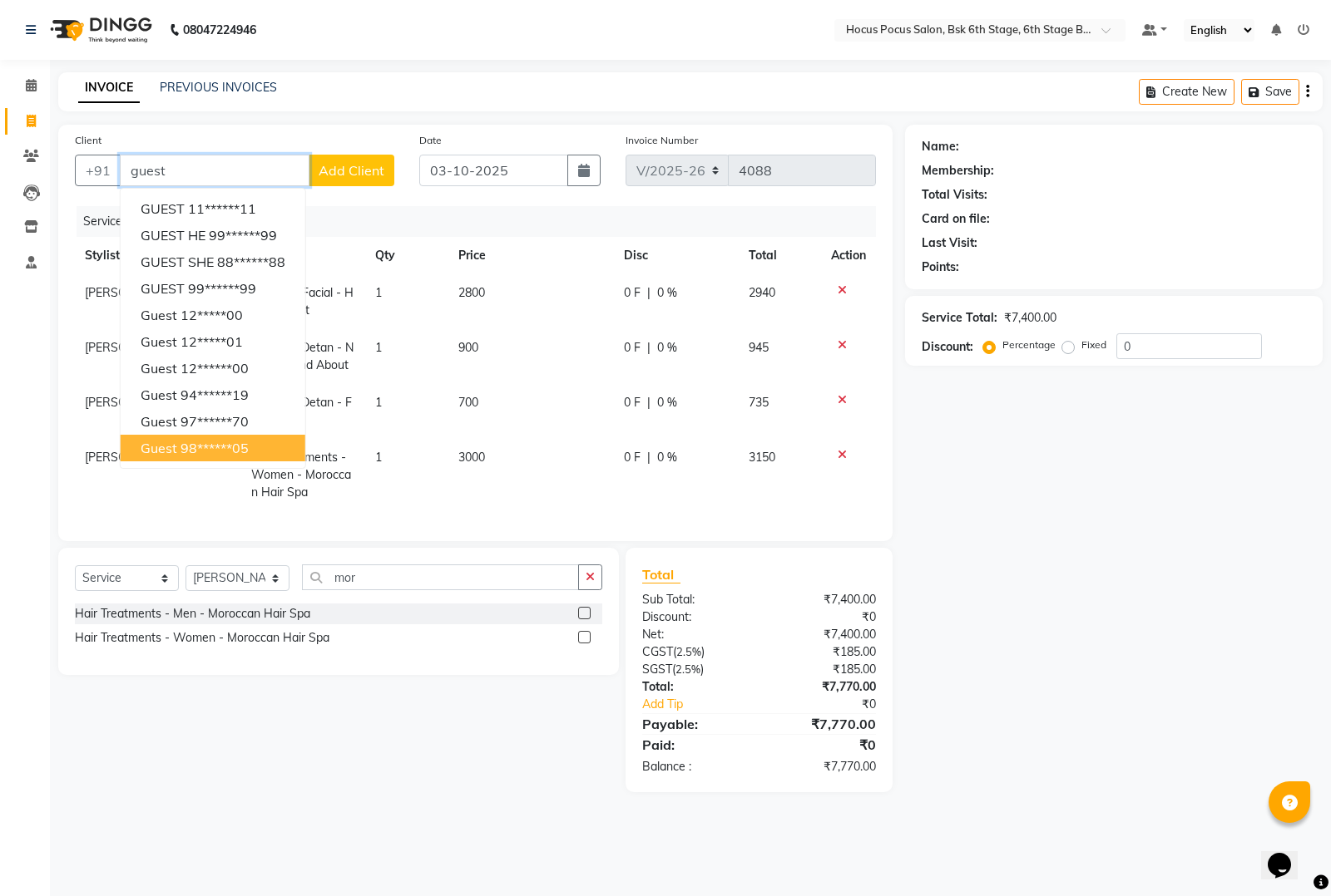
click at [187, 447] on ngb-highlight "98******05" at bounding box center [215, 448] width 68 height 17
type input "98******05"
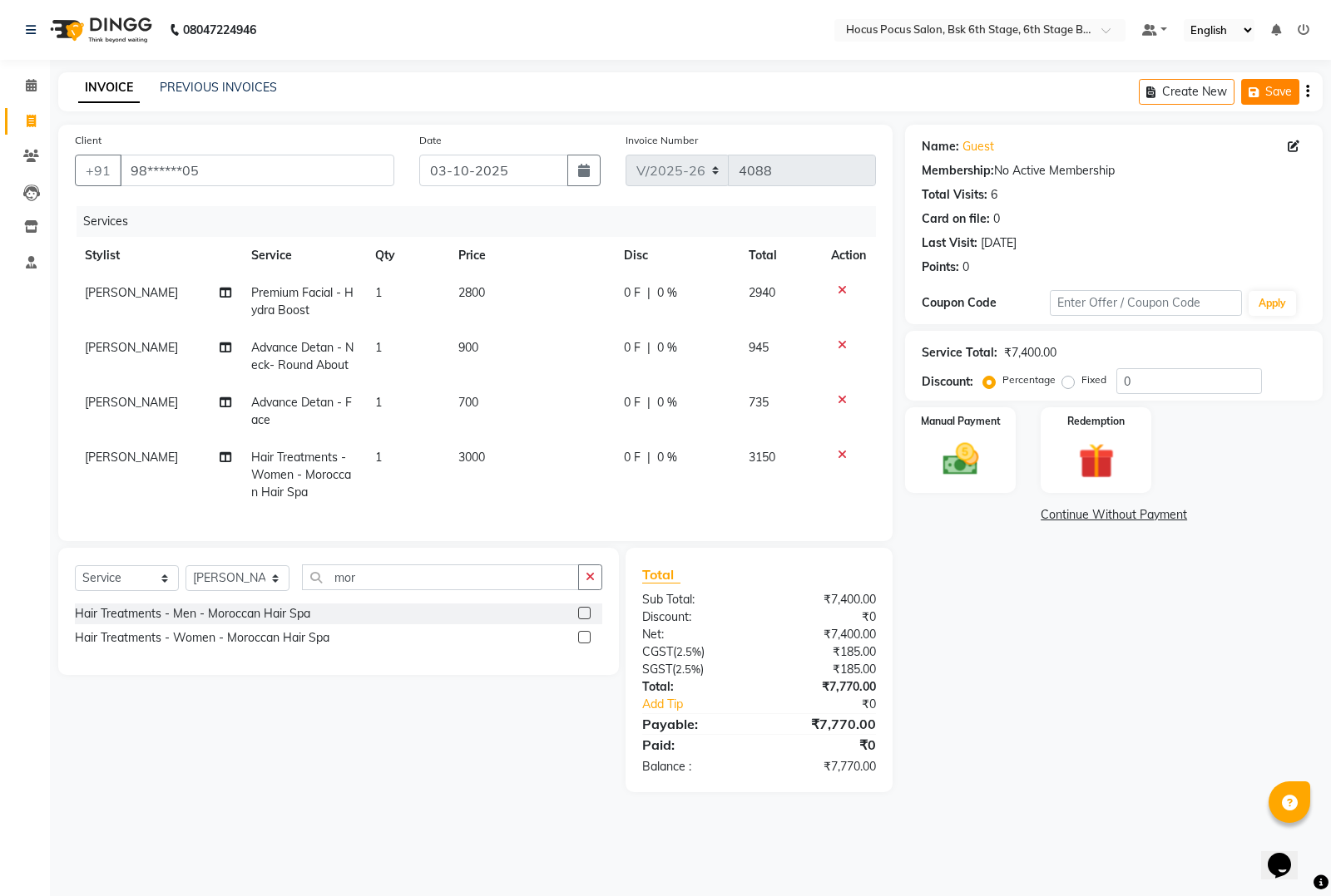
click at [1265, 93] on button "Save" at bounding box center [1271, 91] width 59 height 26
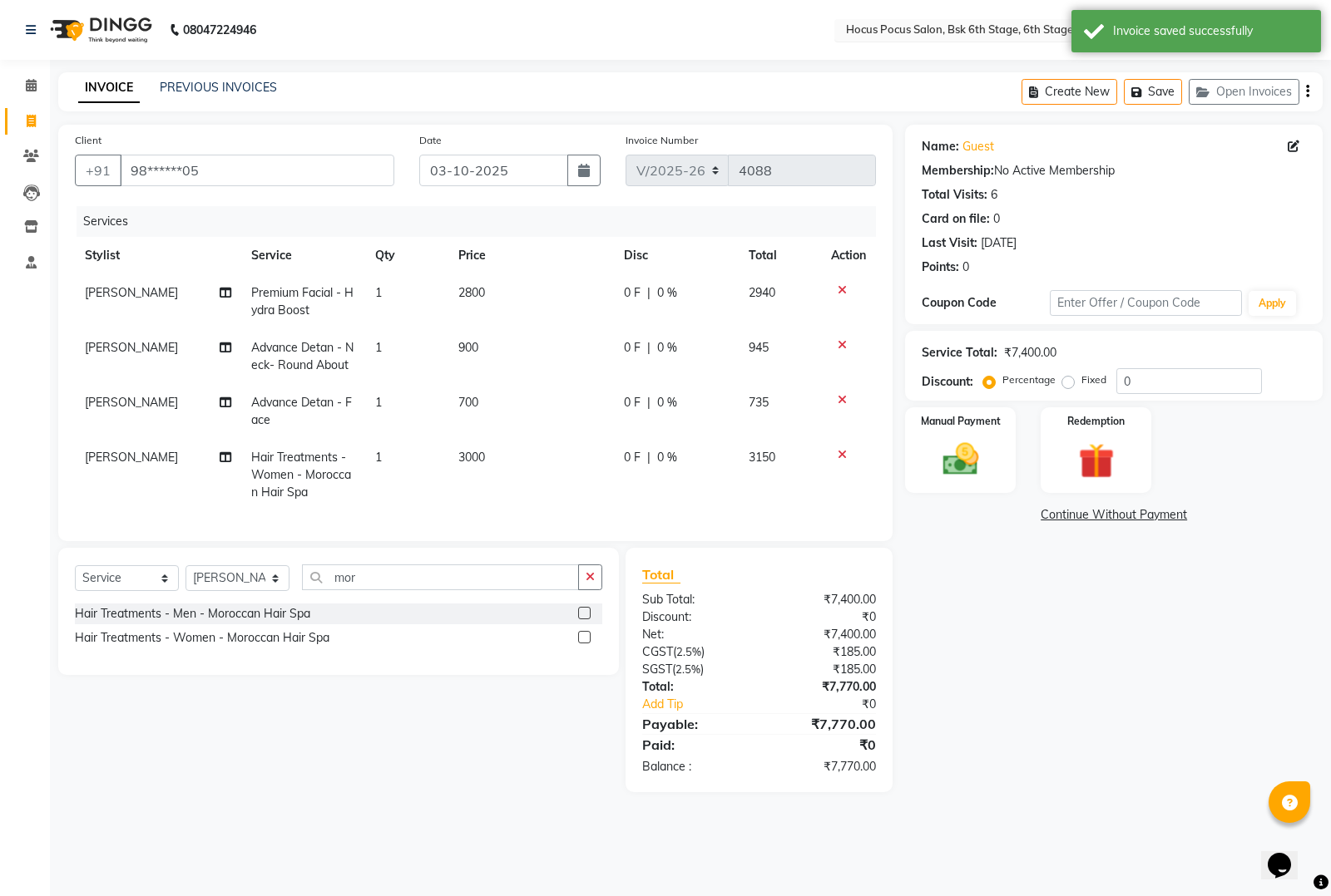
click at [945, 27] on input "text" at bounding box center [963, 31] width 241 height 17
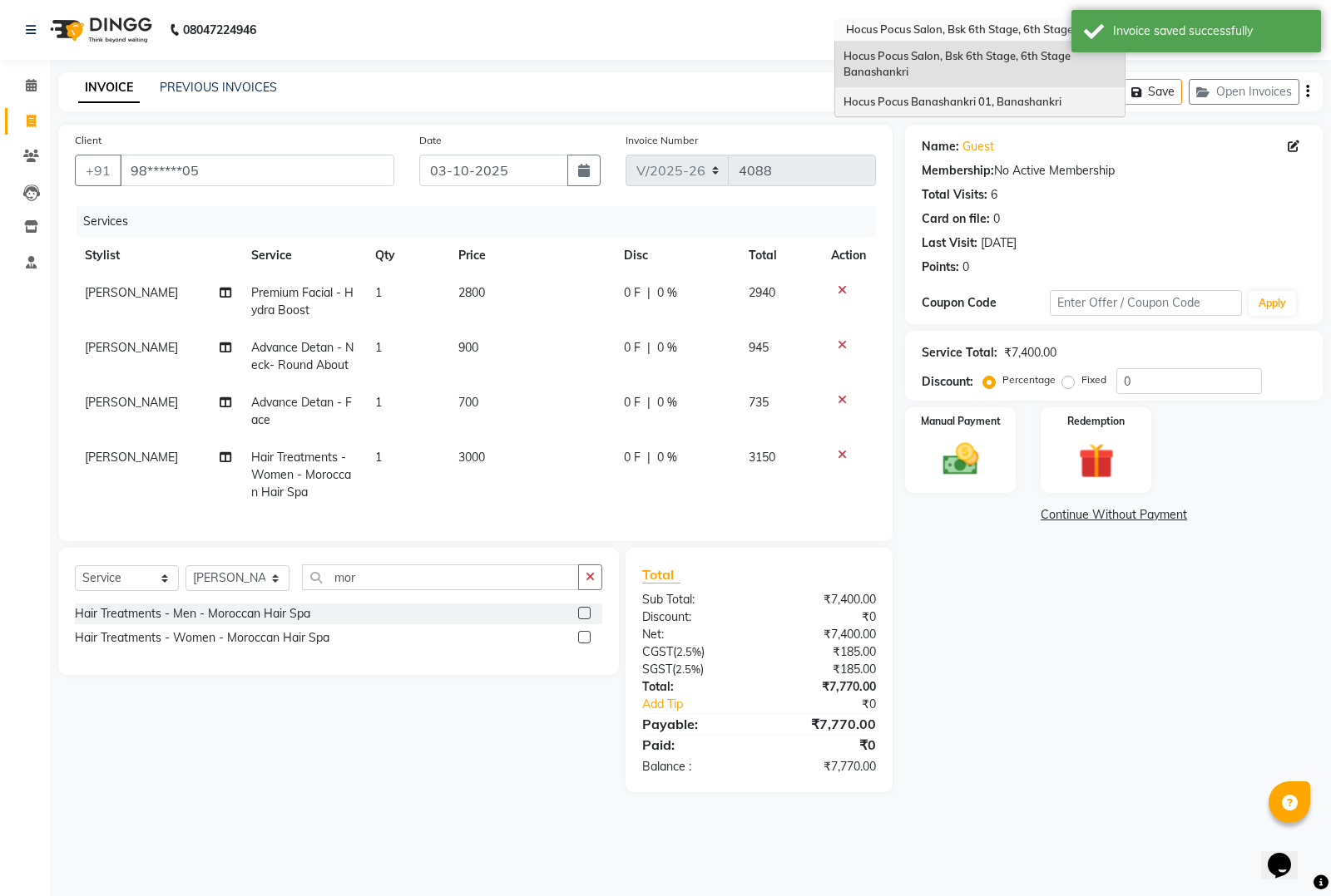
click at [904, 97] on span "Hocus Pocus Banashankri 01, Banashankri" at bounding box center [952, 101] width 218 height 13
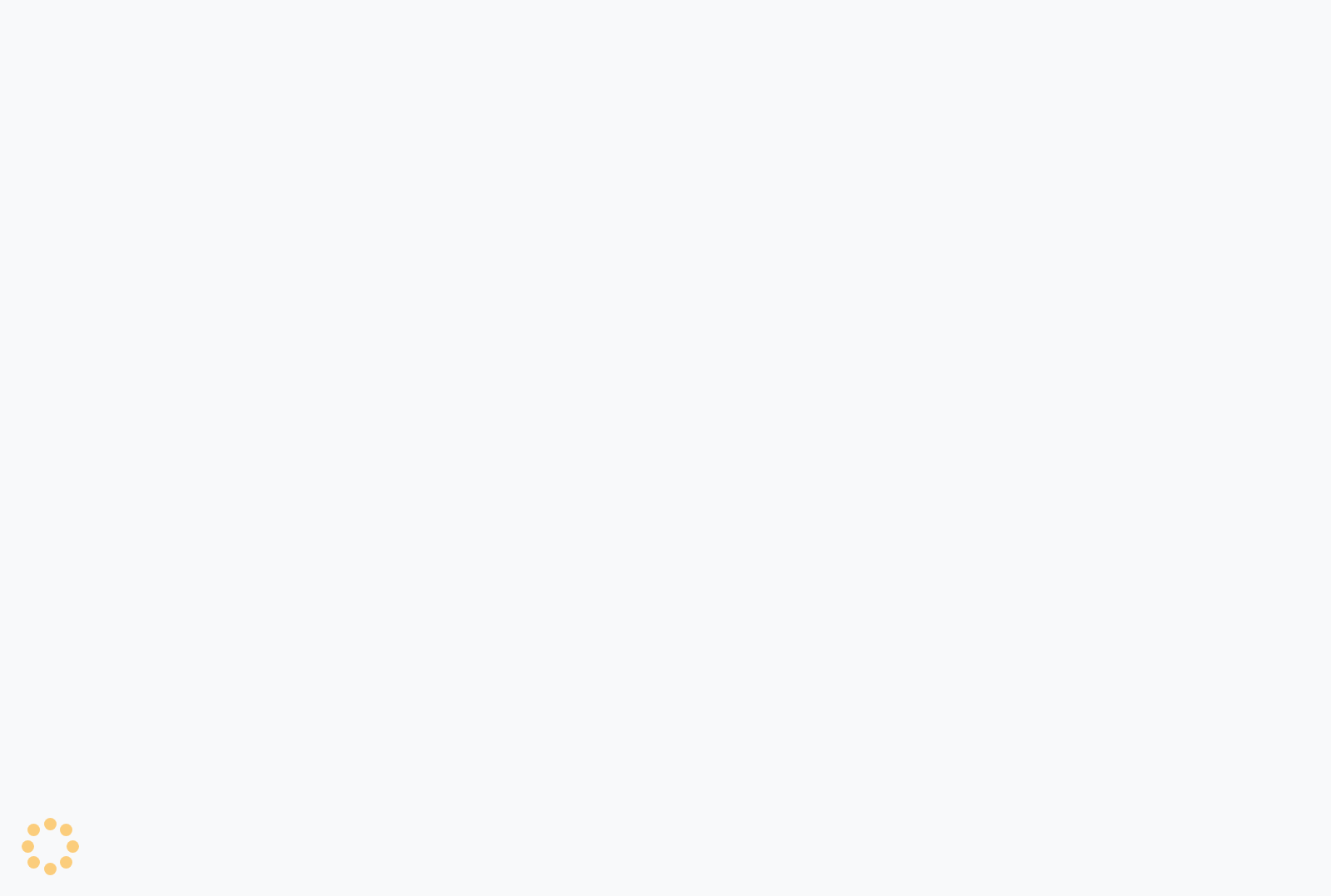
select select "service"
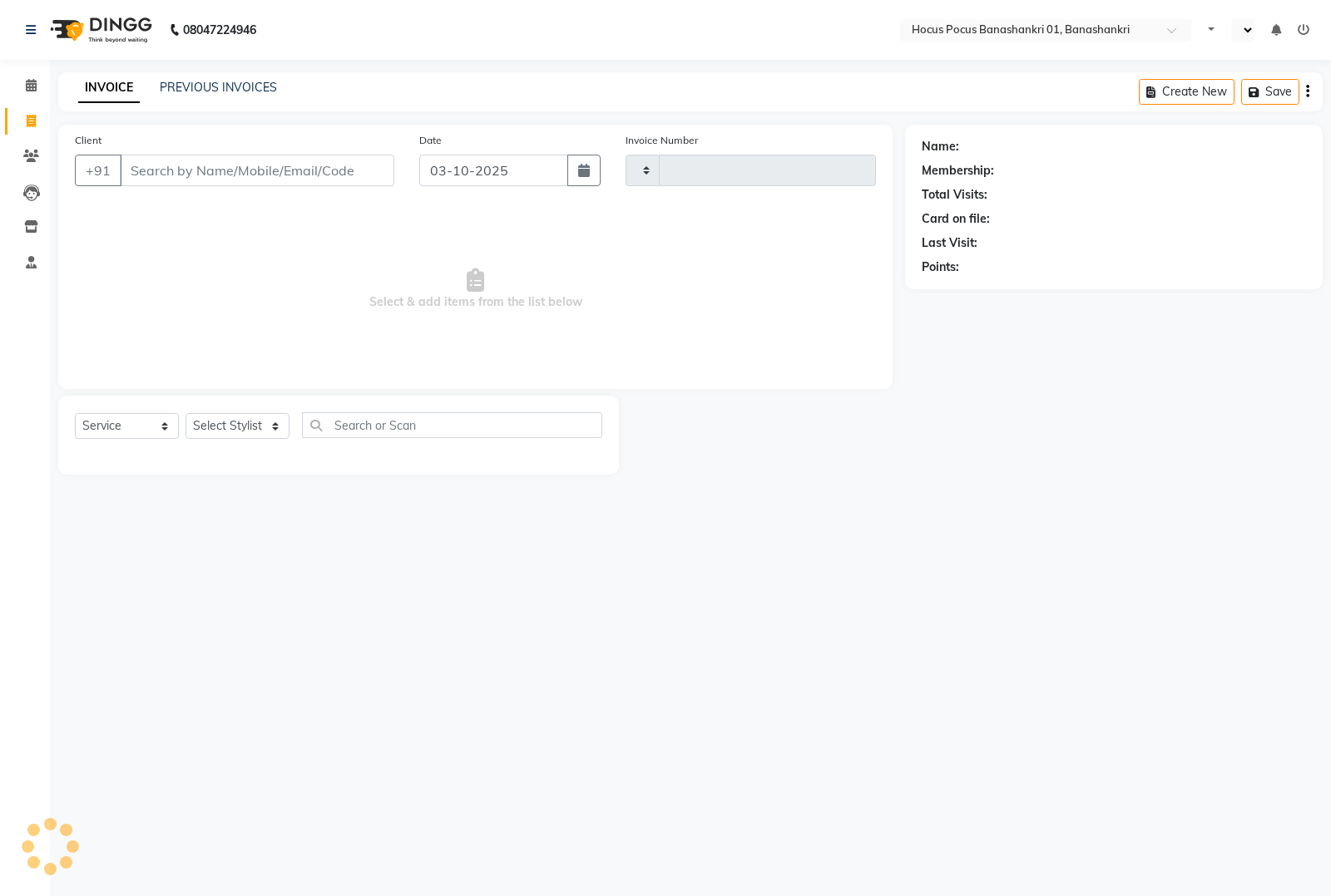
type input "0128"
select select "en"
select select "6513"
drag, startPoint x: 227, startPoint y: 160, endPoint x: 222, endPoint y: 175, distance: 15.8
click at [226, 160] on input "Client" at bounding box center [257, 170] width 275 height 32
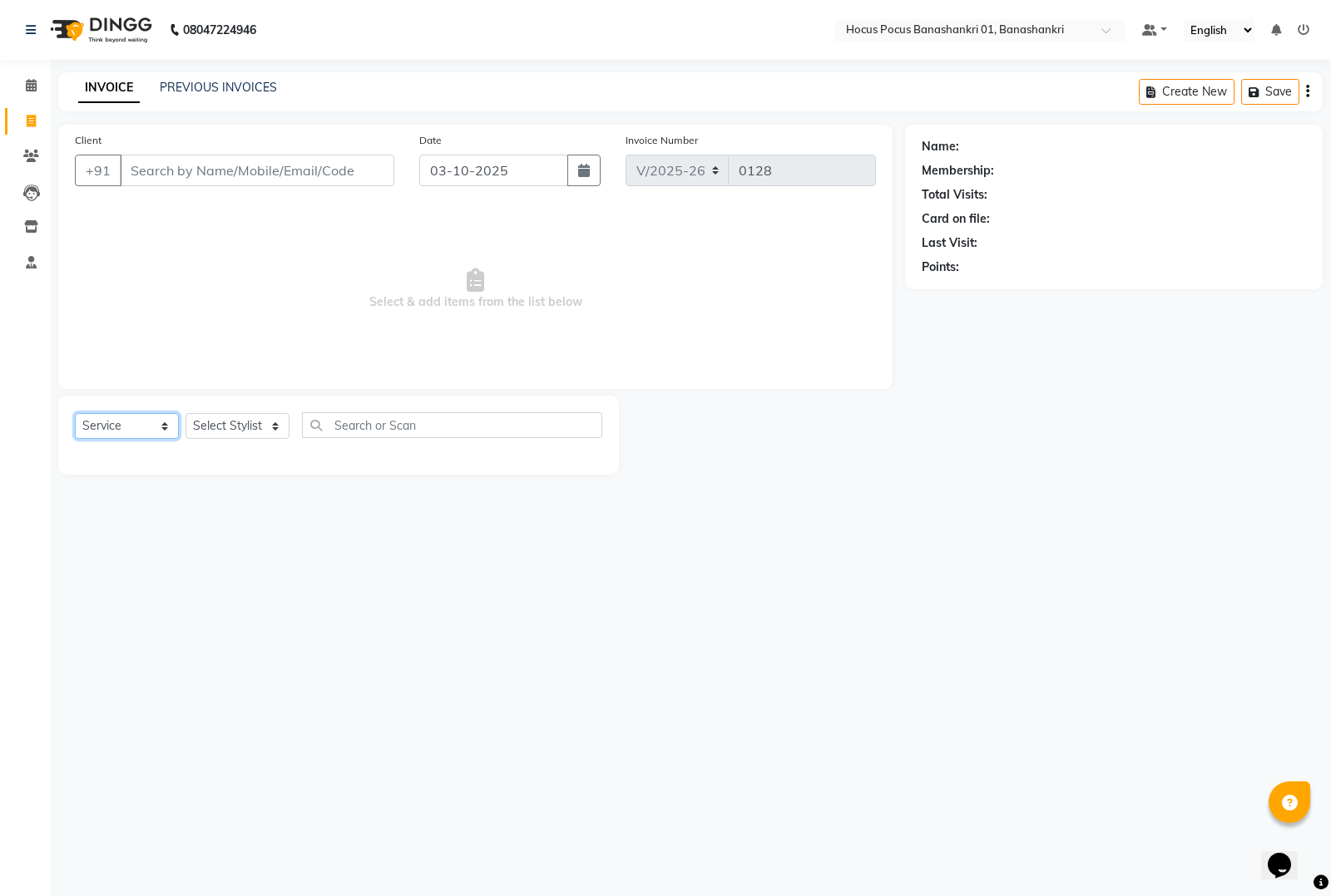
click at [141, 435] on select "Select Service Product Membership Package Voucher Prepaid Gift Card" at bounding box center [126, 425] width 104 height 26
click at [165, 168] on input "Client" at bounding box center [257, 170] width 275 height 32
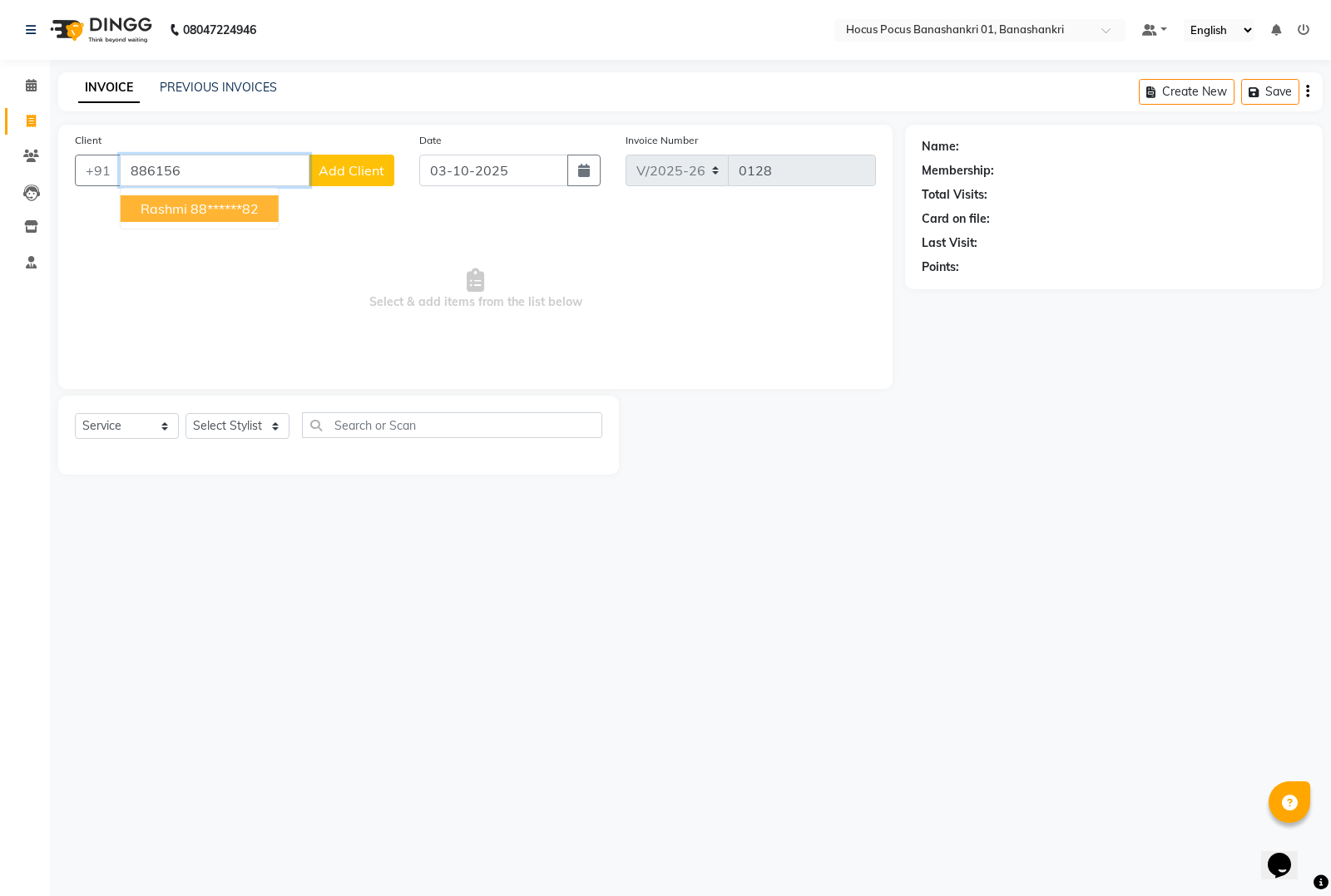
click at [209, 200] on ngb-highlight "88******82" at bounding box center [224, 208] width 68 height 17
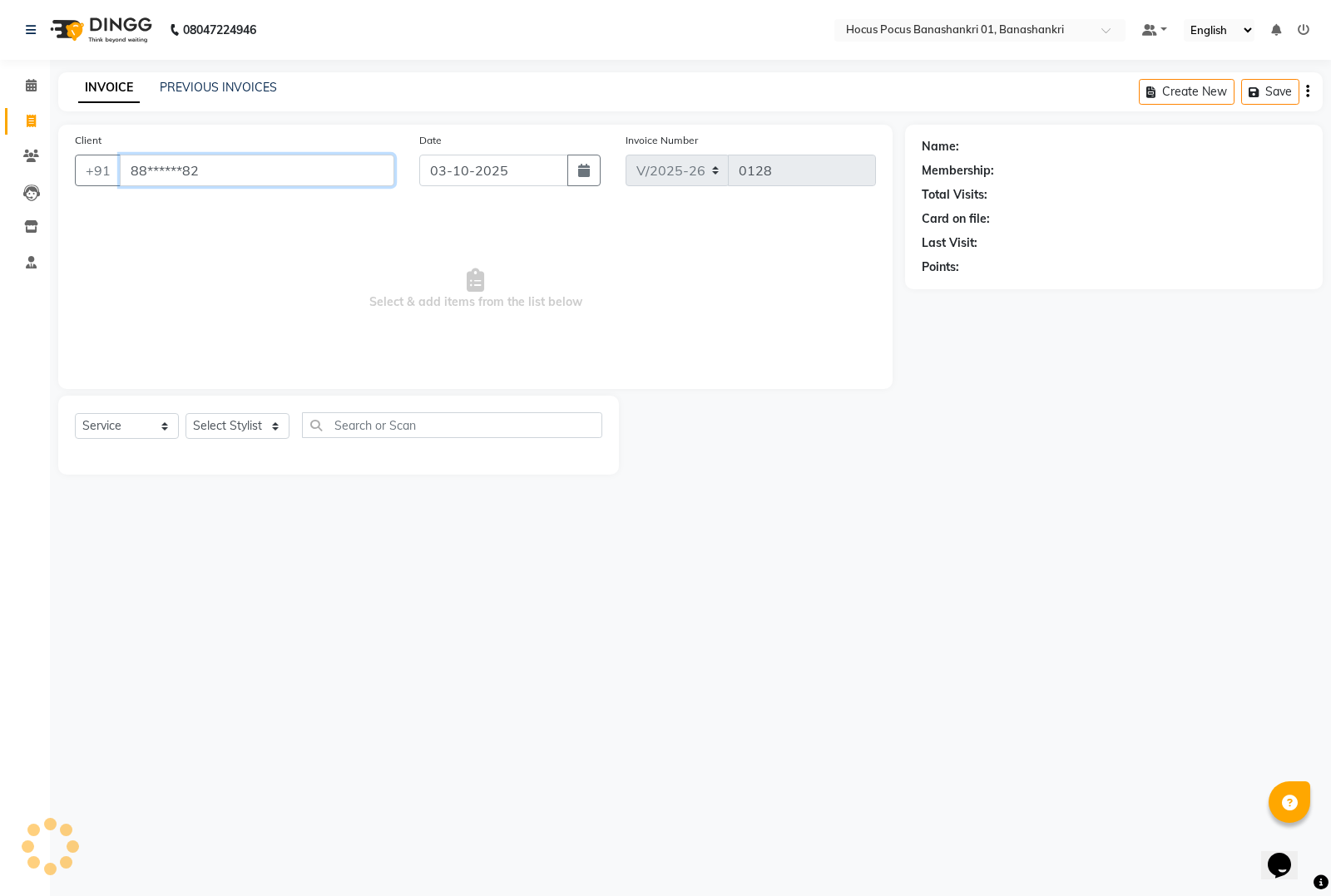
type input "88******82"
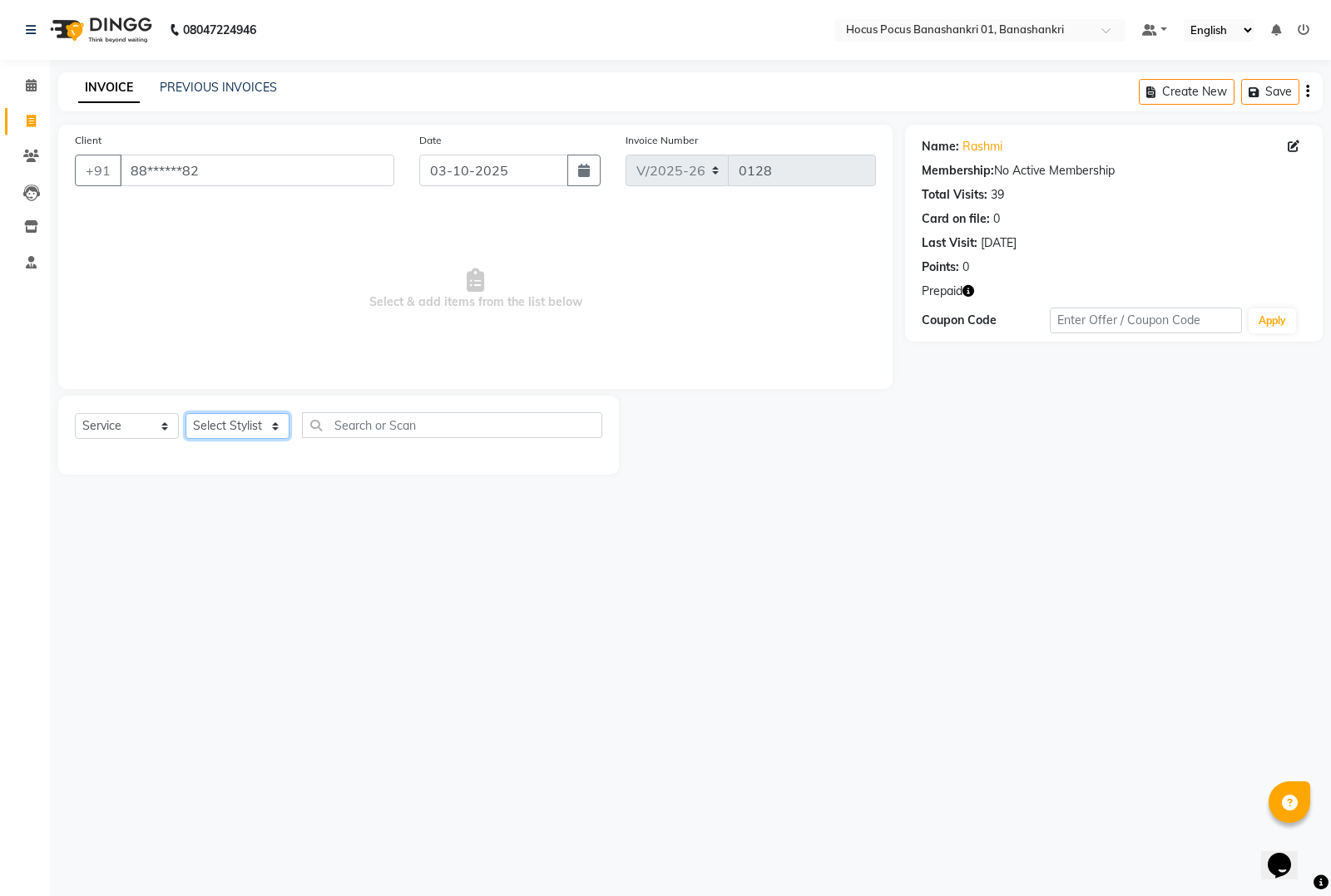
click at [252, 424] on select "Select Stylist Ayan Hocus Pocus jonathan khushi Komal manish Pabithra Raman Sai" at bounding box center [237, 425] width 104 height 26
select select "83360"
click at [185, 413] on select "Select Stylist Ayan Hocus Pocus jonathan khushi Komal manish Pabithra Raman Sai" at bounding box center [237, 425] width 104 height 26
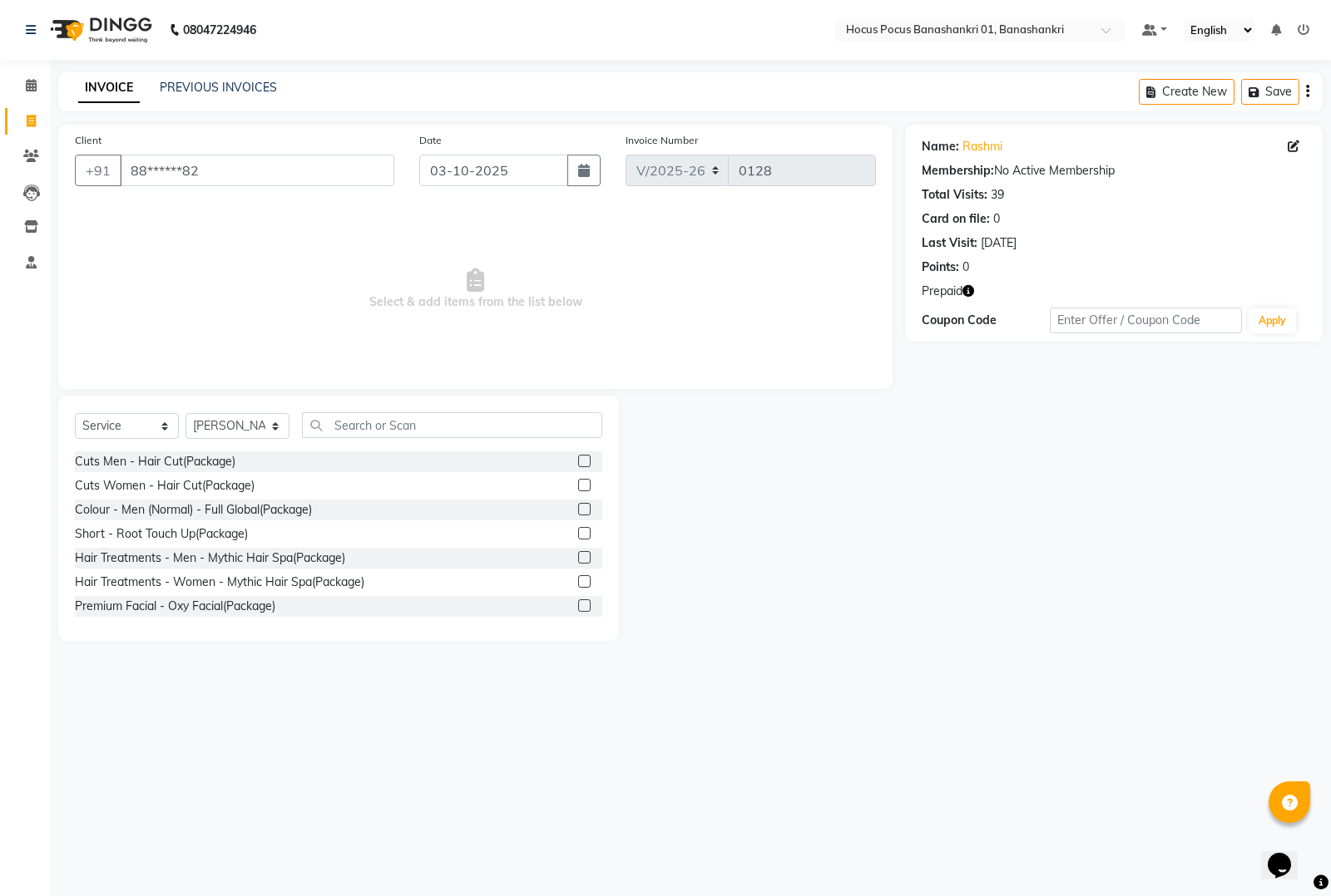
click at [118, 409] on div "Select Service Product Membership Package Voucher Prepaid Gift Card Select Styl…" at bounding box center [339, 518] width 560 height 245
click at [114, 421] on select "Select Service Product Membership Package Voucher Prepaid Gift Card" at bounding box center [126, 425] width 104 height 26
select select "P"
click at [74, 413] on select "Select Service Product Membership Package Voucher Prepaid Gift Card" at bounding box center [126, 425] width 104 height 26
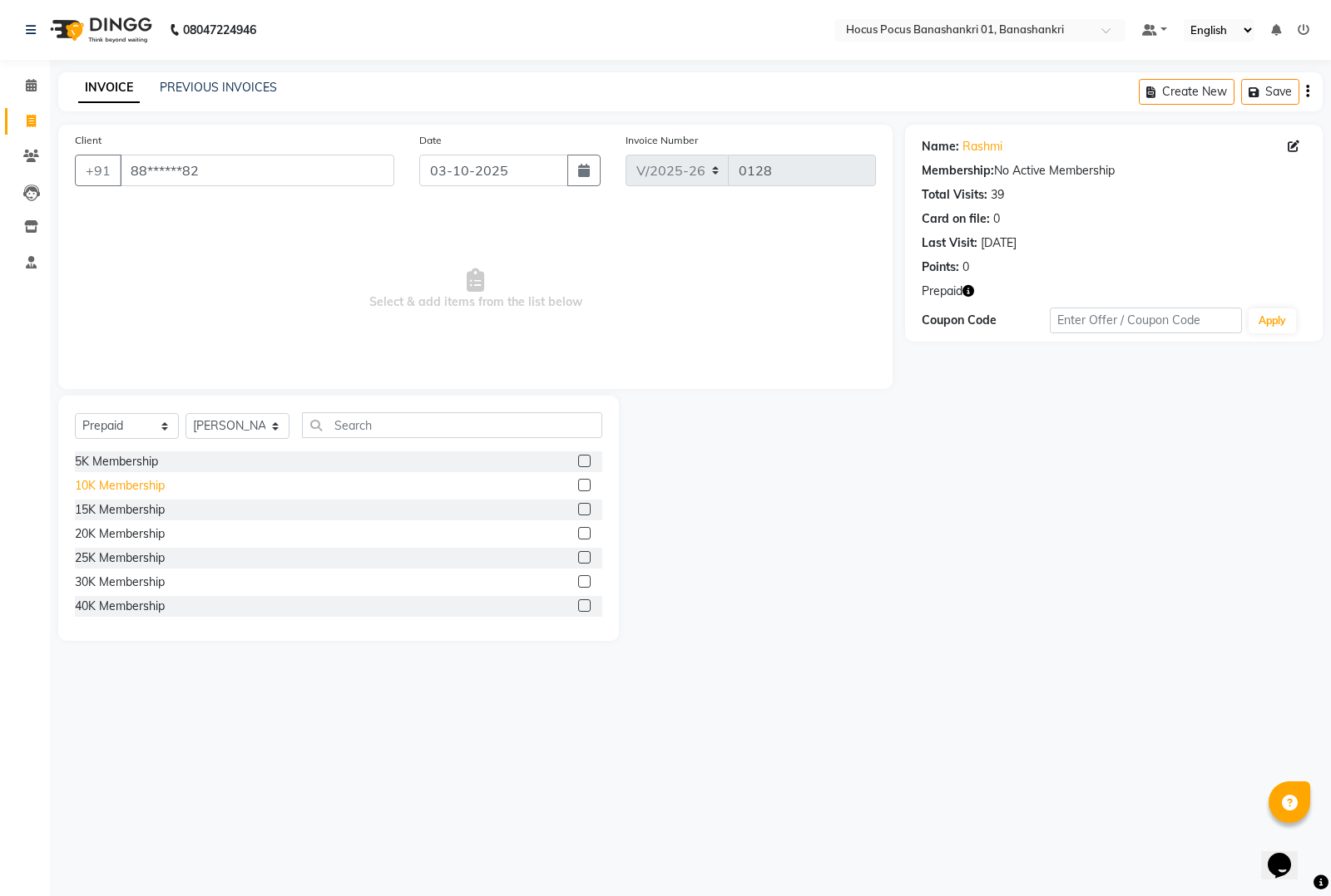
click at [119, 489] on div "10K Membership" at bounding box center [119, 486] width 90 height 18
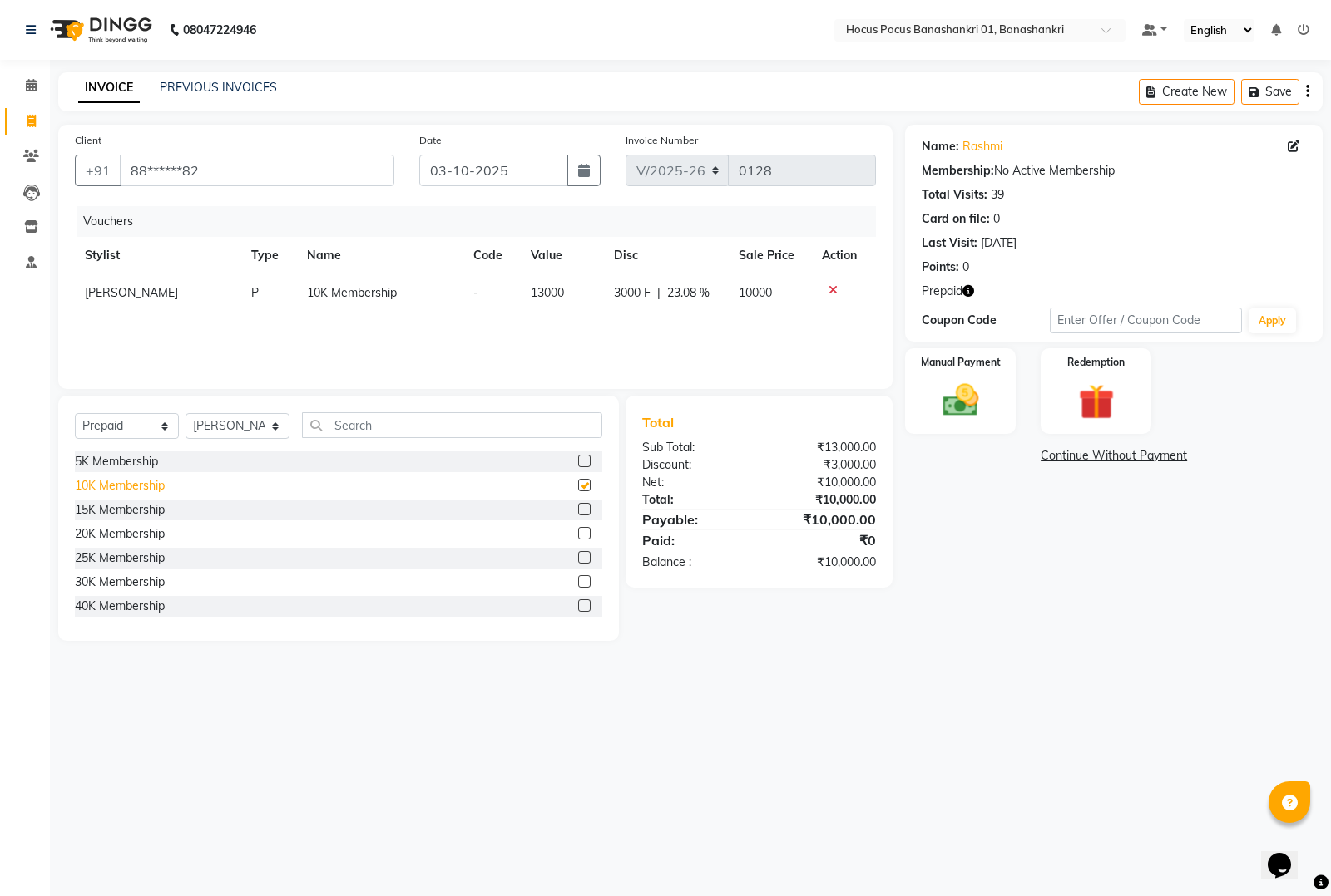
checkbox input "false"
click at [133, 434] on select "Select Service Product Membership Package Voucher Prepaid Gift Card" at bounding box center [126, 425] width 104 height 26
select select "V"
click at [74, 413] on select "Select Service Product Membership Package Voucher Prepaid Gift Card" at bounding box center [126, 425] width 104 height 26
click at [102, 462] on div "Addon" at bounding box center [91, 462] width 35 height 18
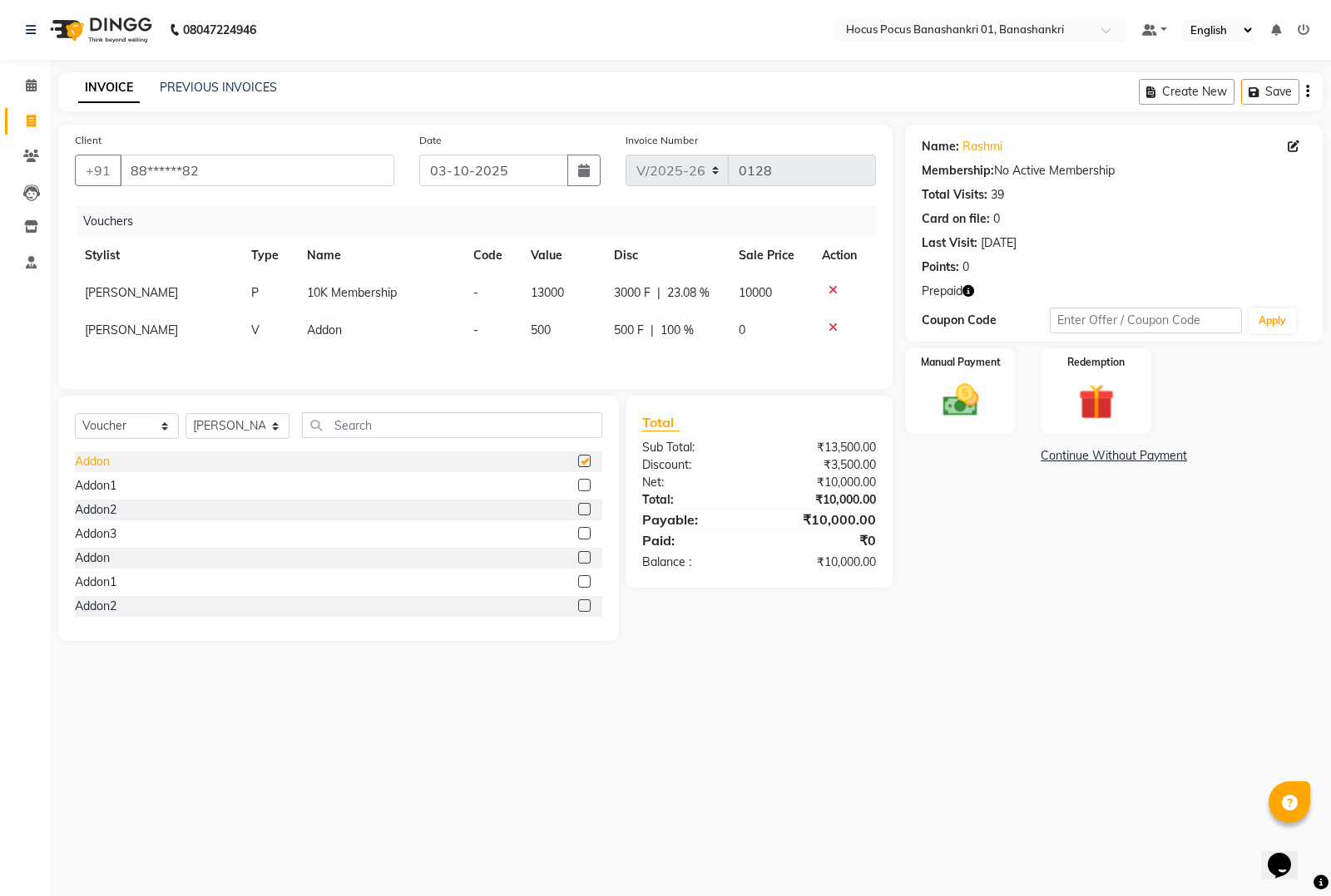
checkbox input "false"
click at [955, 409] on img at bounding box center [961, 401] width 60 height 43
click at [1080, 457] on span "UPI" at bounding box center [1080, 457] width 26 height 19
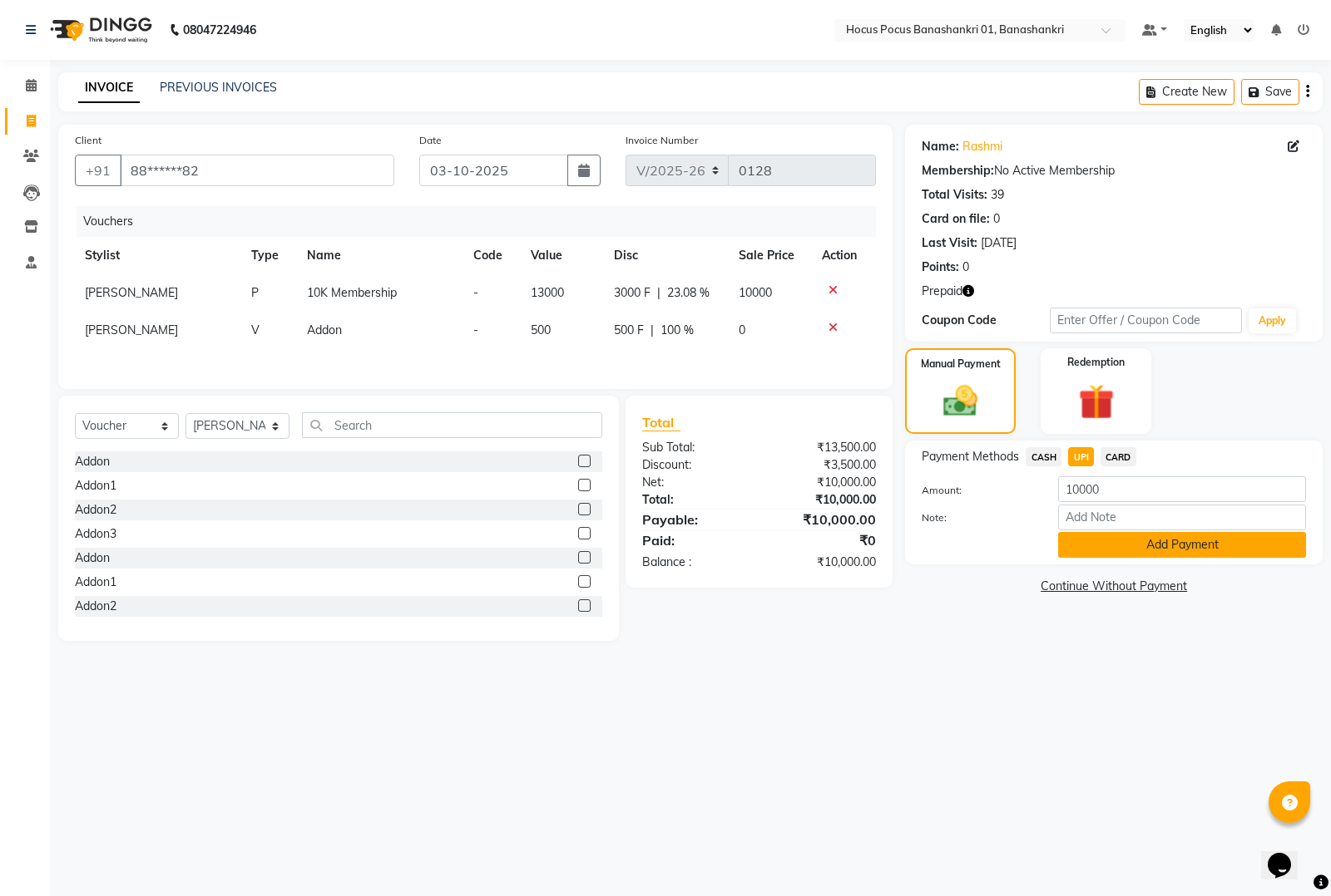
click at [1110, 538] on button "Add Payment" at bounding box center [1182, 544] width 248 height 26
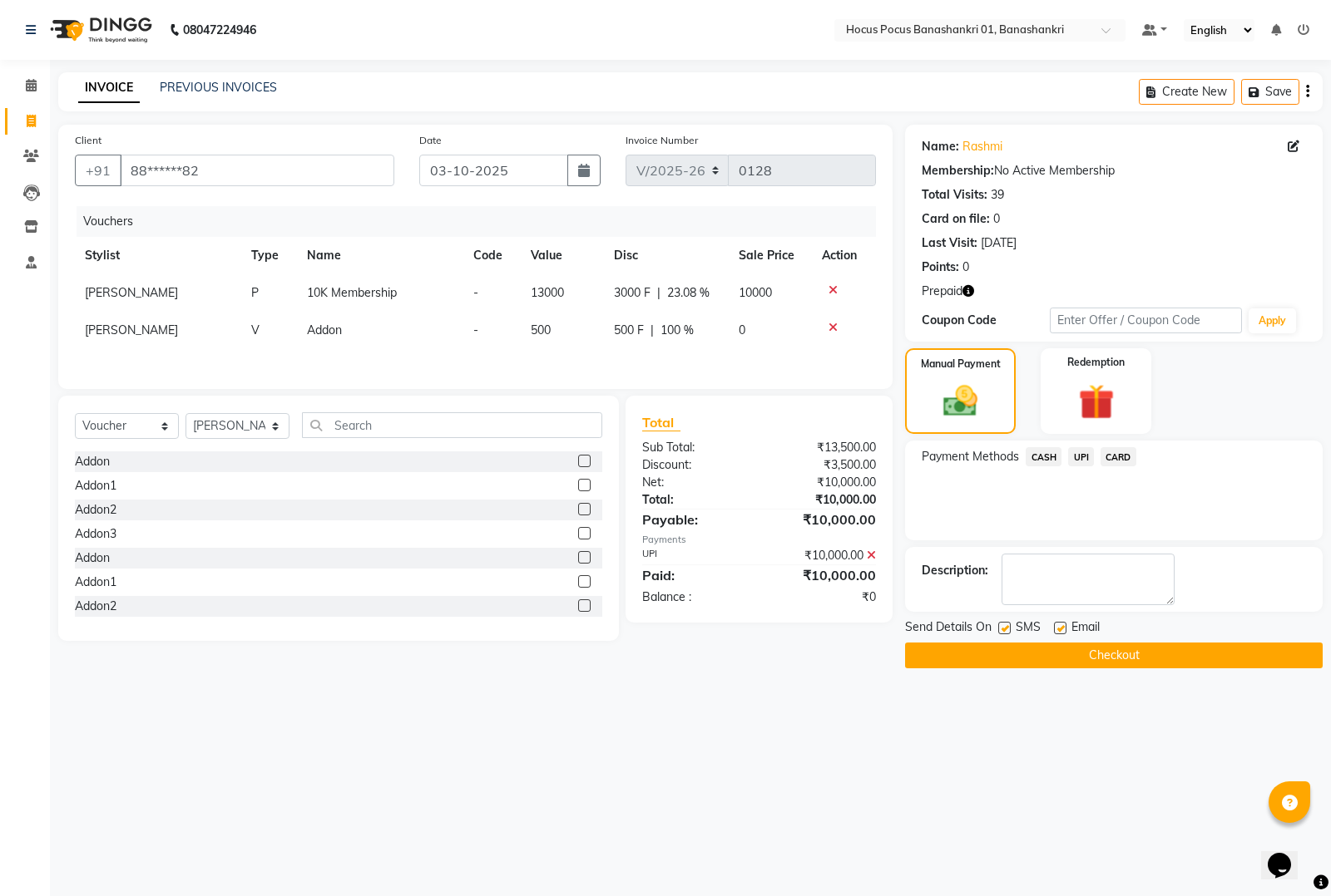
click at [1002, 622] on label at bounding box center [1005, 628] width 12 height 12
click at [1002, 624] on input "checkbox" at bounding box center [1004, 629] width 11 height 11
checkbox input "false"
click at [1016, 658] on button "Checkout" at bounding box center [1114, 655] width 418 height 26
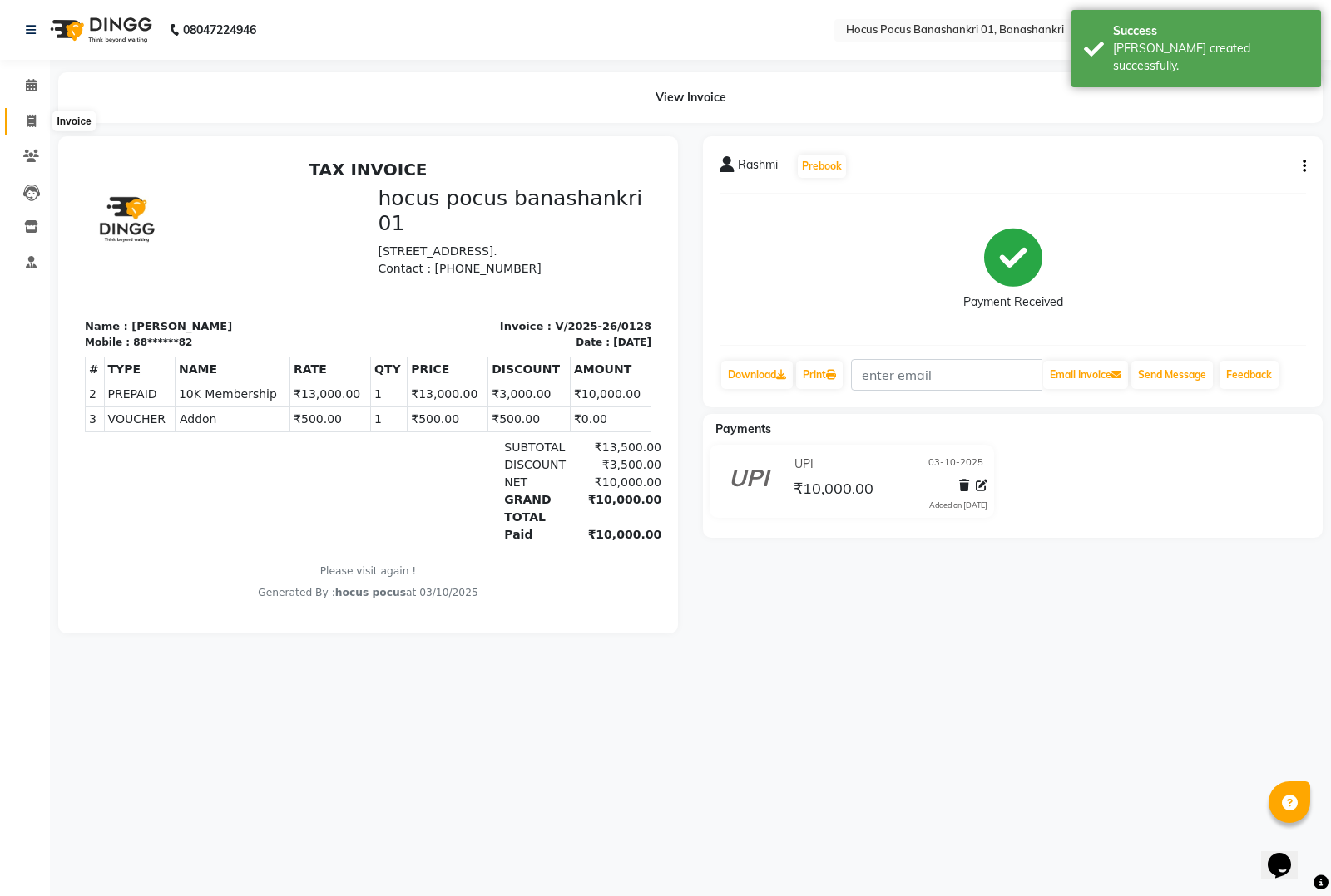
click at [26, 113] on span at bounding box center [31, 122] width 29 height 19
select select "6513"
select select "service"
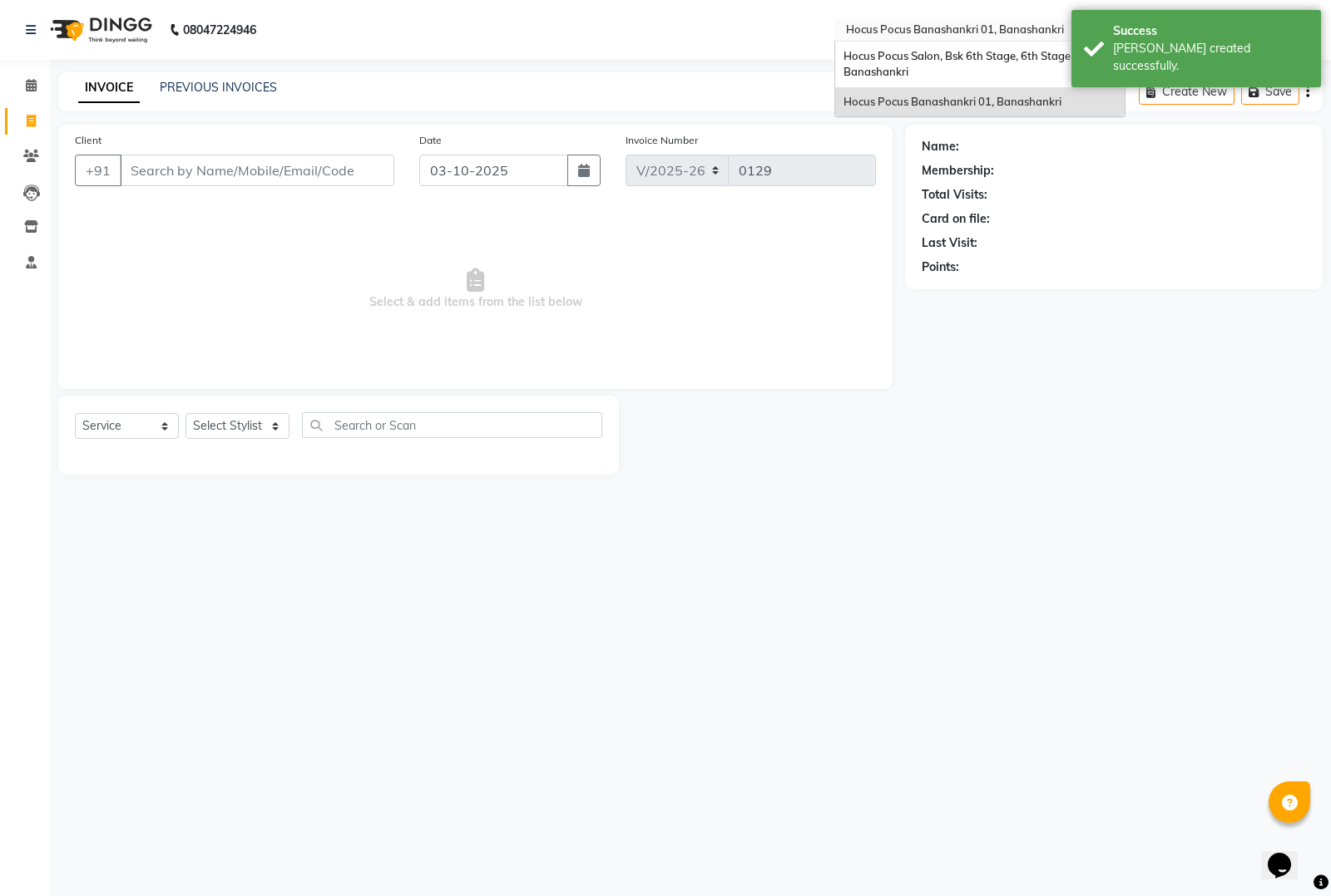
click at [997, 19] on div "Select Location × Hocus Pocus Banashankri 01, Banashankri" at bounding box center [980, 30] width 291 height 22
click at [870, 51] on span "Hocus Pocus Salon, Bsk 6th Stage, 6th Stage Banashankri" at bounding box center [958, 64] width 230 height 30
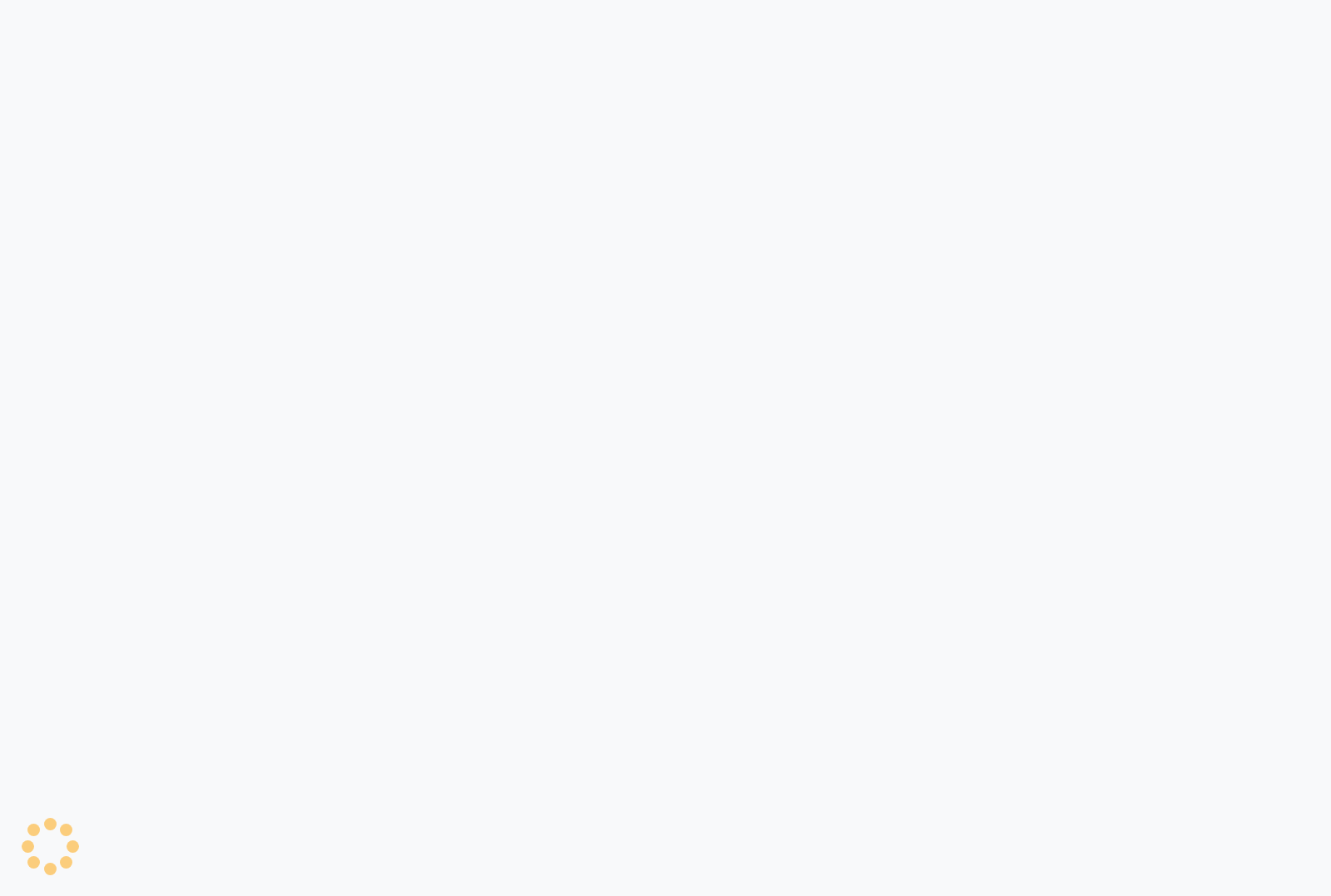
select select "service"
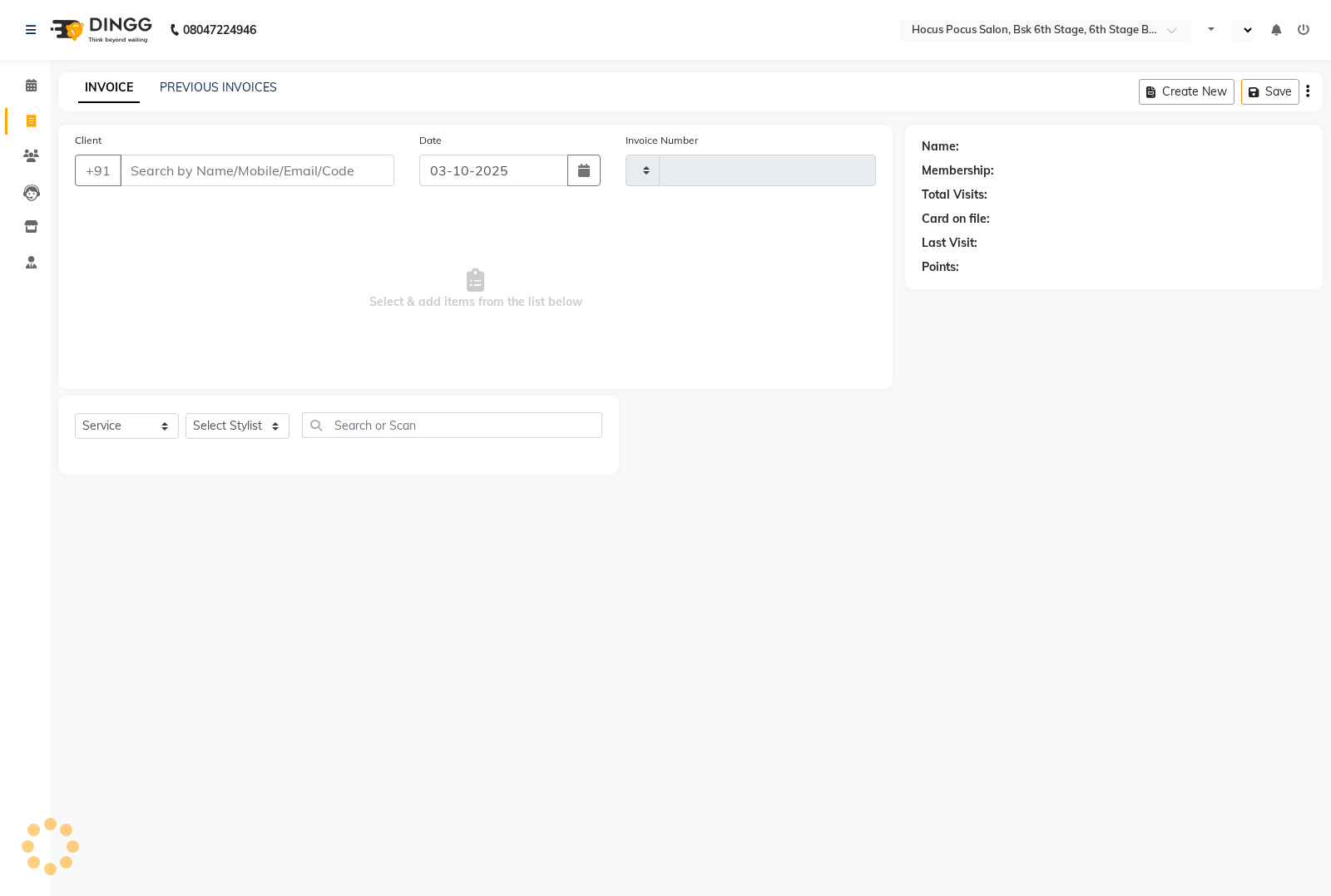
type input "4088"
select select "en"
select select "5242"
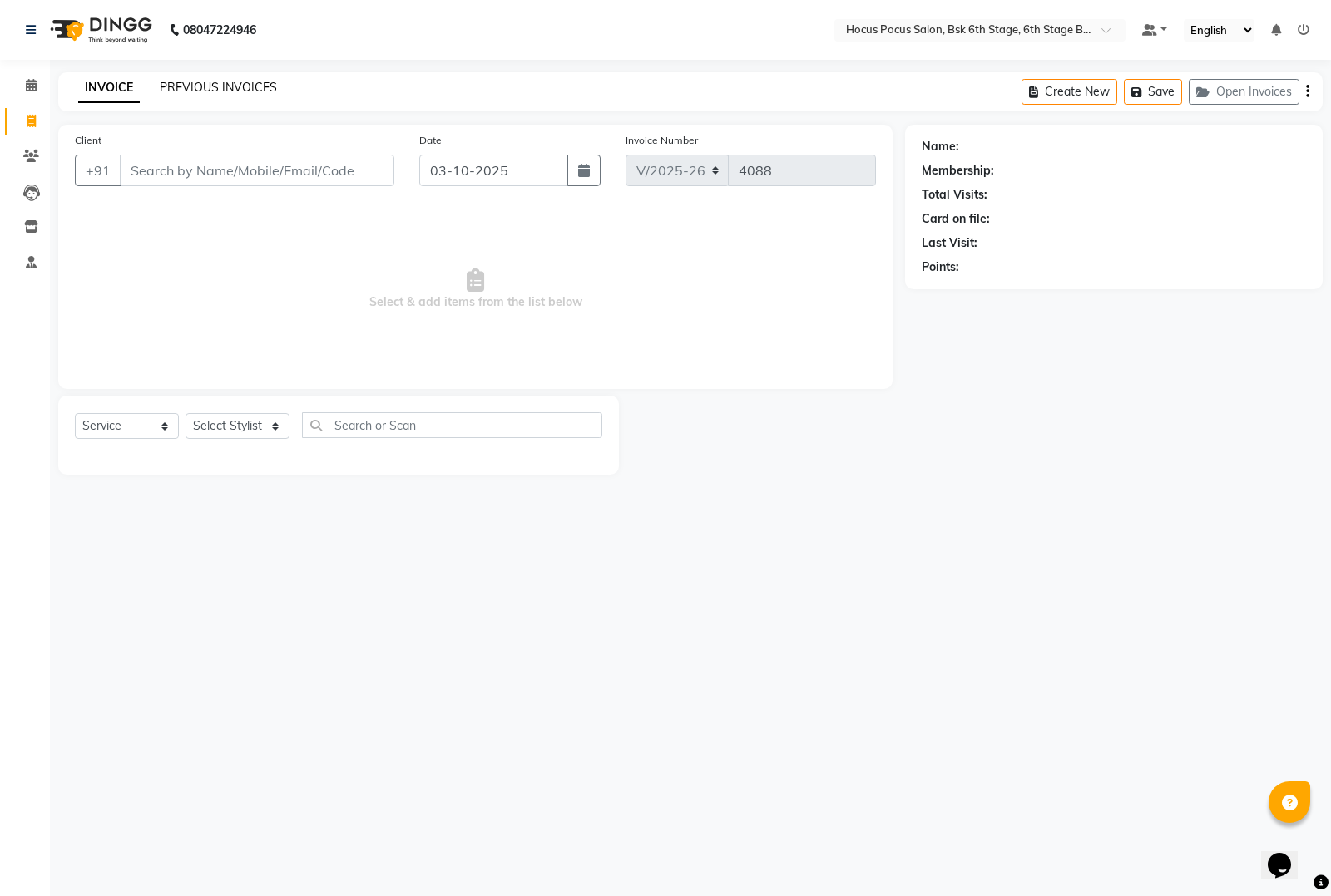
click at [215, 89] on link "PREVIOUS INVOICES" at bounding box center [218, 87] width 117 height 15
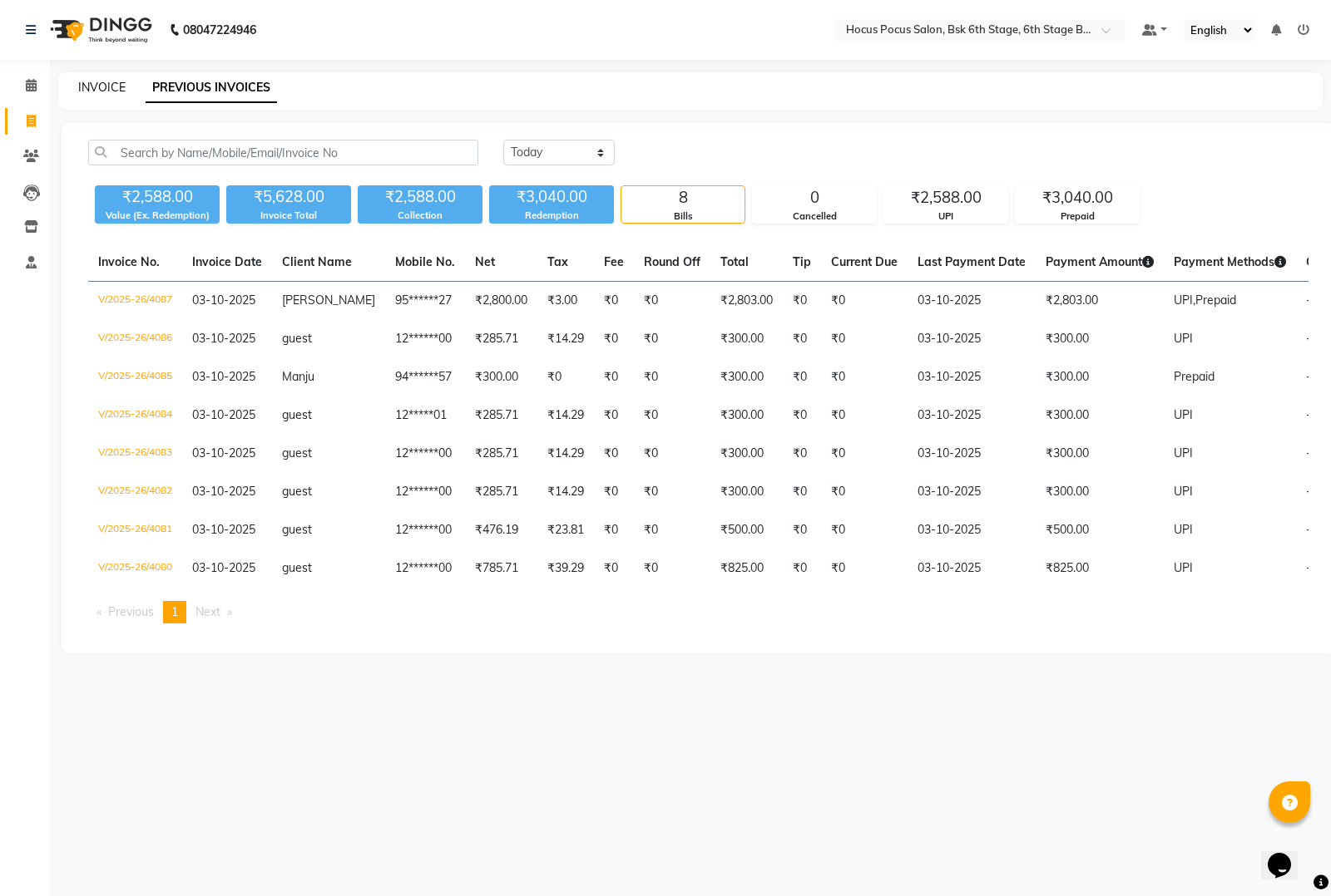
click at [101, 85] on link "INVOICE" at bounding box center [101, 87] width 47 height 15
select select "service"
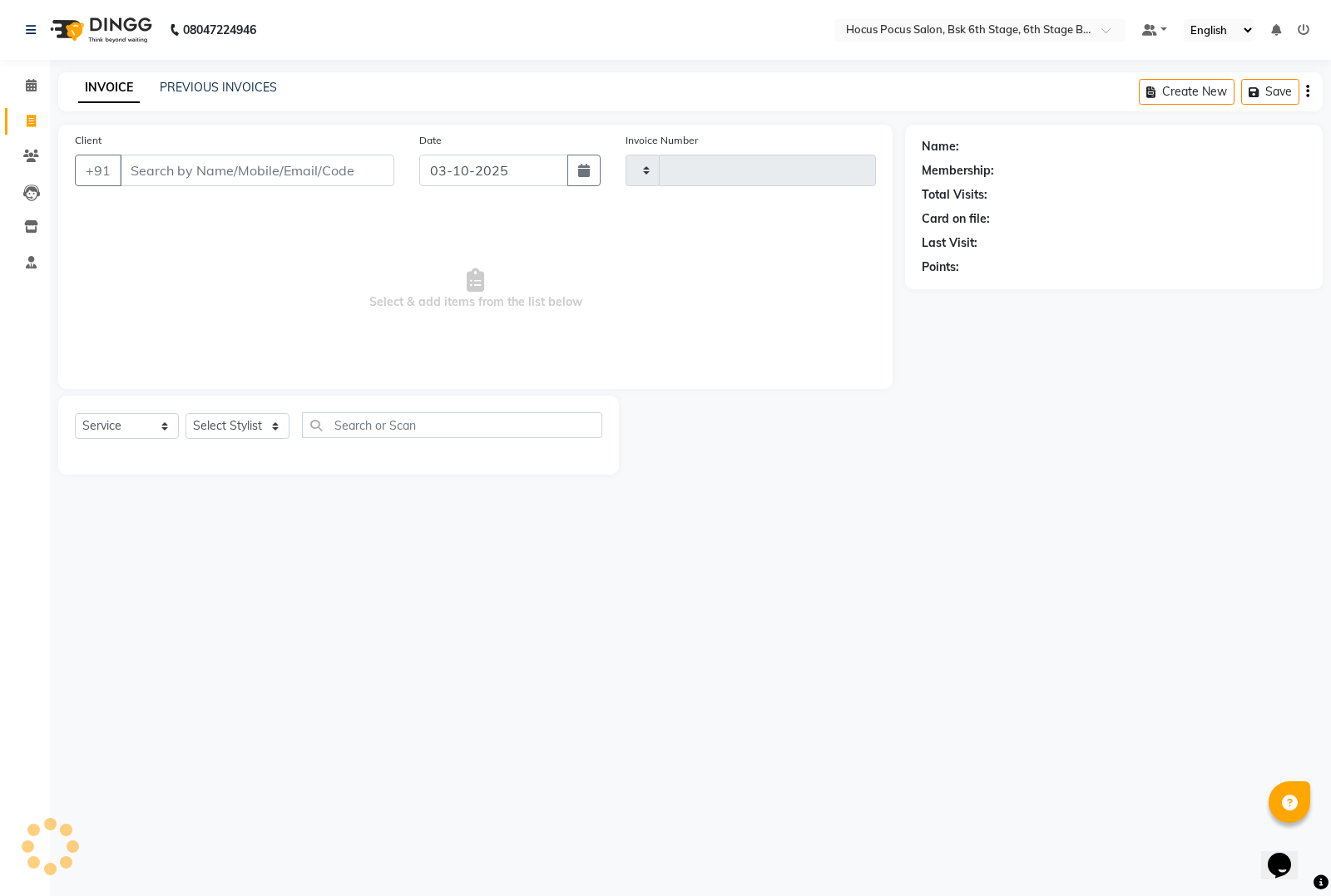
type input "4088"
select select "5242"
click at [1233, 85] on button "Open Invoices" at bounding box center [1243, 91] width 111 height 26
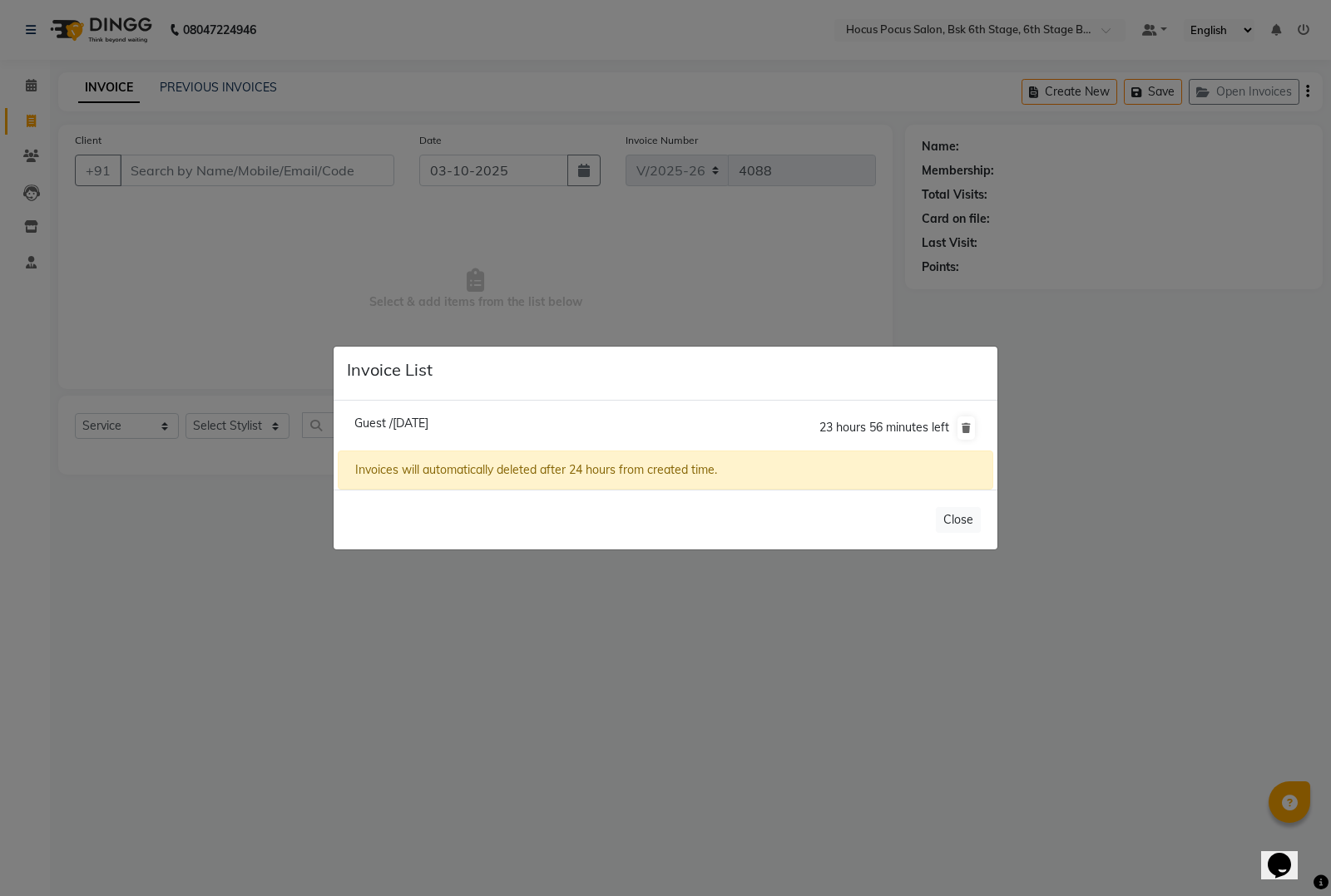
click at [428, 424] on span "Guest /03 October 2025" at bounding box center [391, 423] width 74 height 15
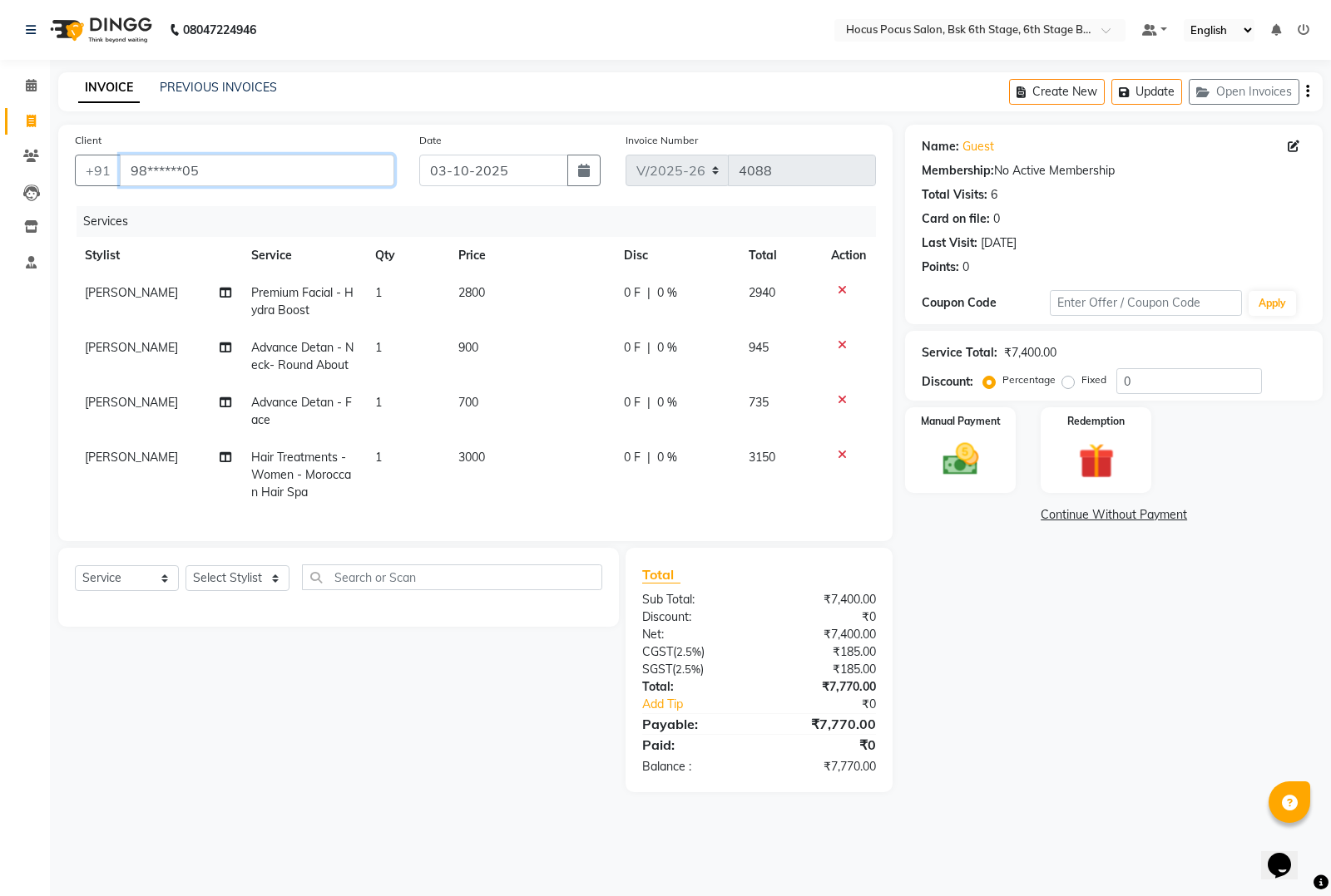
click at [285, 155] on input "98******05" at bounding box center [257, 170] width 275 height 32
type input "9"
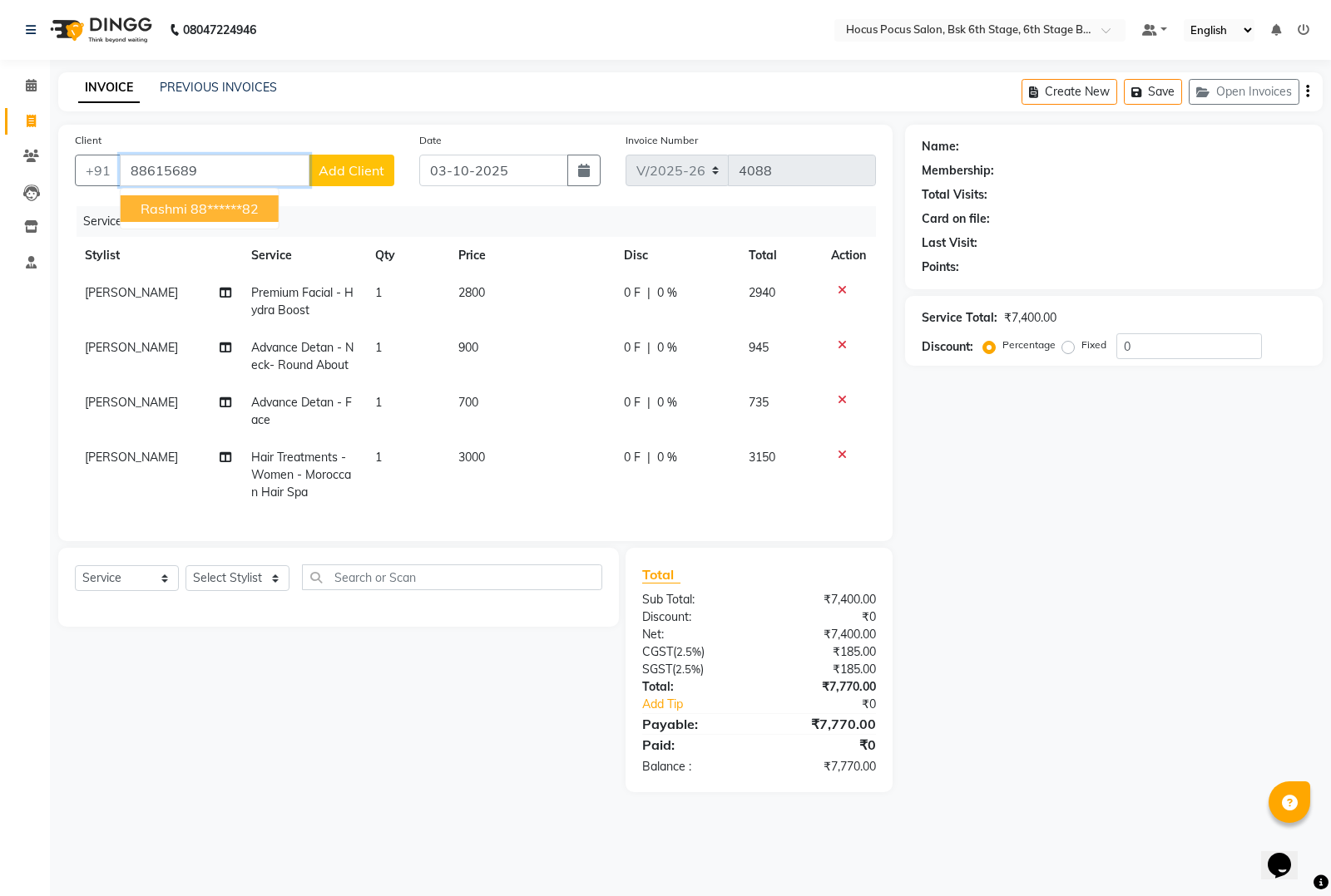
click at [230, 208] on ngb-highlight "88******82" at bounding box center [224, 208] width 68 height 17
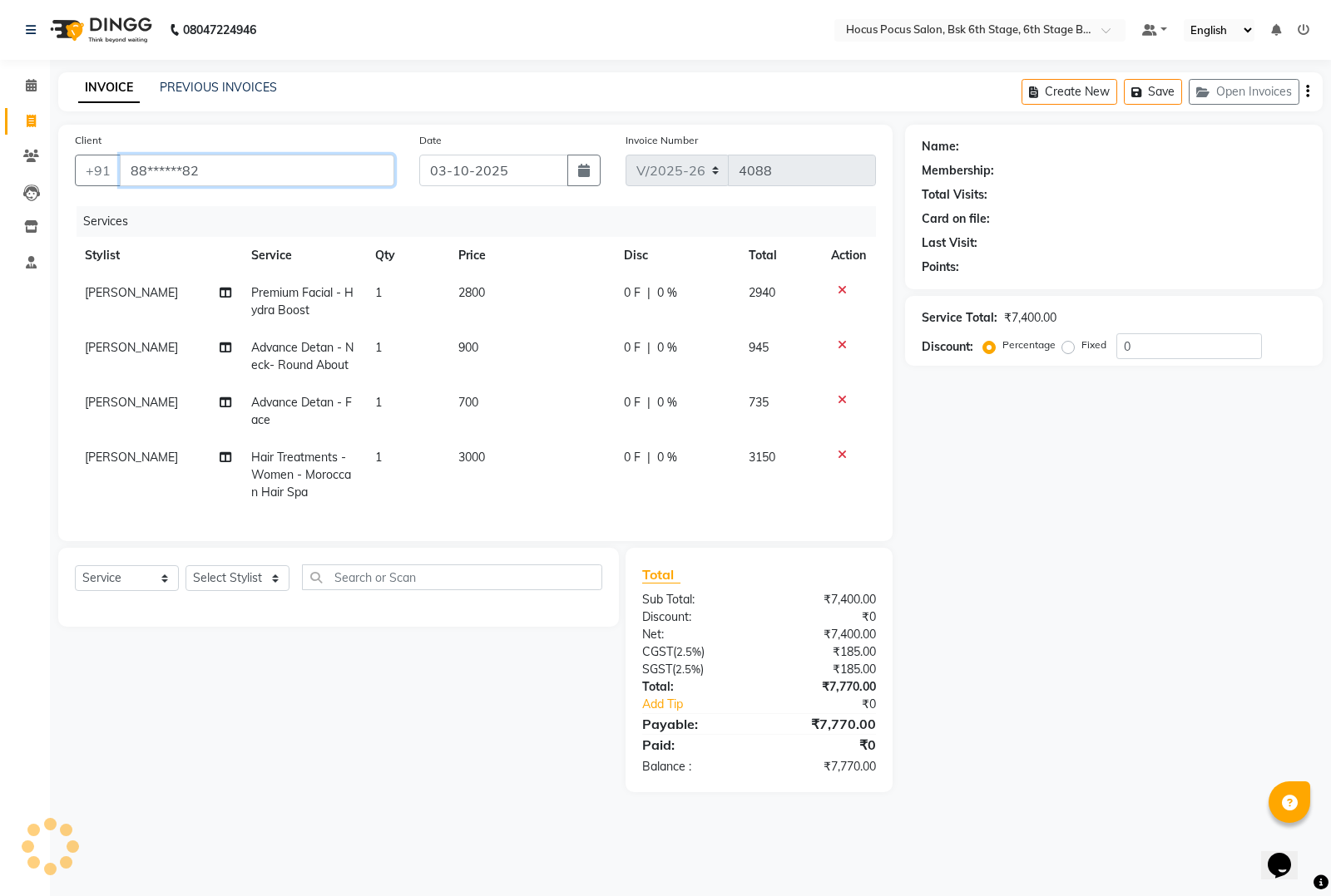
type input "88******82"
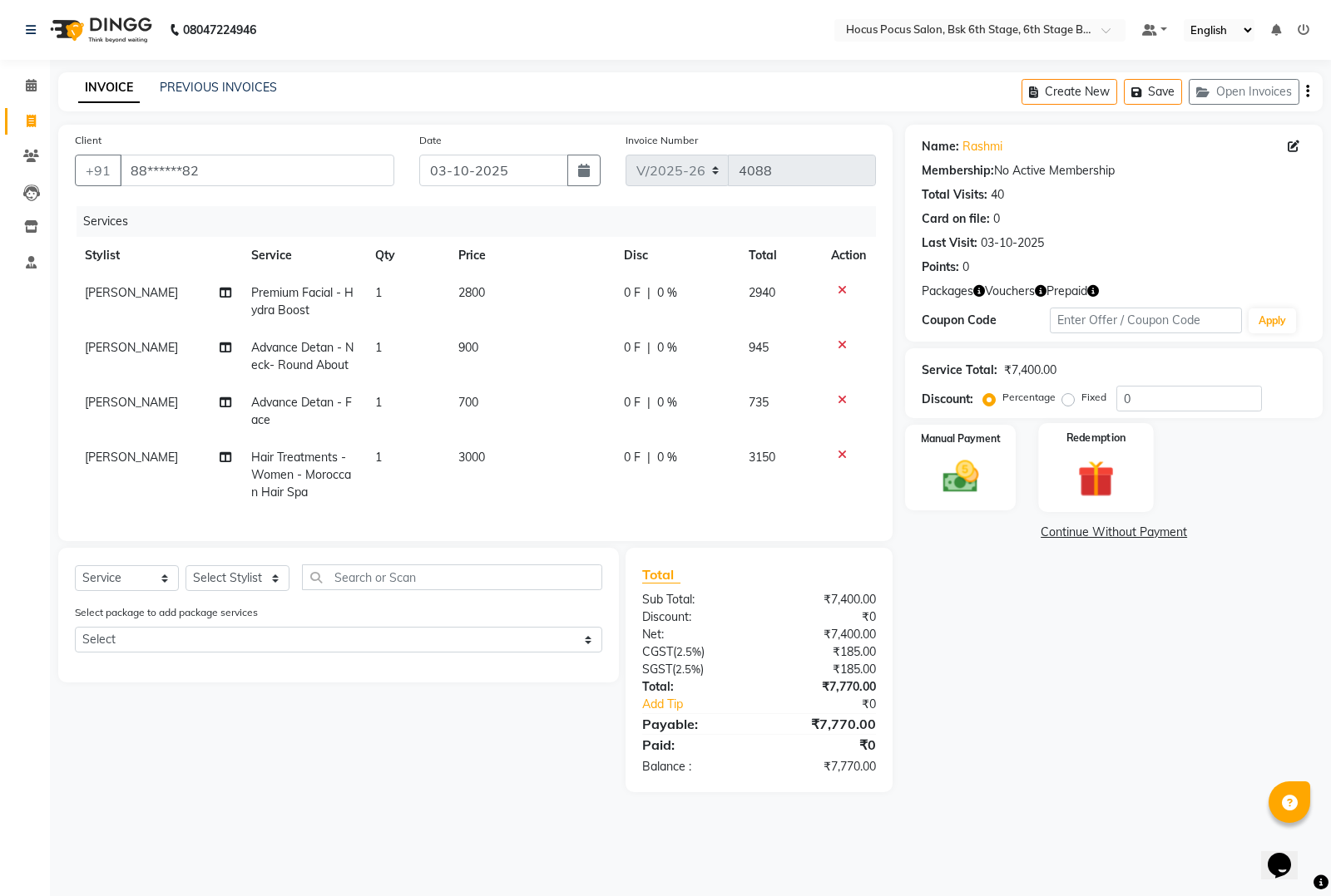
click at [1107, 471] on img at bounding box center [1096, 479] width 60 height 46
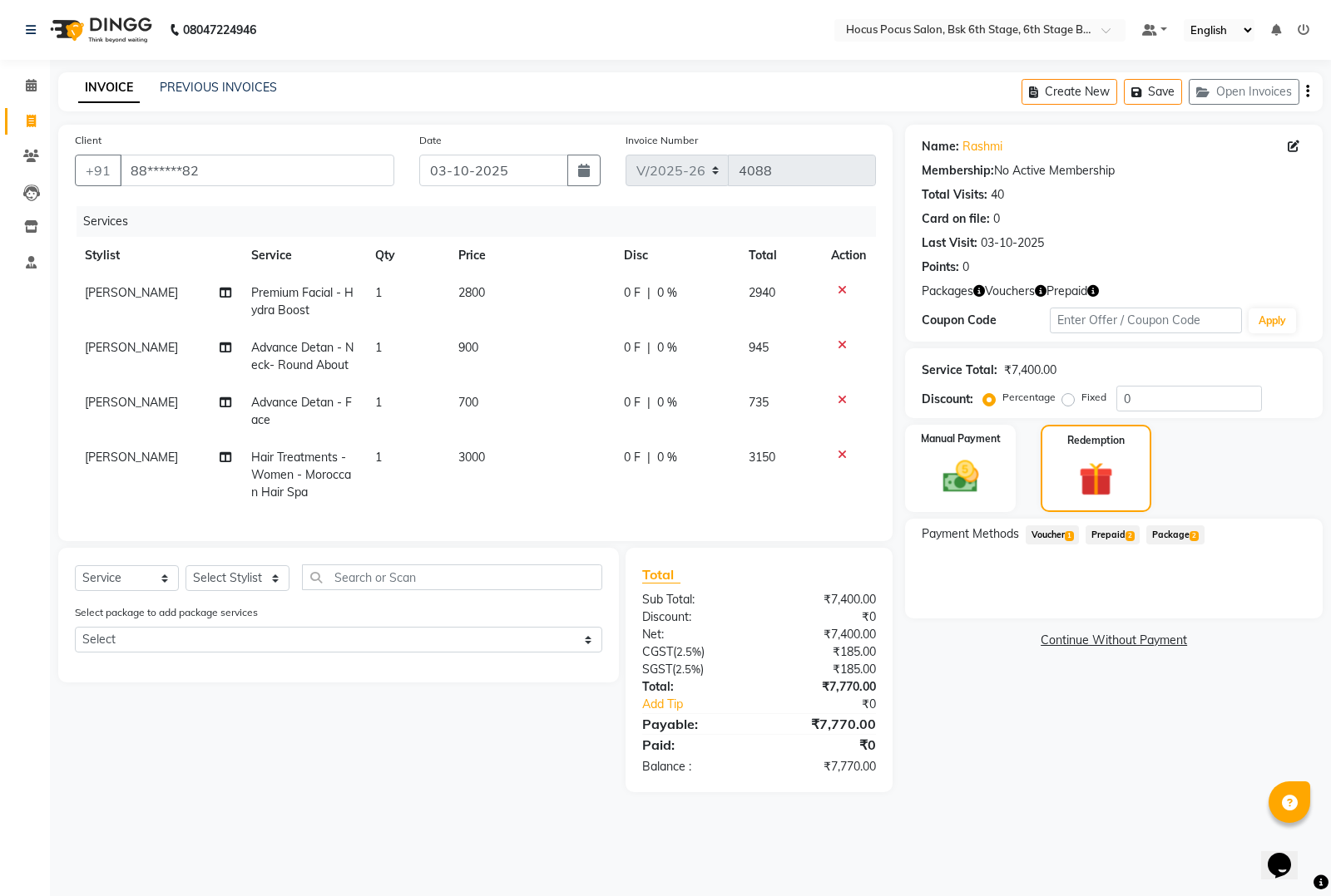
click at [1135, 530] on span "Prepaid 2" at bounding box center [1112, 535] width 54 height 19
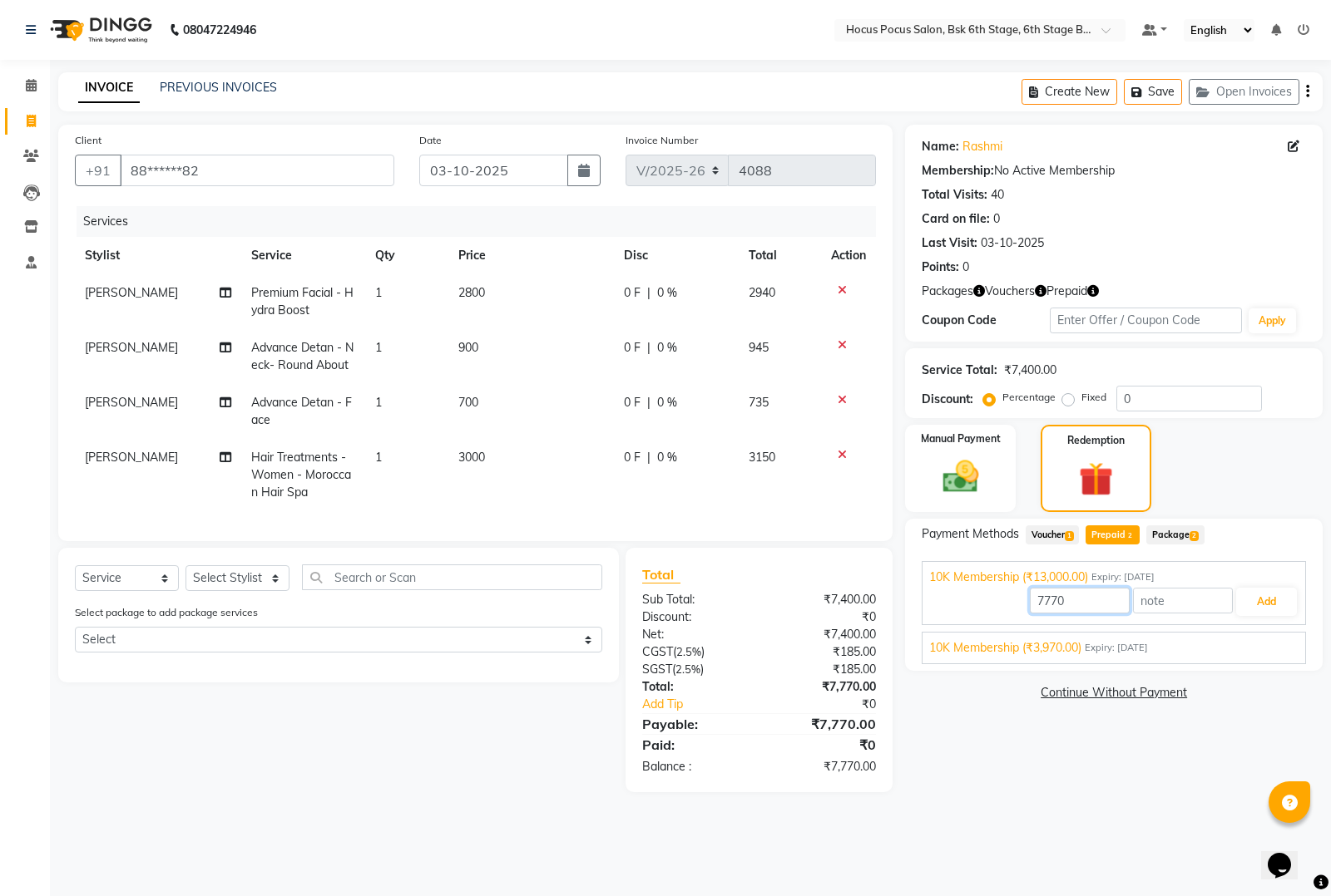
click at [1095, 604] on input "7770" at bounding box center [1079, 600] width 100 height 26
type input "7400"
click at [1257, 600] on button "Add" at bounding box center [1266, 602] width 60 height 28
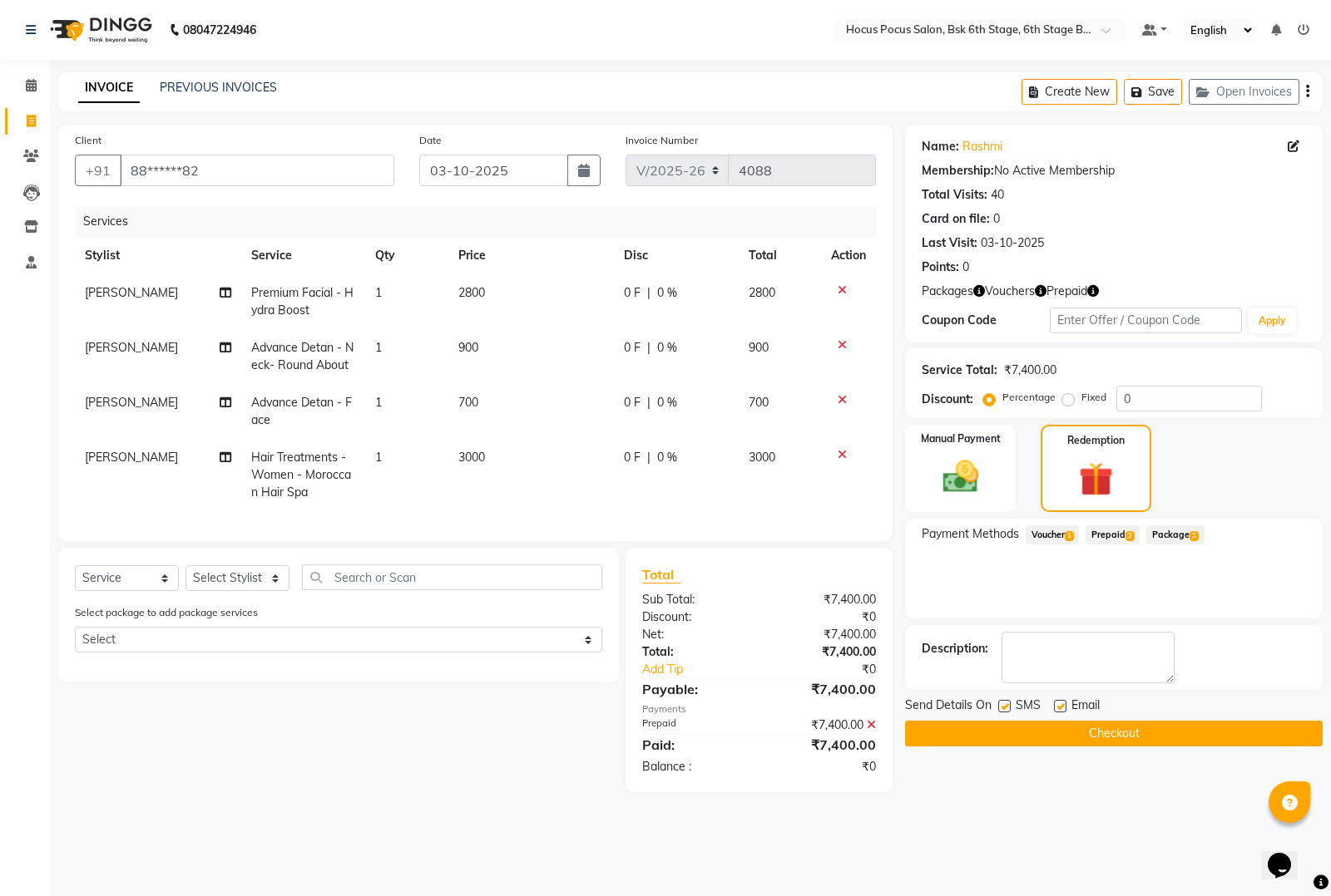
click at [1004, 705] on label at bounding box center [1005, 706] width 12 height 12
click at [1004, 705] on input "checkbox" at bounding box center [1004, 707] width 11 height 11
checkbox input "false"
click at [1011, 728] on button "Checkout" at bounding box center [1114, 733] width 418 height 26
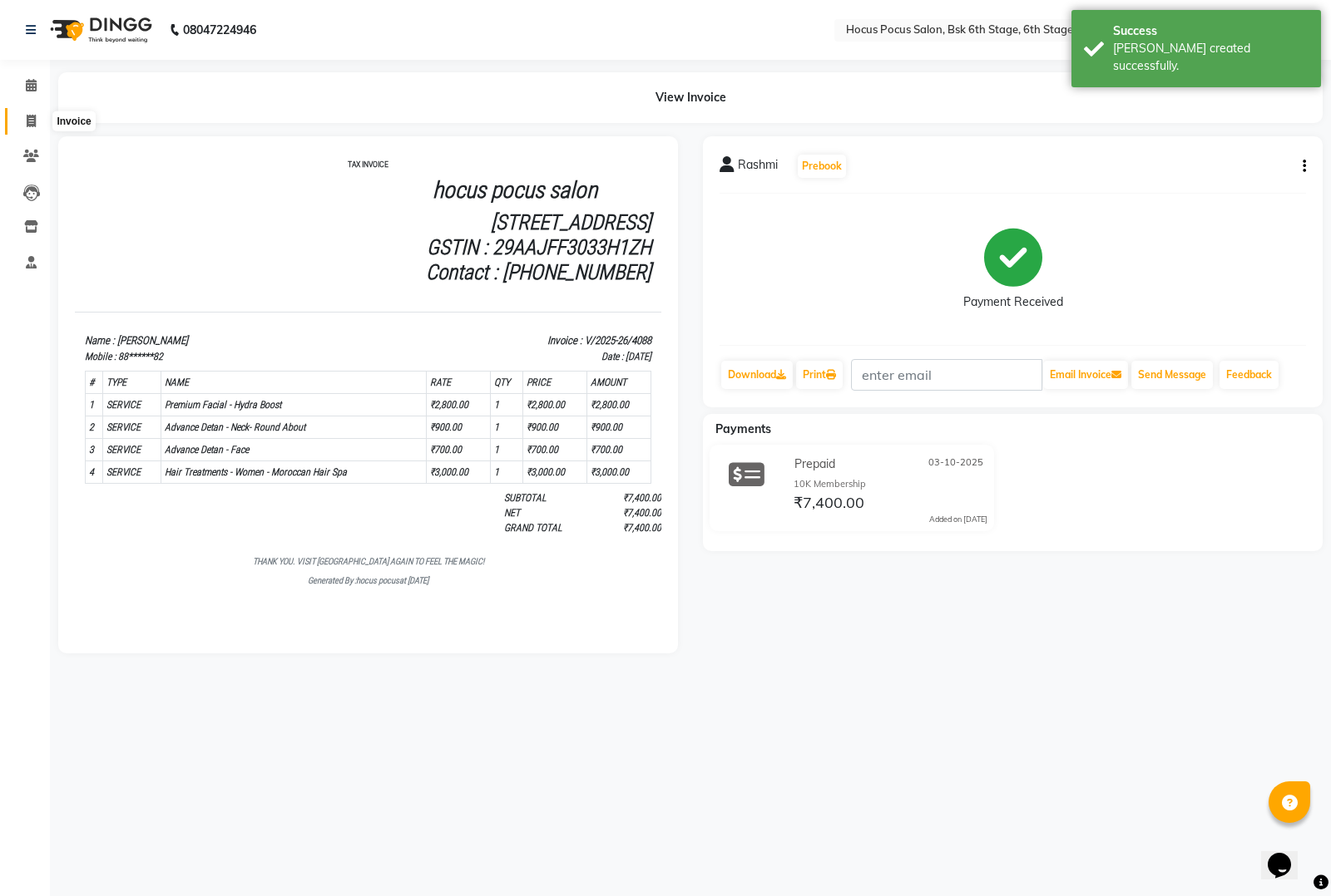
click at [27, 123] on icon at bounding box center [31, 121] width 9 height 12
select select "service"
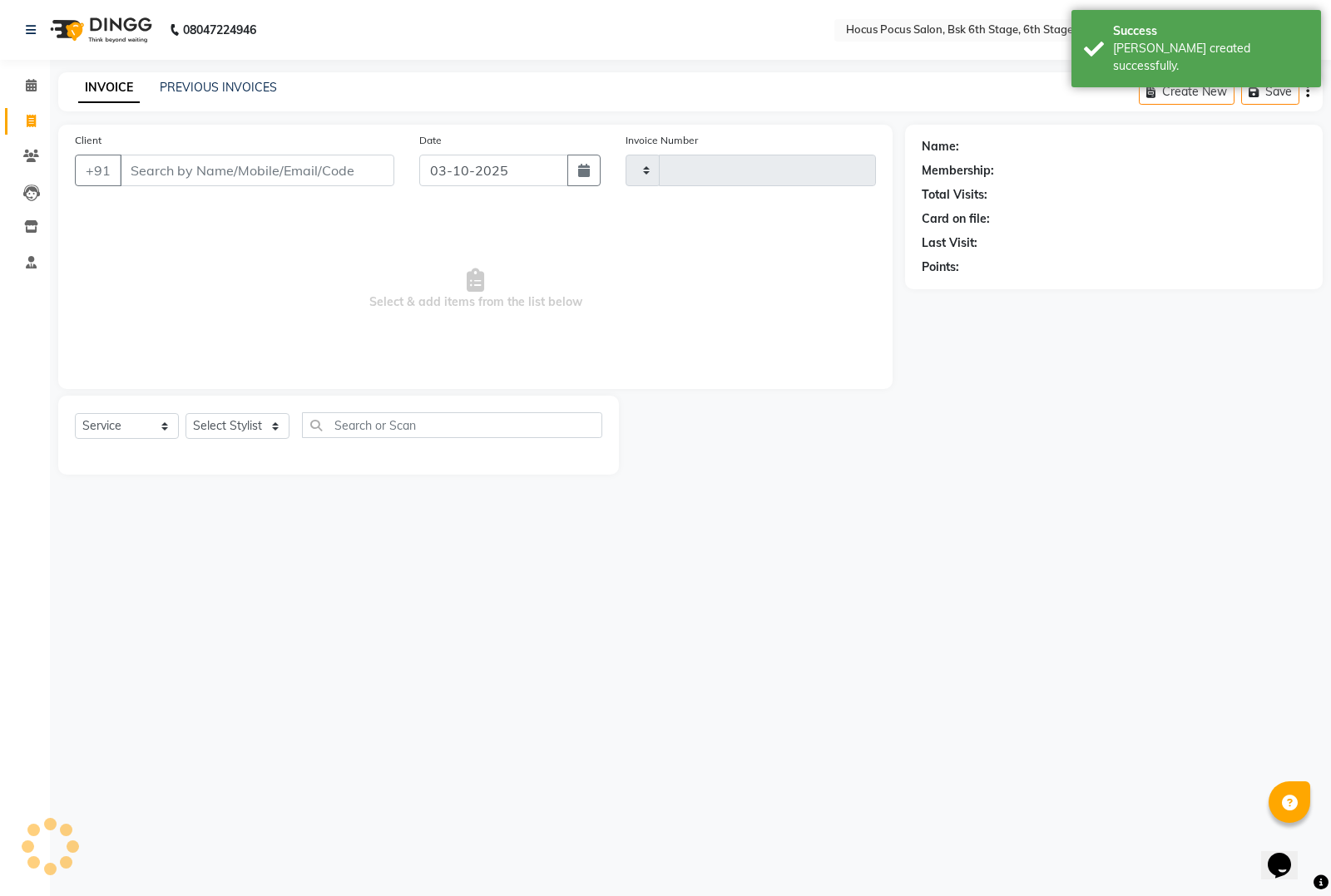
type input "4089"
select select "5242"
click at [176, 90] on link "PREVIOUS INVOICES" at bounding box center [218, 87] width 117 height 15
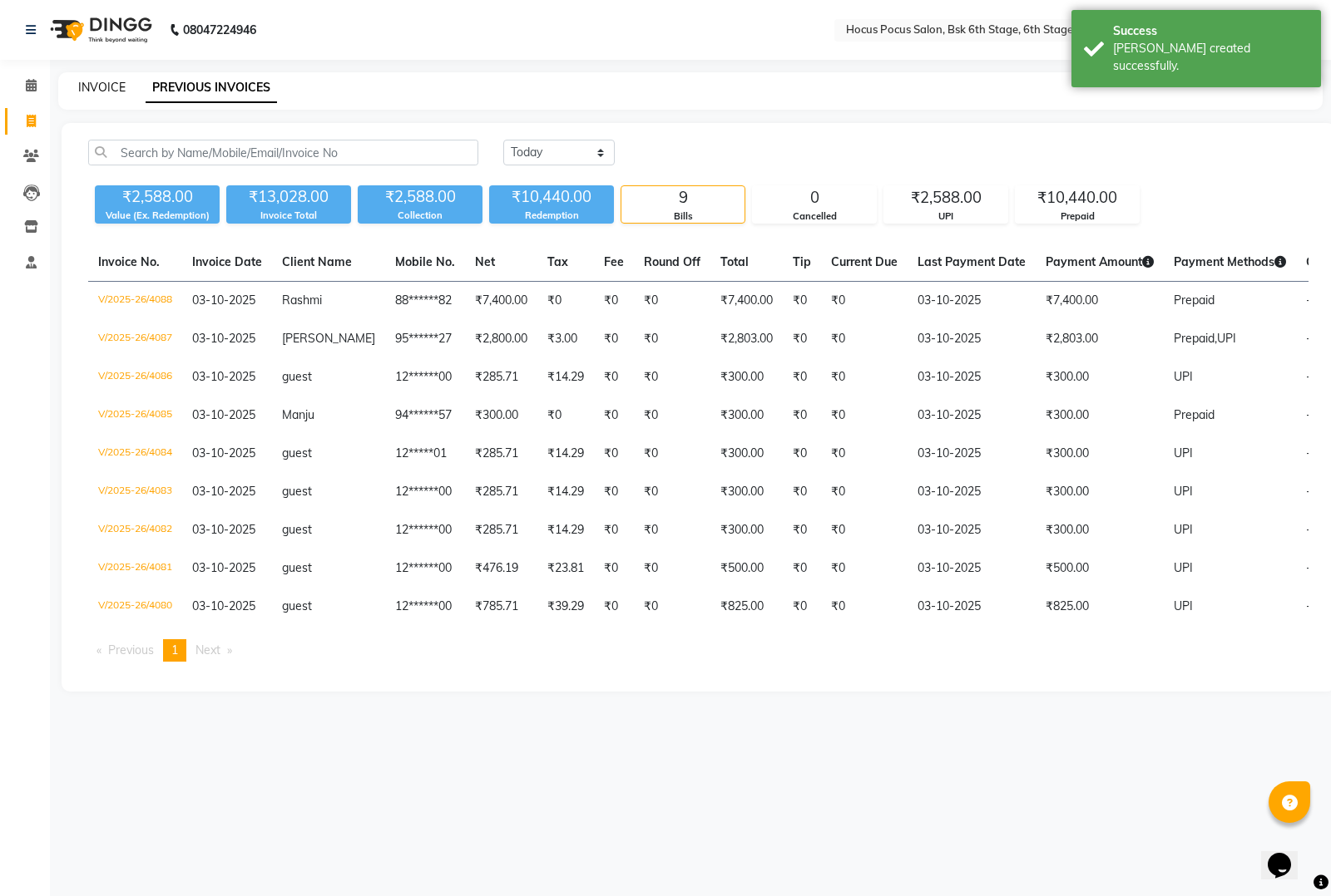
click at [91, 91] on link "INVOICE" at bounding box center [101, 87] width 47 height 15
select select "service"
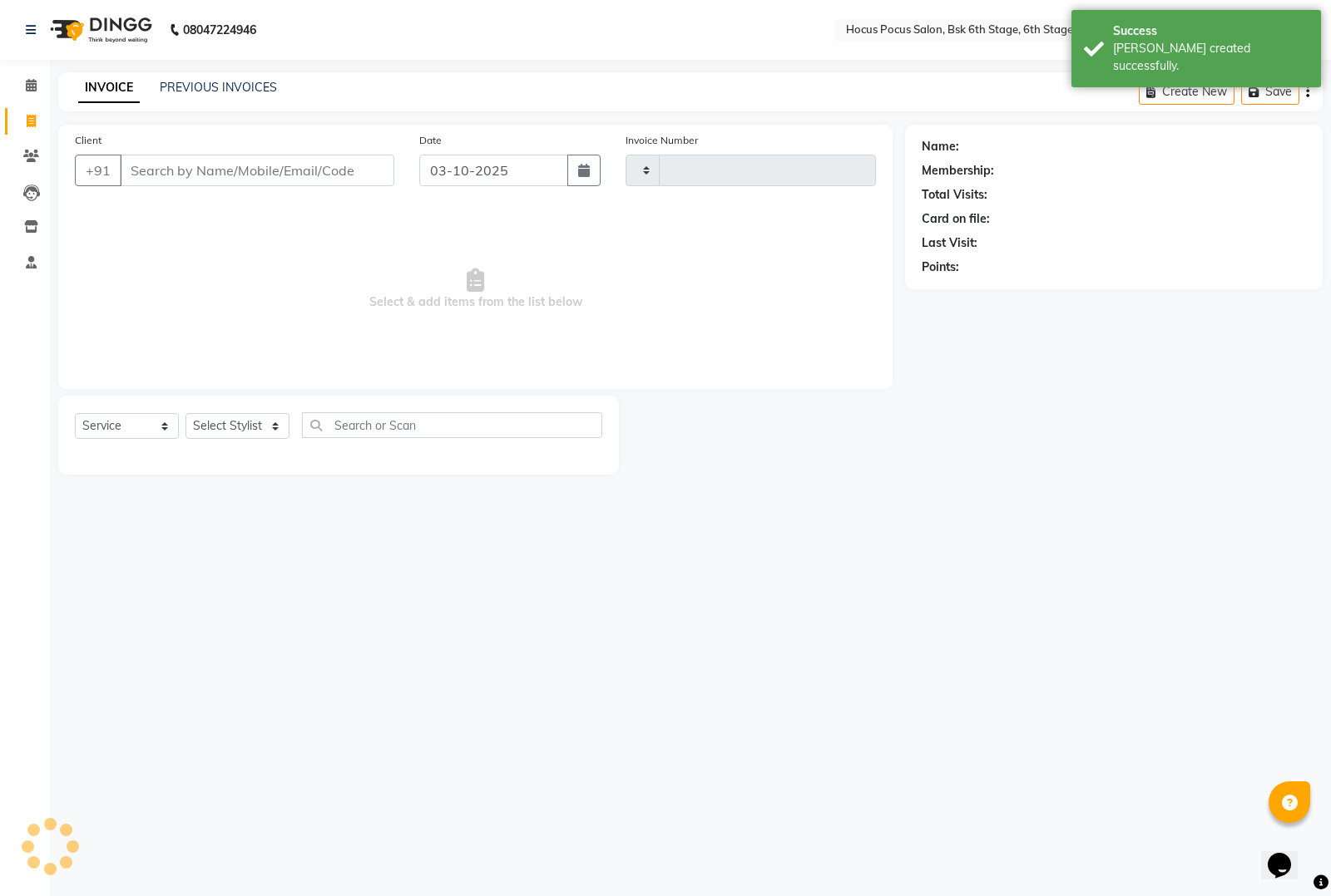
type input "4089"
select select "5242"
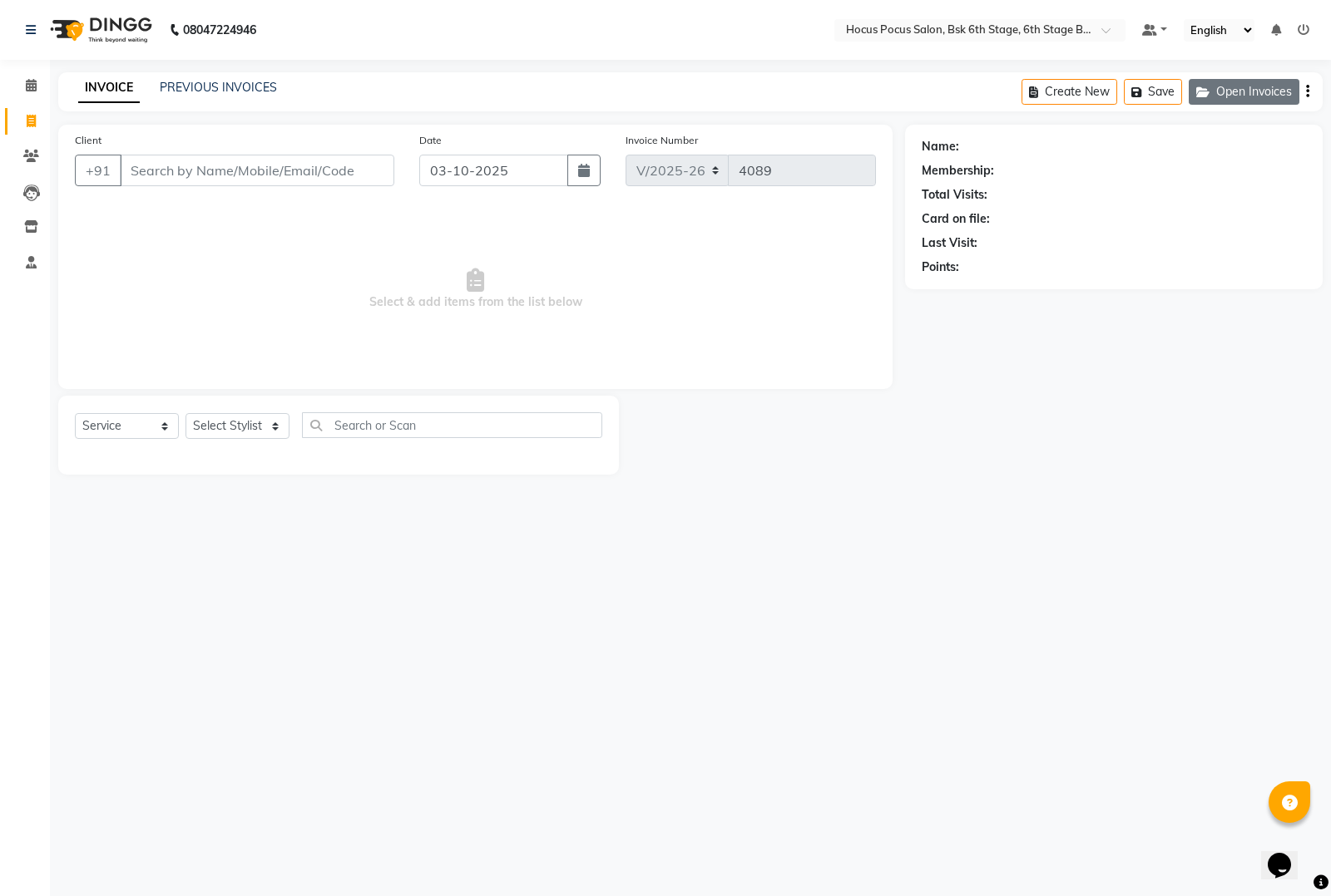
click at [1250, 94] on button "Open Invoices" at bounding box center [1243, 91] width 111 height 26
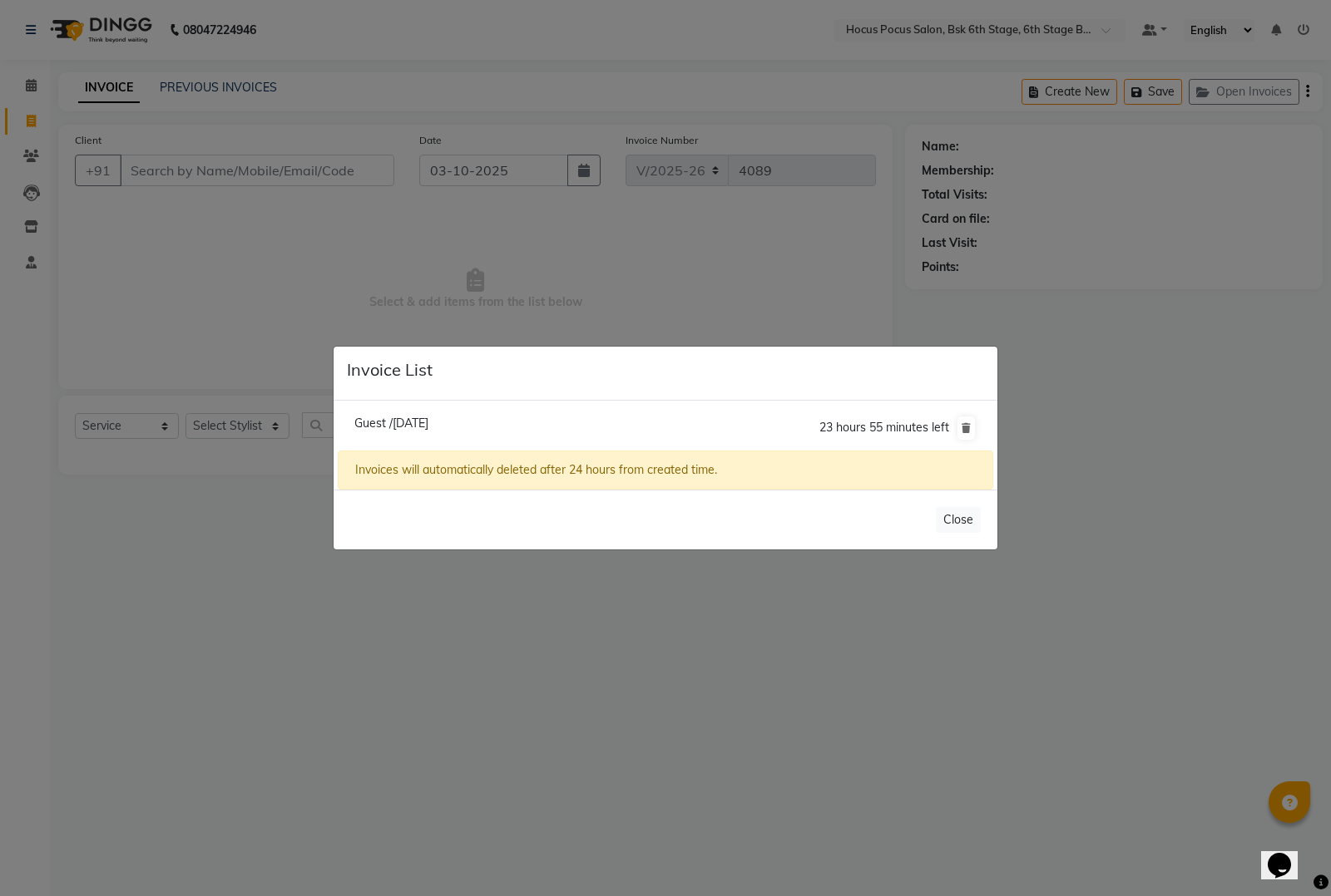
click at [410, 417] on span "Guest /03 October 2025" at bounding box center [391, 423] width 74 height 15
type input "98******05"
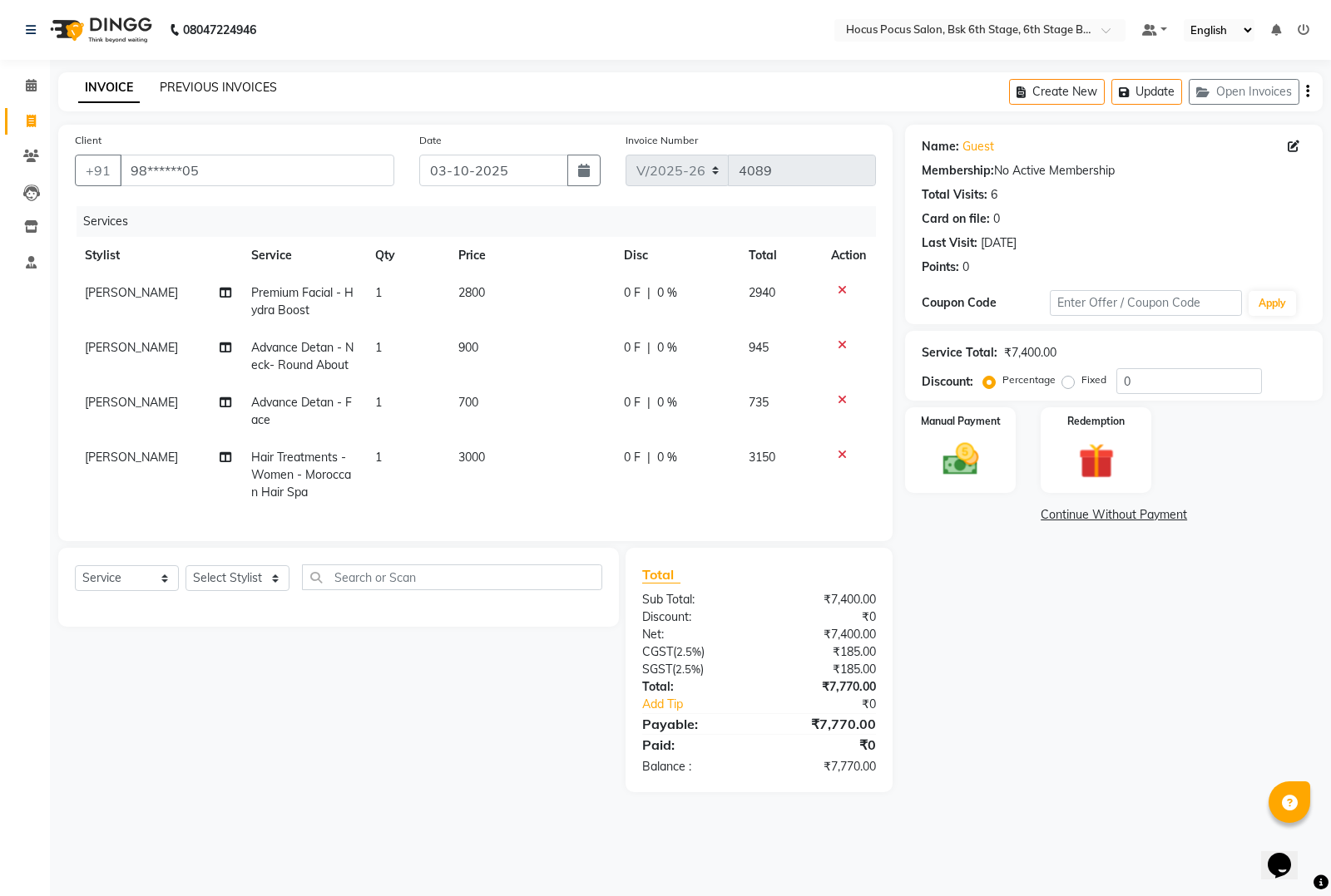
click at [230, 92] on link "PREVIOUS INVOICES" at bounding box center [218, 87] width 117 height 15
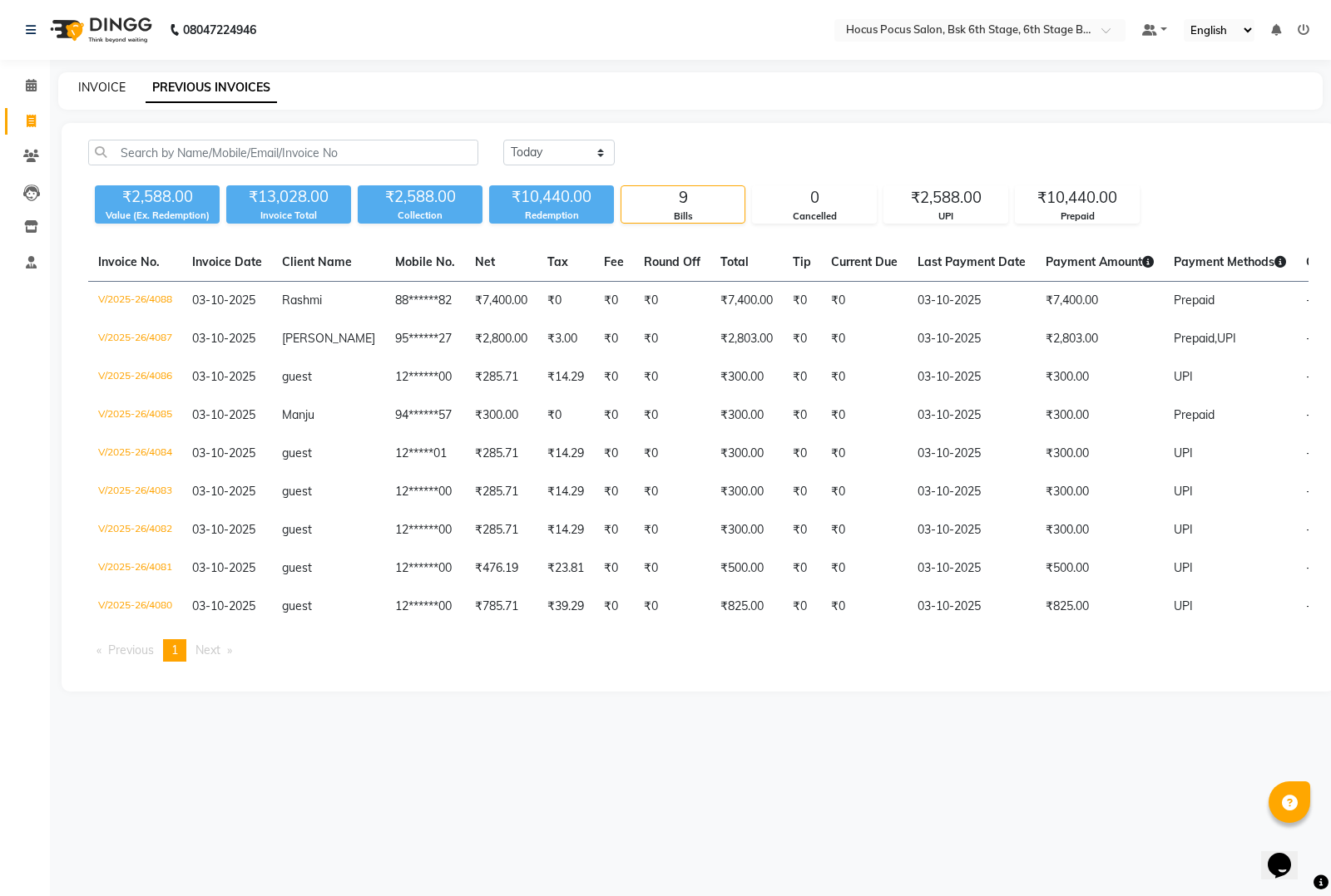
click at [93, 84] on link "INVOICE" at bounding box center [101, 87] width 47 height 15
select select "5242"
select select "service"
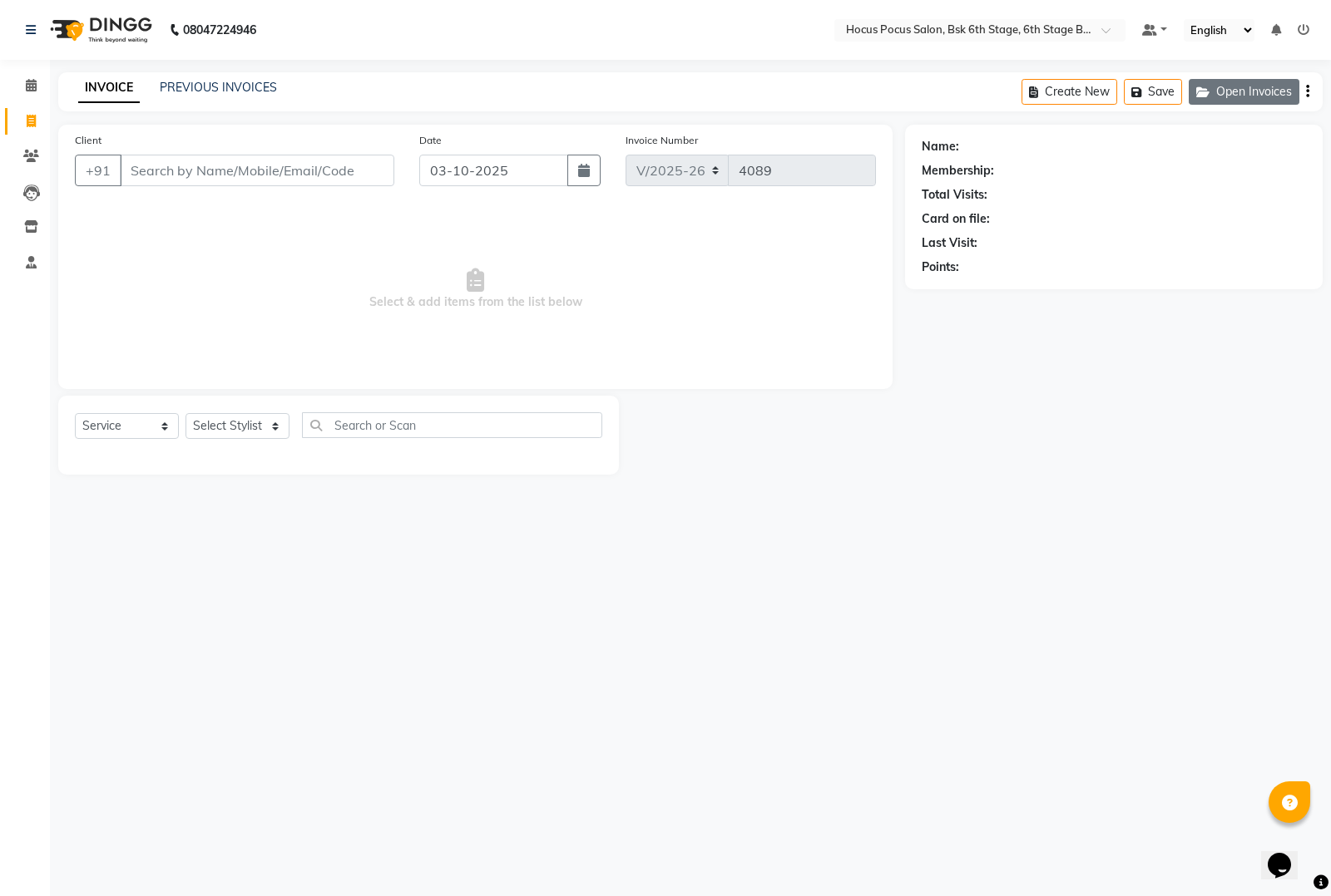
click at [1242, 82] on button "Open Invoices" at bounding box center [1243, 91] width 111 height 26
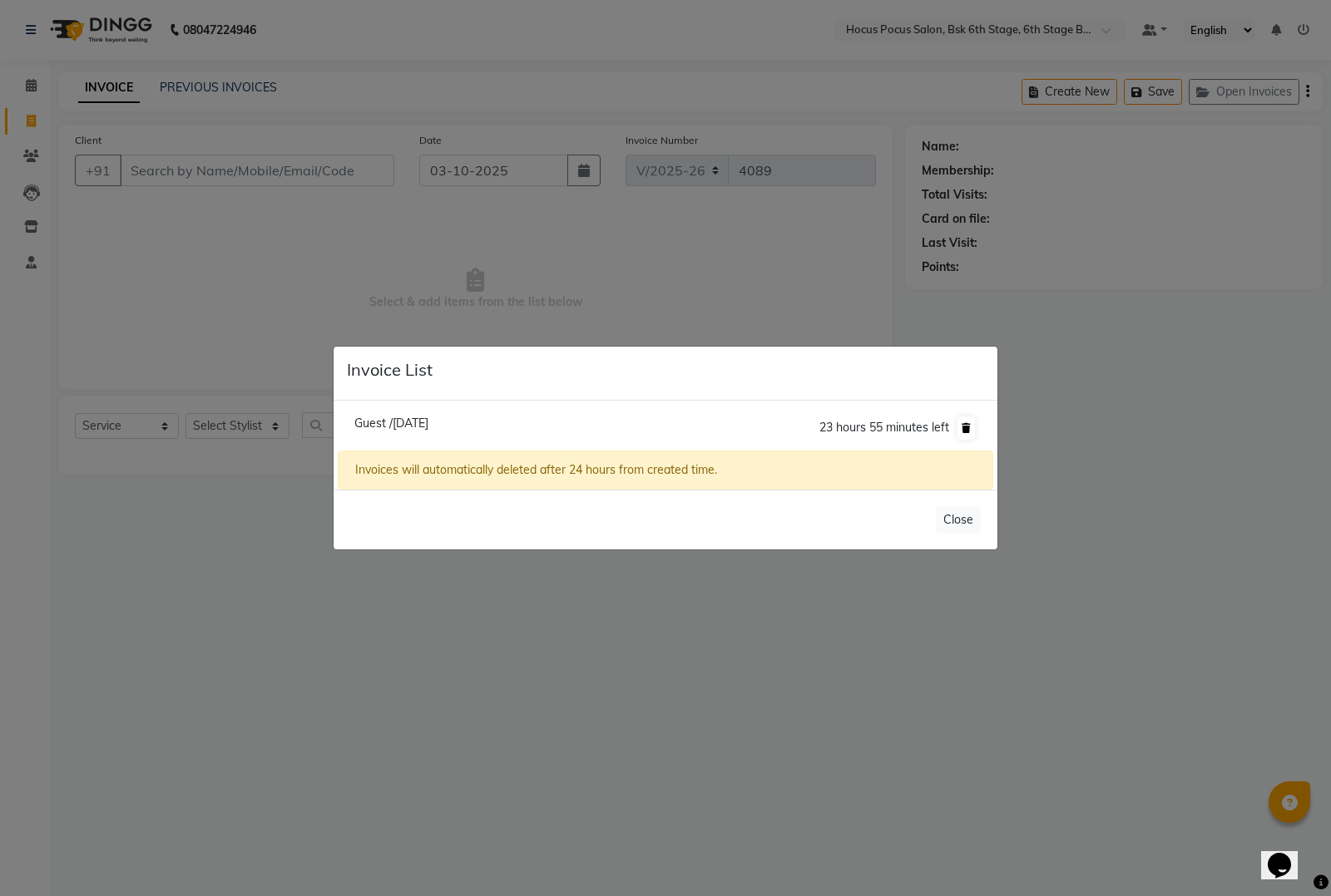
click at [967, 425] on icon at bounding box center [966, 427] width 9 height 10
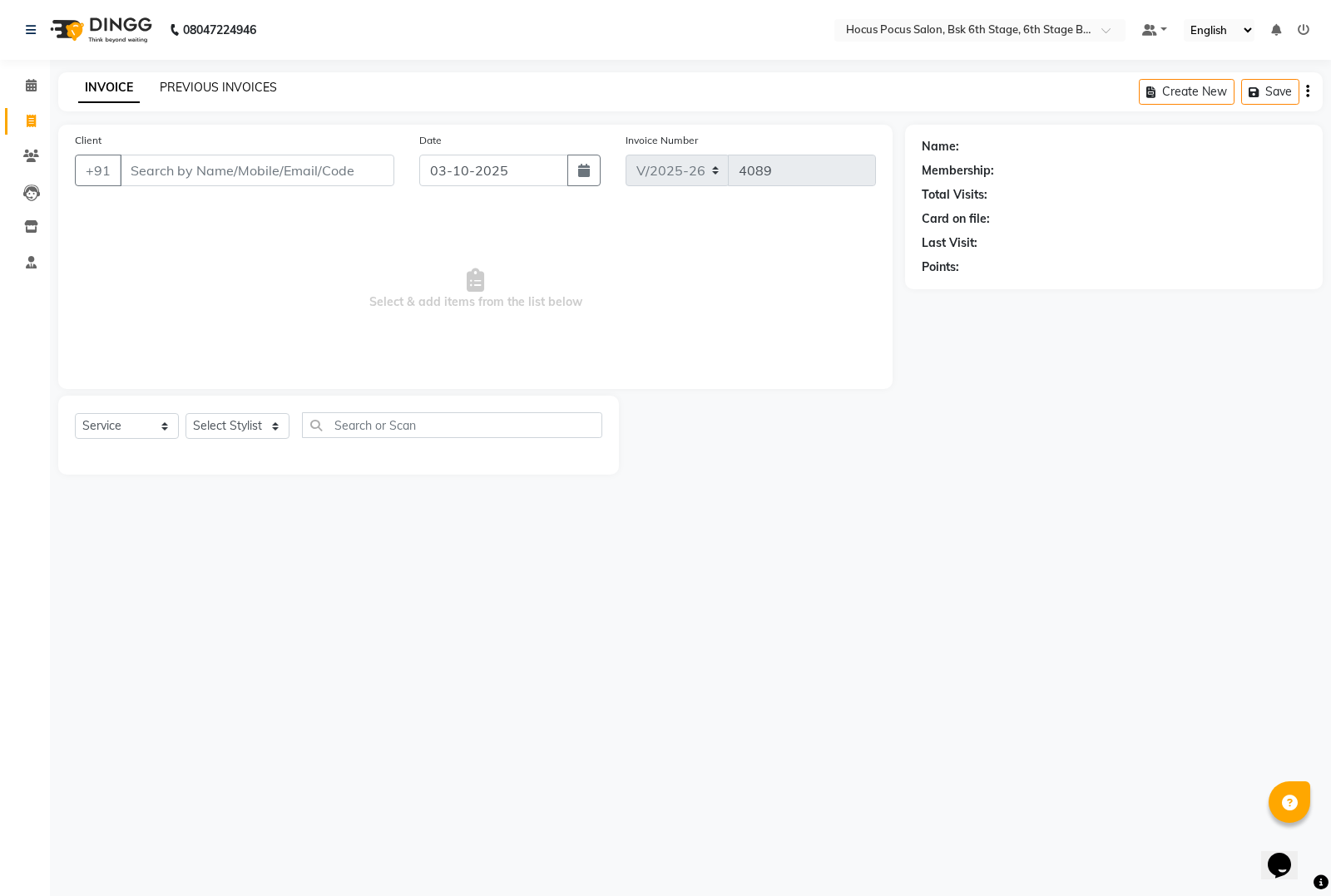
click at [222, 89] on link "PREVIOUS INVOICES" at bounding box center [218, 87] width 117 height 15
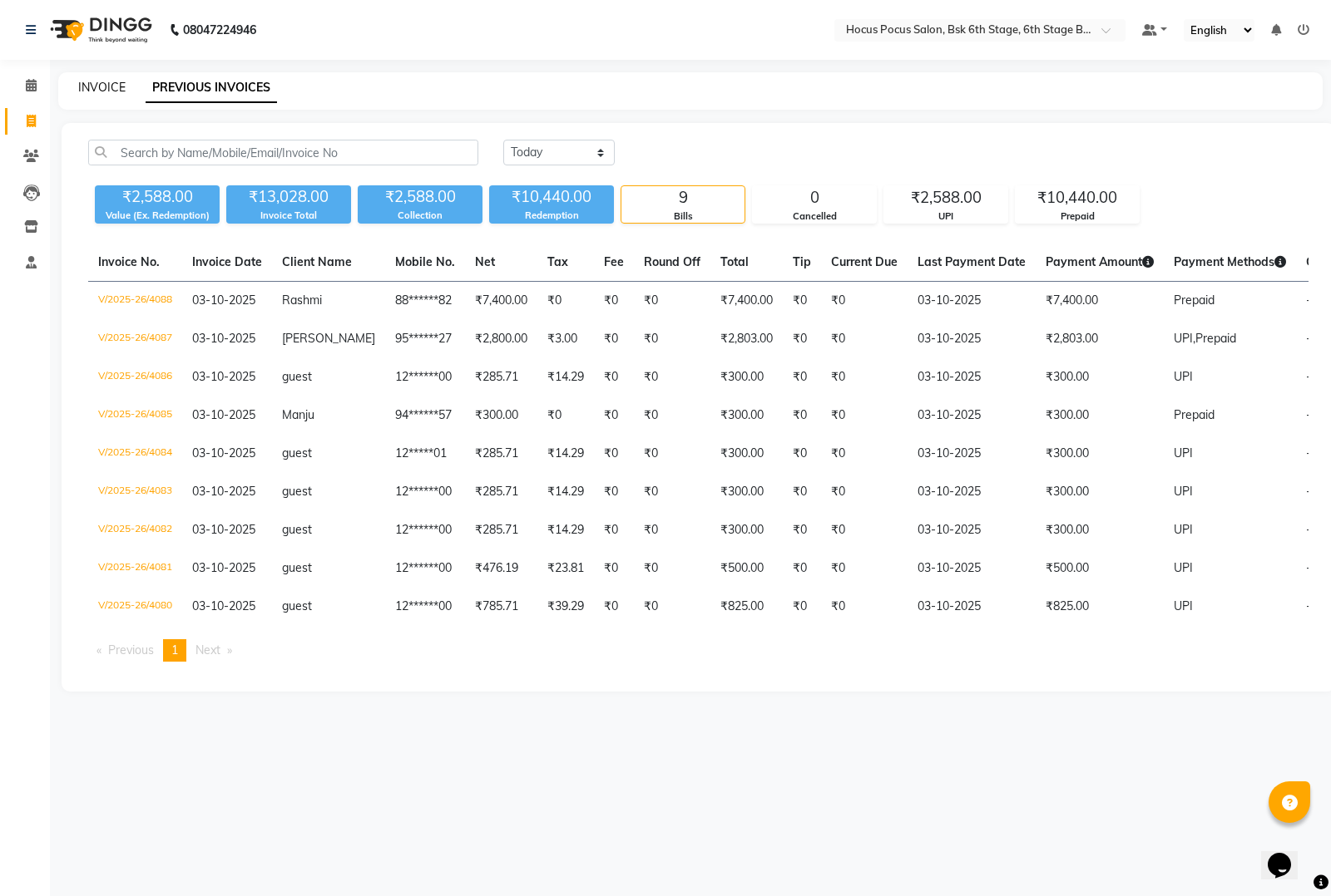
click at [113, 90] on link "INVOICE" at bounding box center [101, 87] width 47 height 15
select select "5242"
select select "service"
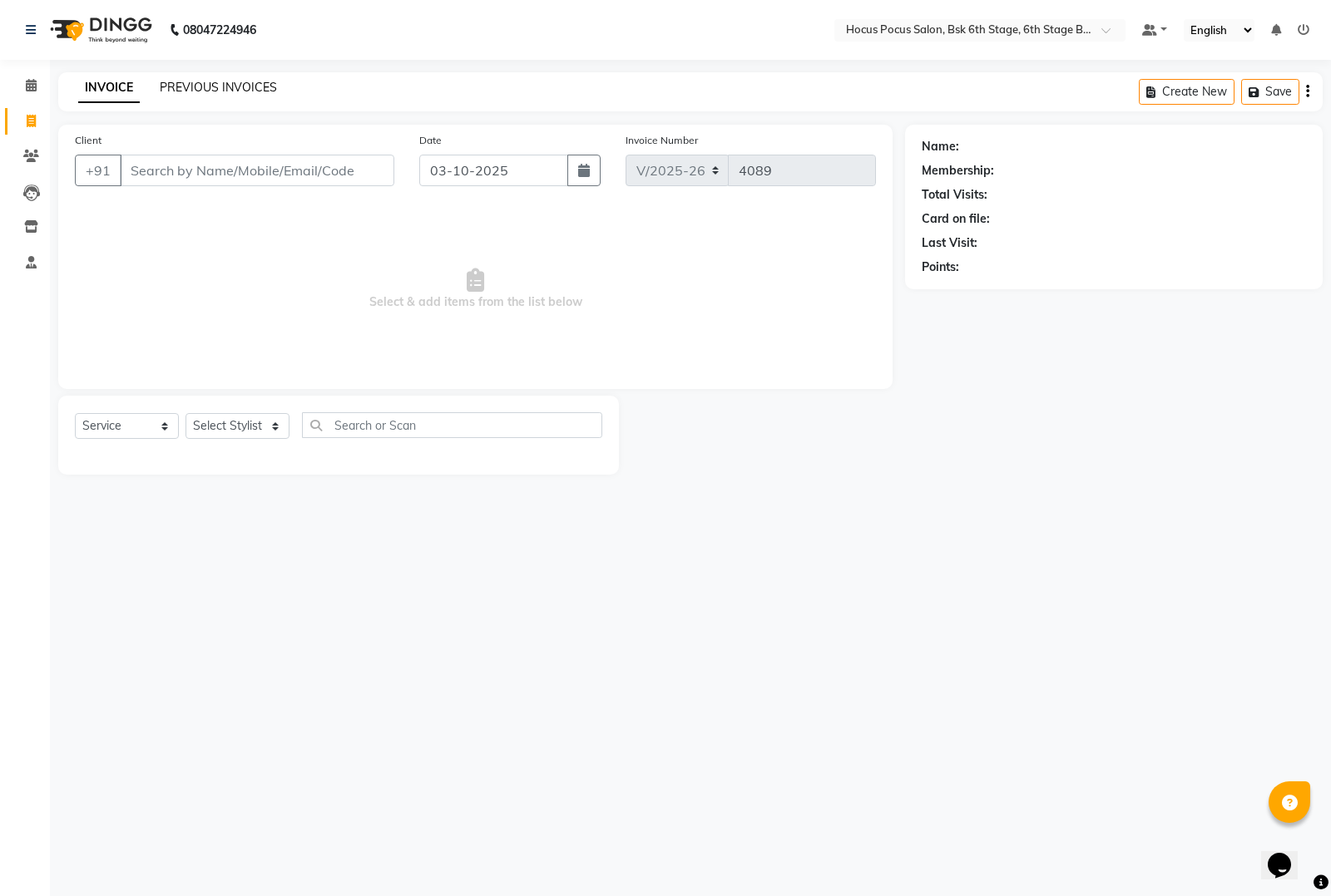
click at [197, 83] on link "PREVIOUS INVOICES" at bounding box center [218, 87] width 117 height 15
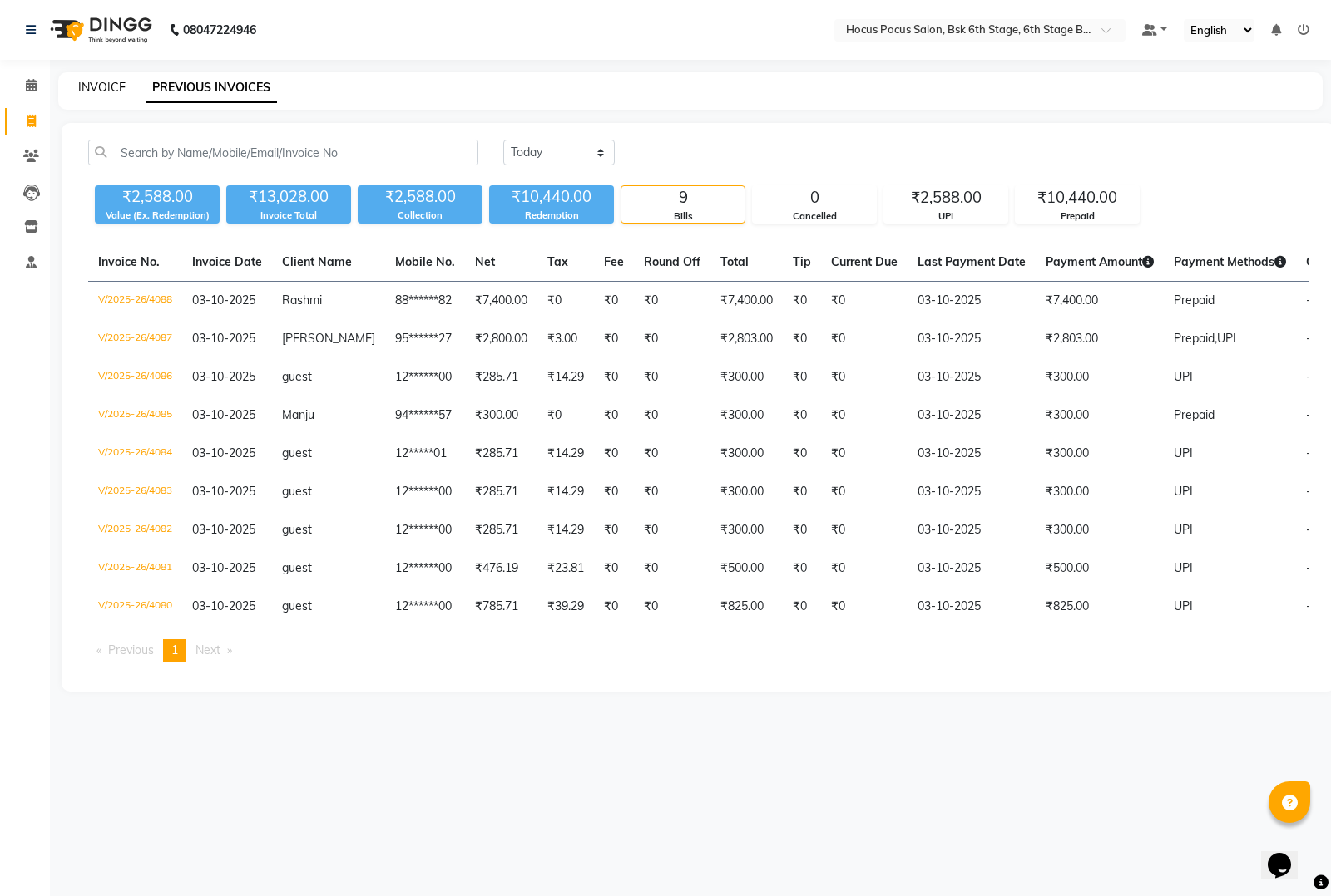
click at [106, 84] on link "INVOICE" at bounding box center [101, 87] width 47 height 15
select select "5242"
select select "service"
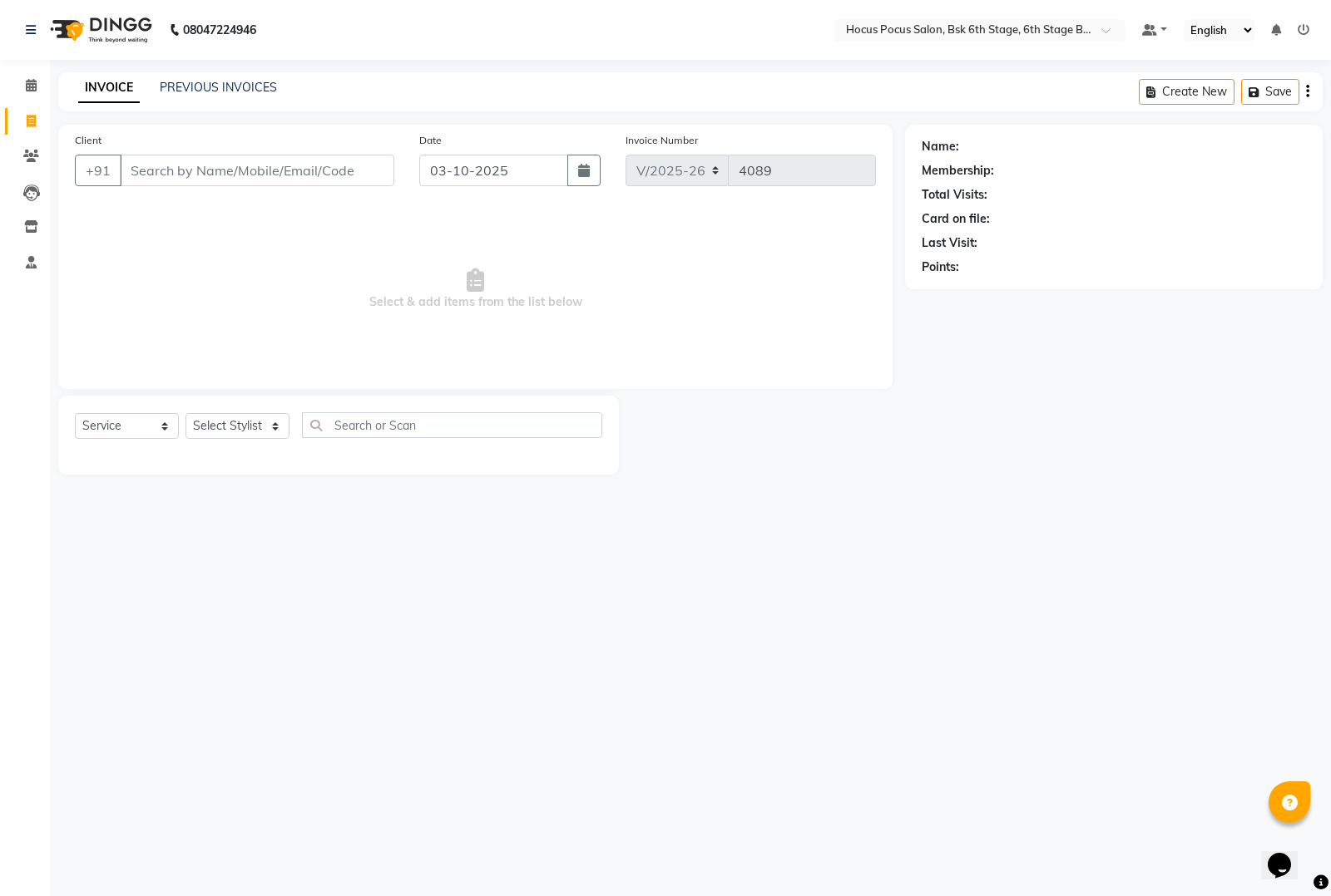
click at [227, 180] on input "Client" at bounding box center [257, 170] width 275 height 32
